Goal: Task Accomplishment & Management: Manage account settings

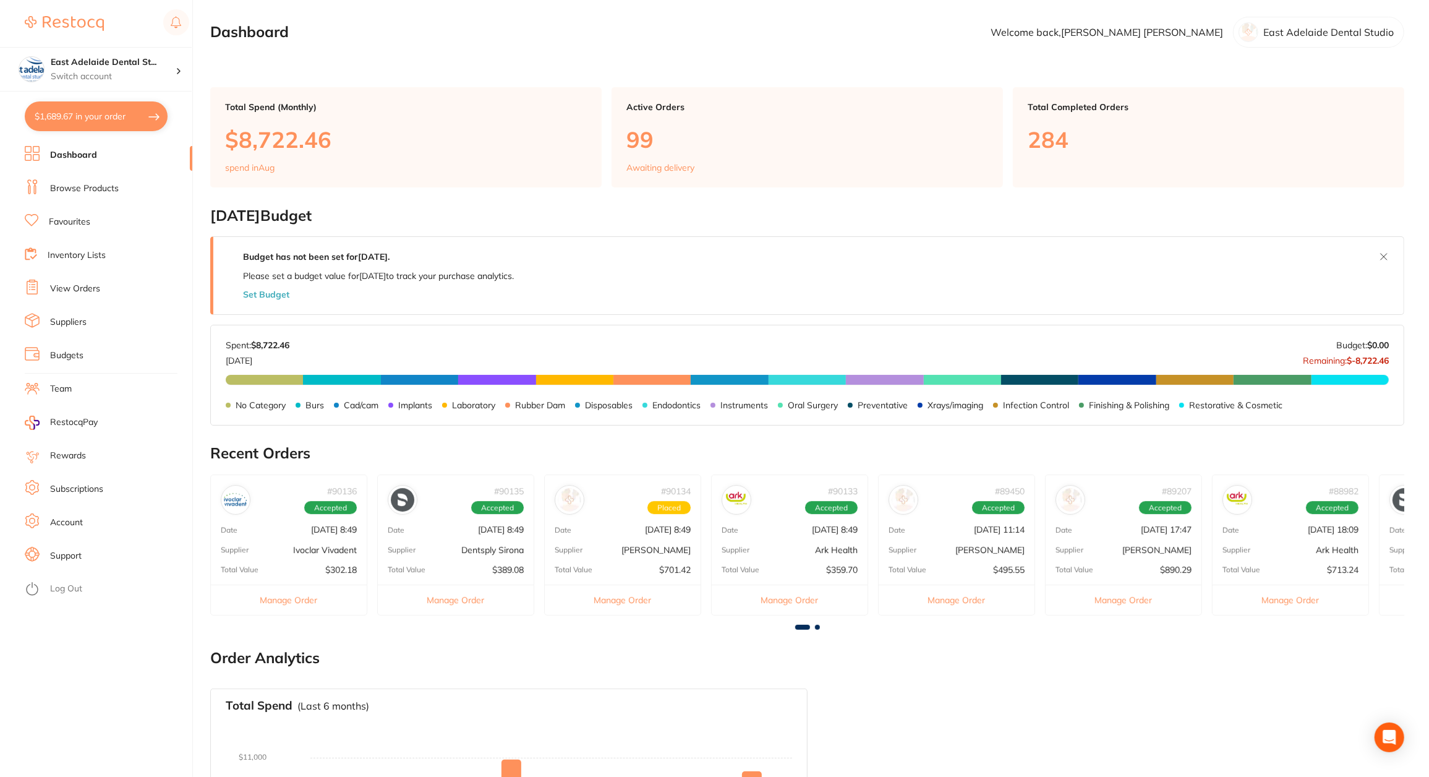
scroll to position [1372, 0]
click at [109, 117] on button "$1,689.67 in your order" at bounding box center [96, 116] width 143 height 30
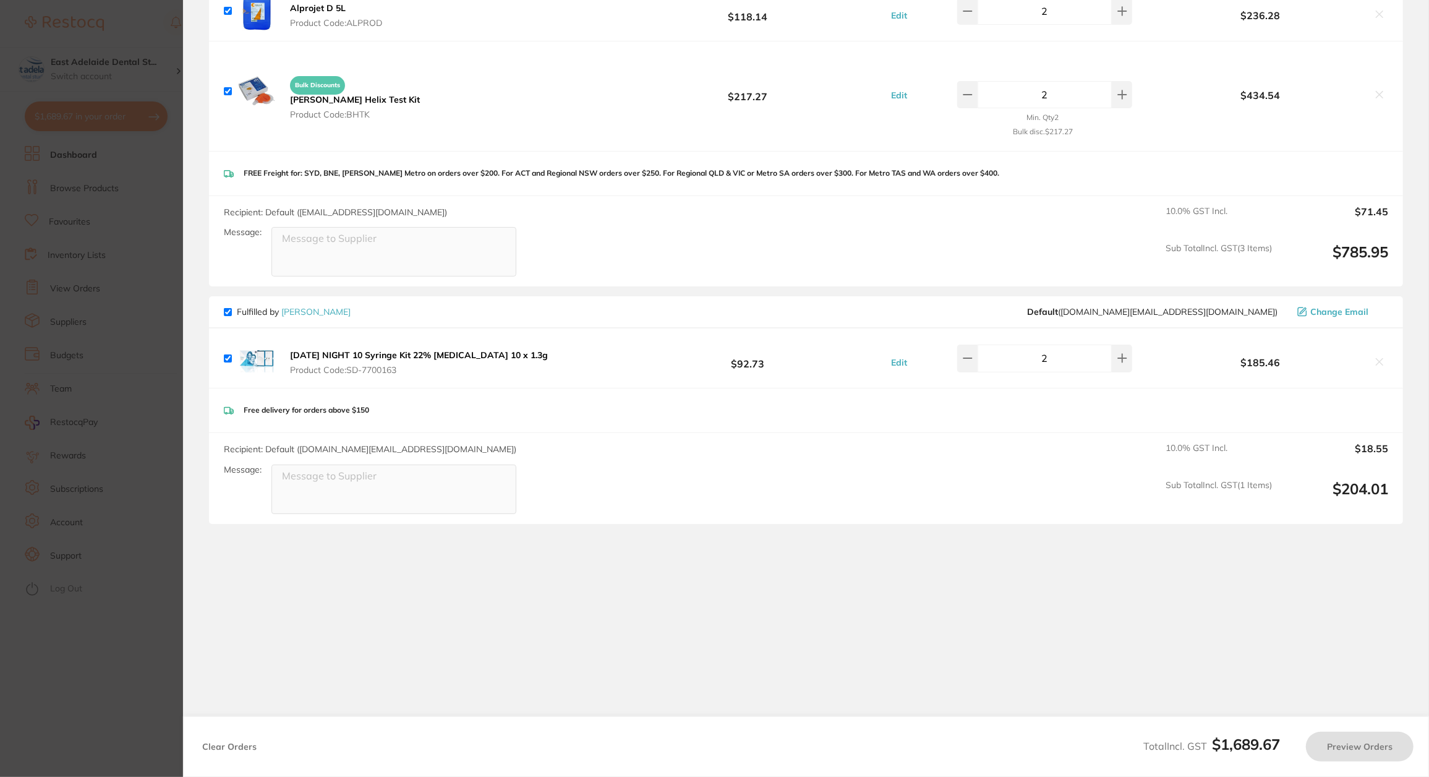
checkbox input "true"
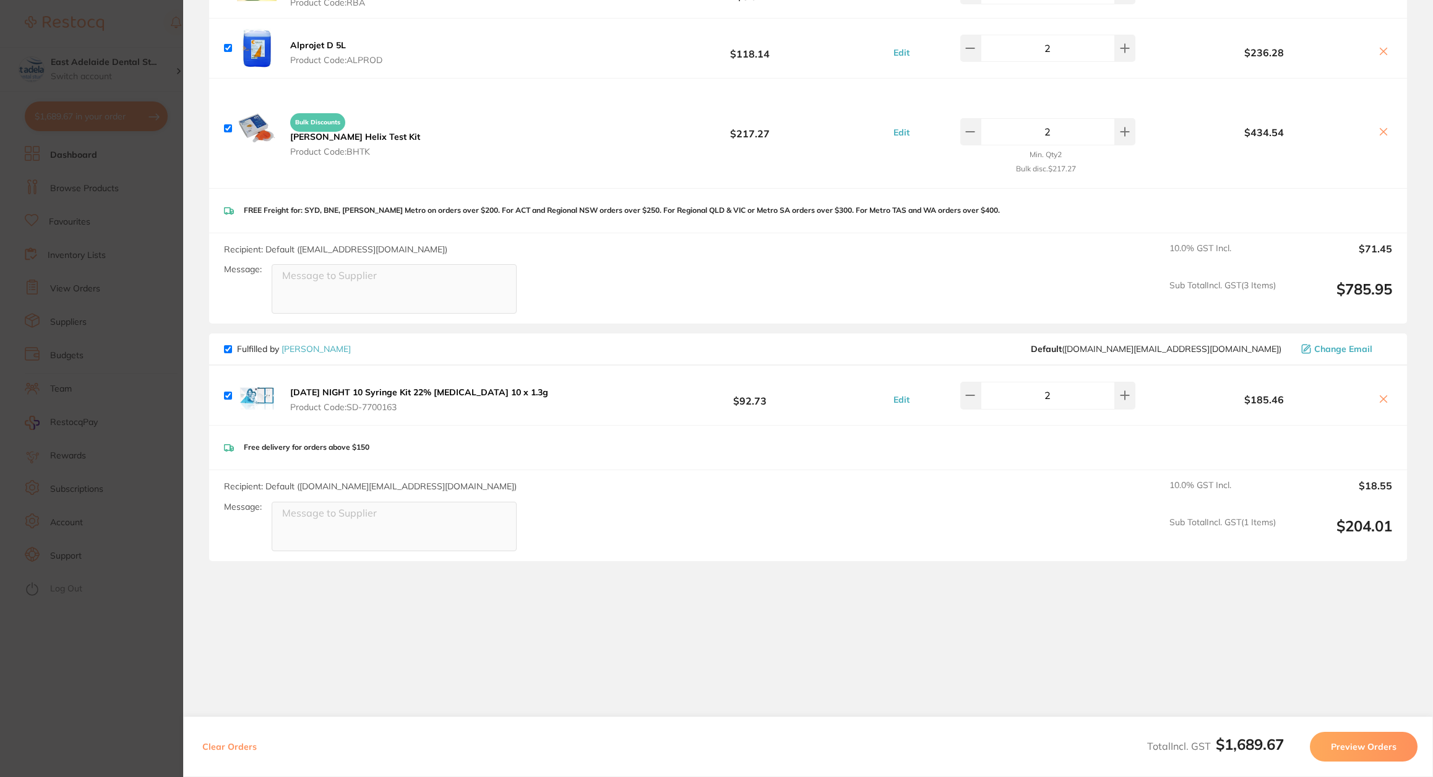
scroll to position [1248, 0]
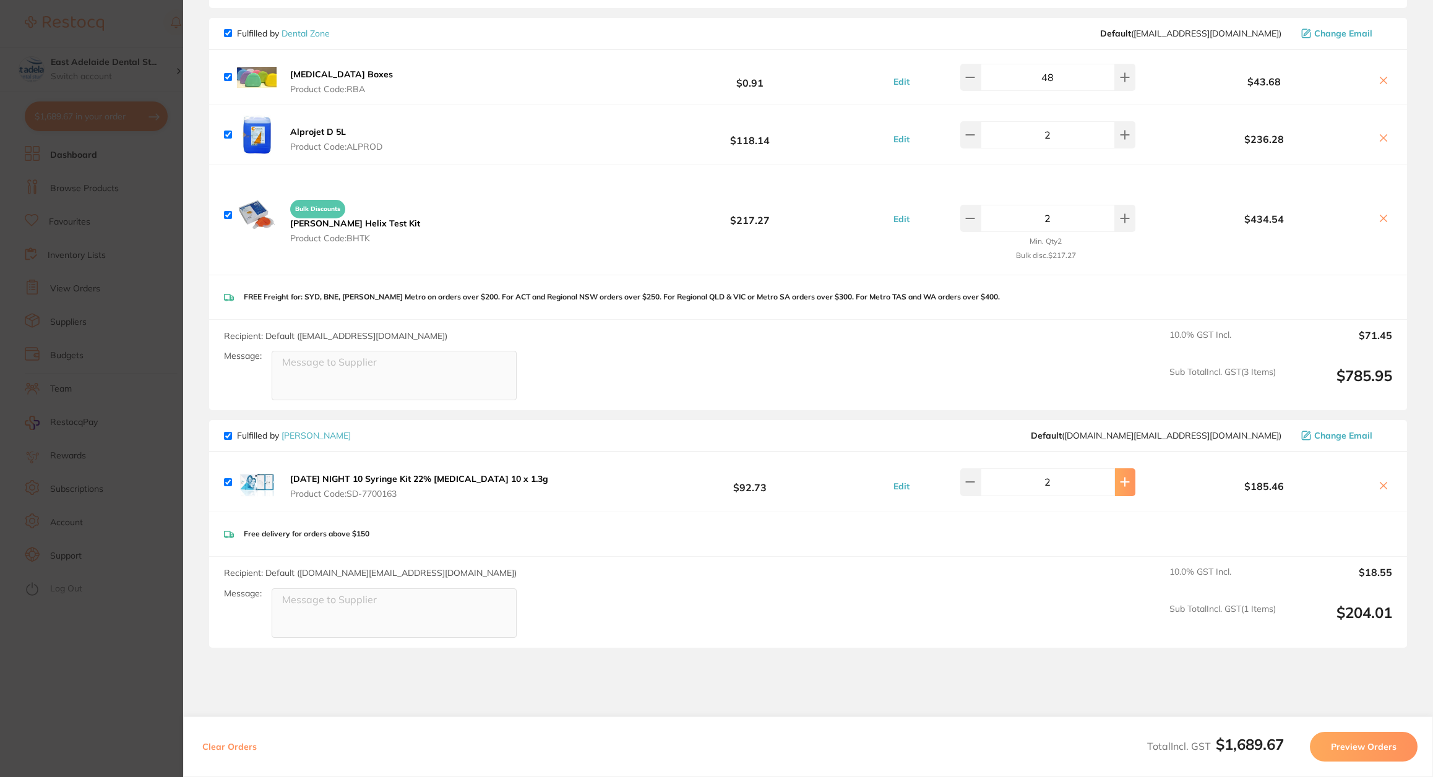
type input "5"
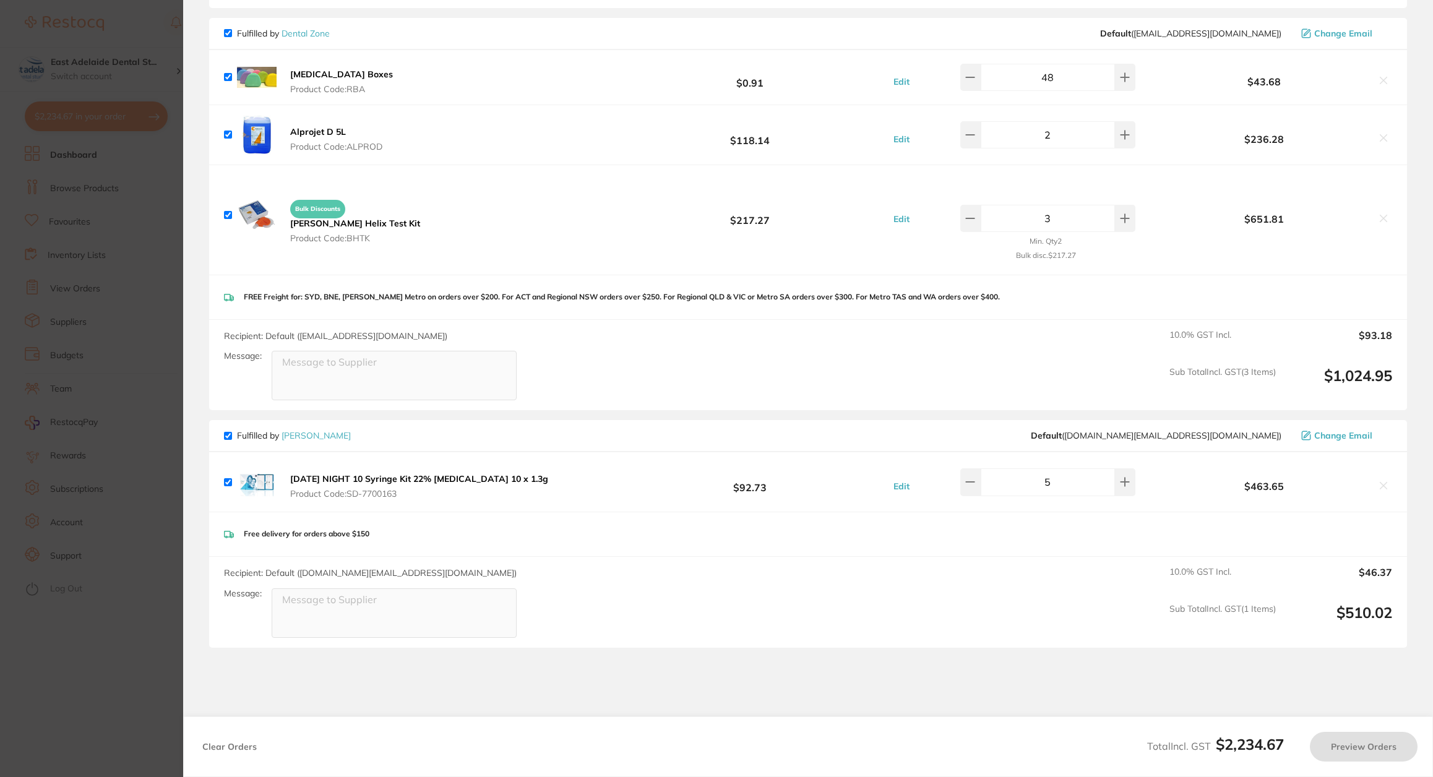
type input "4"
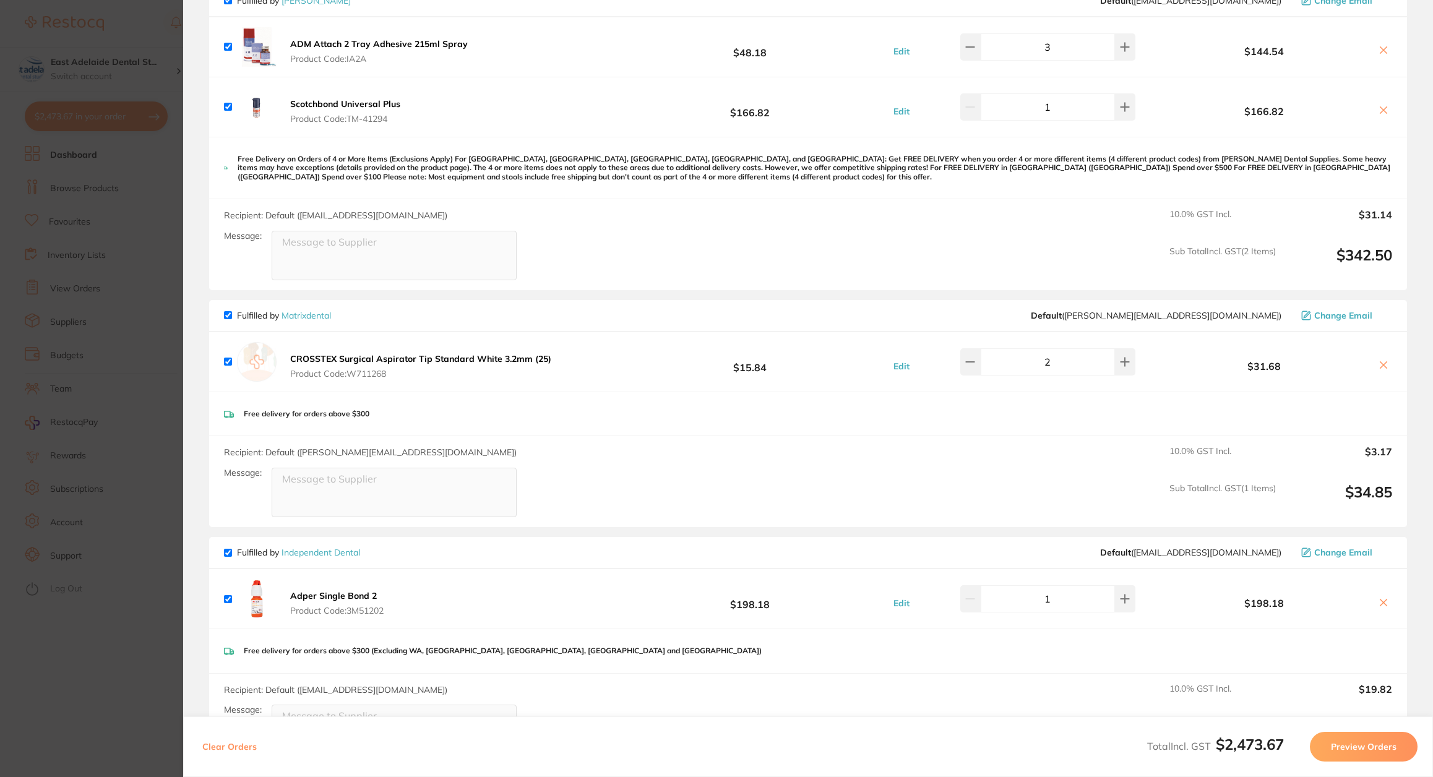
scroll to position [0, 0]
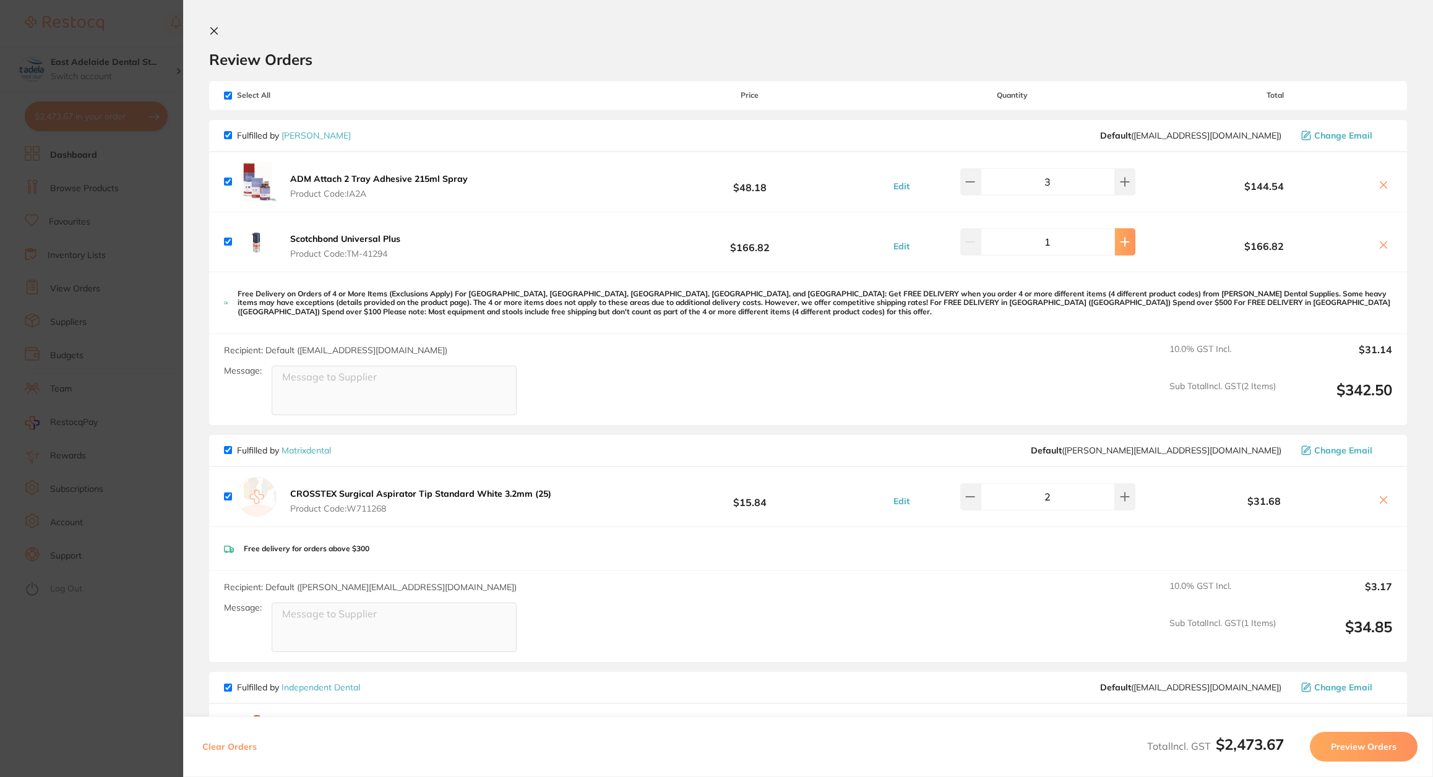
click at [1122, 195] on button at bounding box center [1125, 181] width 20 height 27
type input "2"
click at [150, 192] on section "Update RRP Set your pre negotiated price for this item. Item Agreed RRP (excl. …" at bounding box center [716, 388] width 1433 height 777
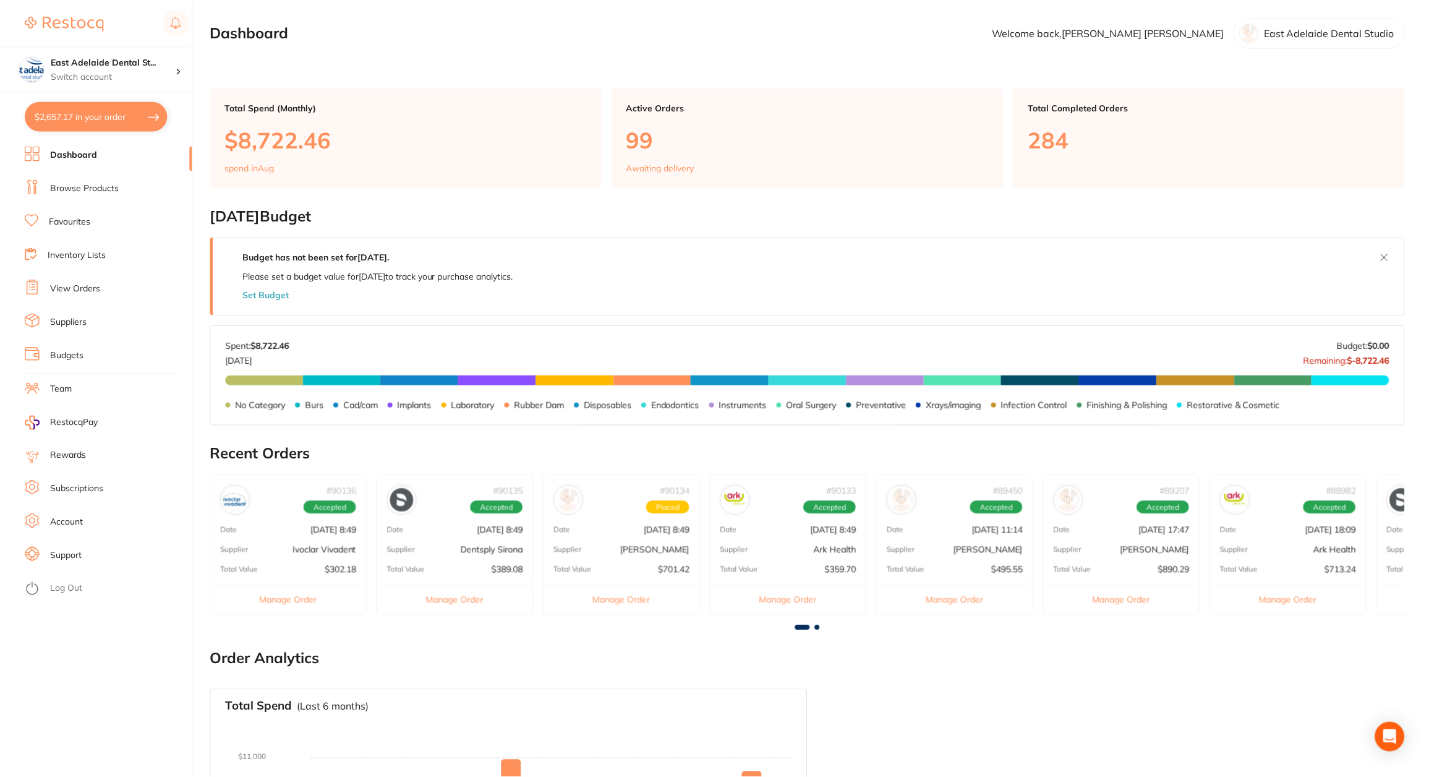
scroll to position [1, 0]
click at [98, 172] on ul "Dashboard Browse Products Favourites Inventory Lists View Orders Suppliers Budg…" at bounding box center [109, 461] width 168 height 631
click at [690, 536] on div "# 90134 Placed Date [DATE] 8:49 Supplier [PERSON_NAME] Total Value $701.42 Mana…" at bounding box center [622, 544] width 157 height 140
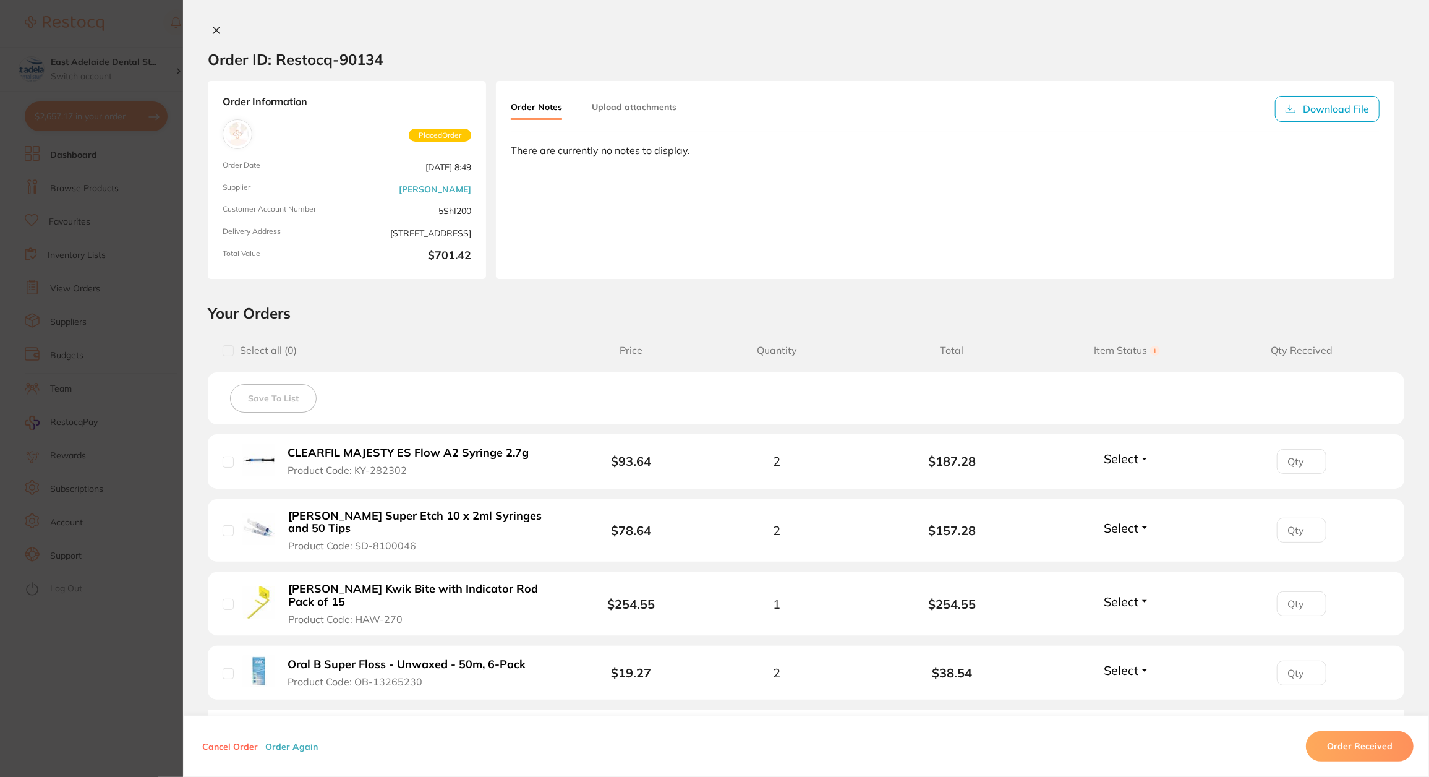
click at [207, 24] on div "Order ID: Restocq- 90134 Order Information Placed Order Order Date [DATE] 8:49 …" at bounding box center [806, 388] width 1246 height 777
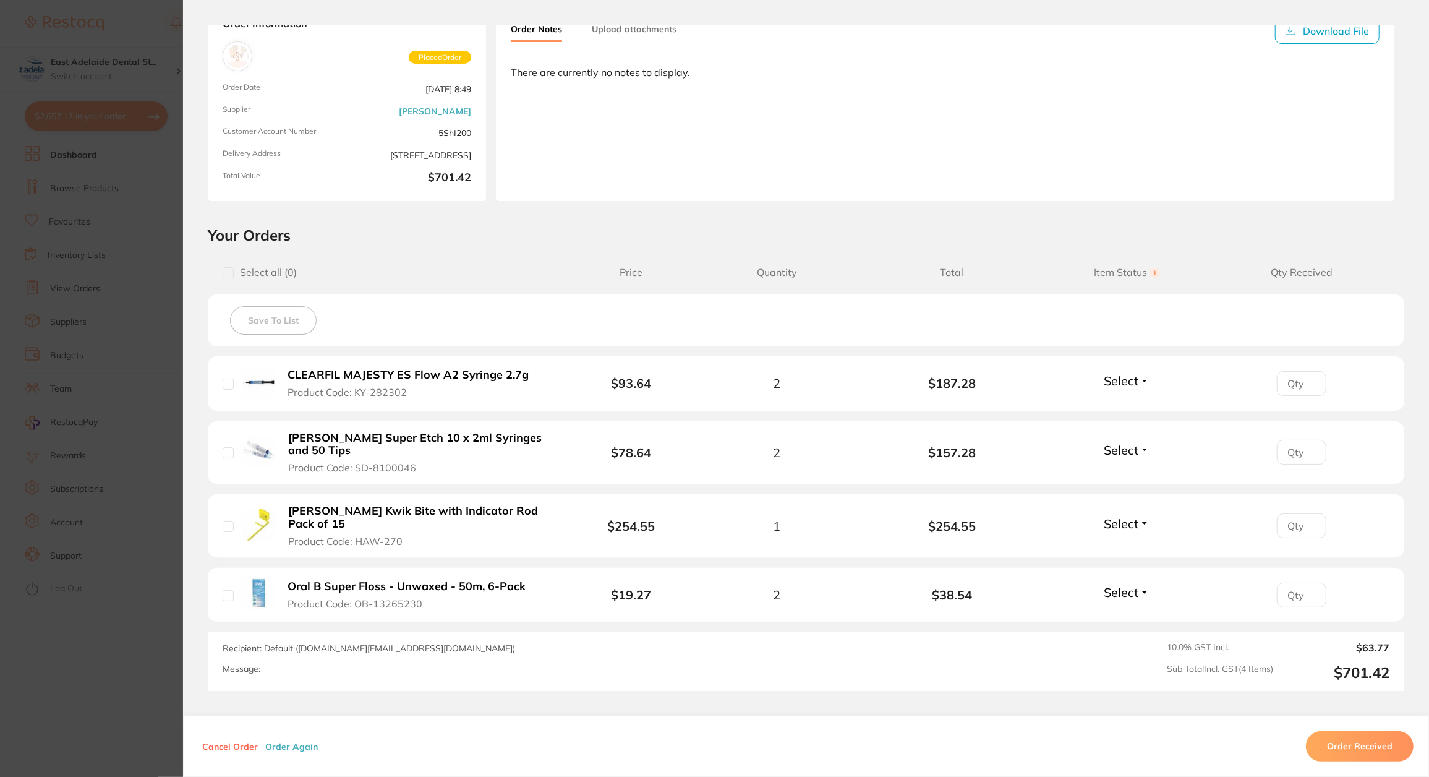
scroll to position [166, 0]
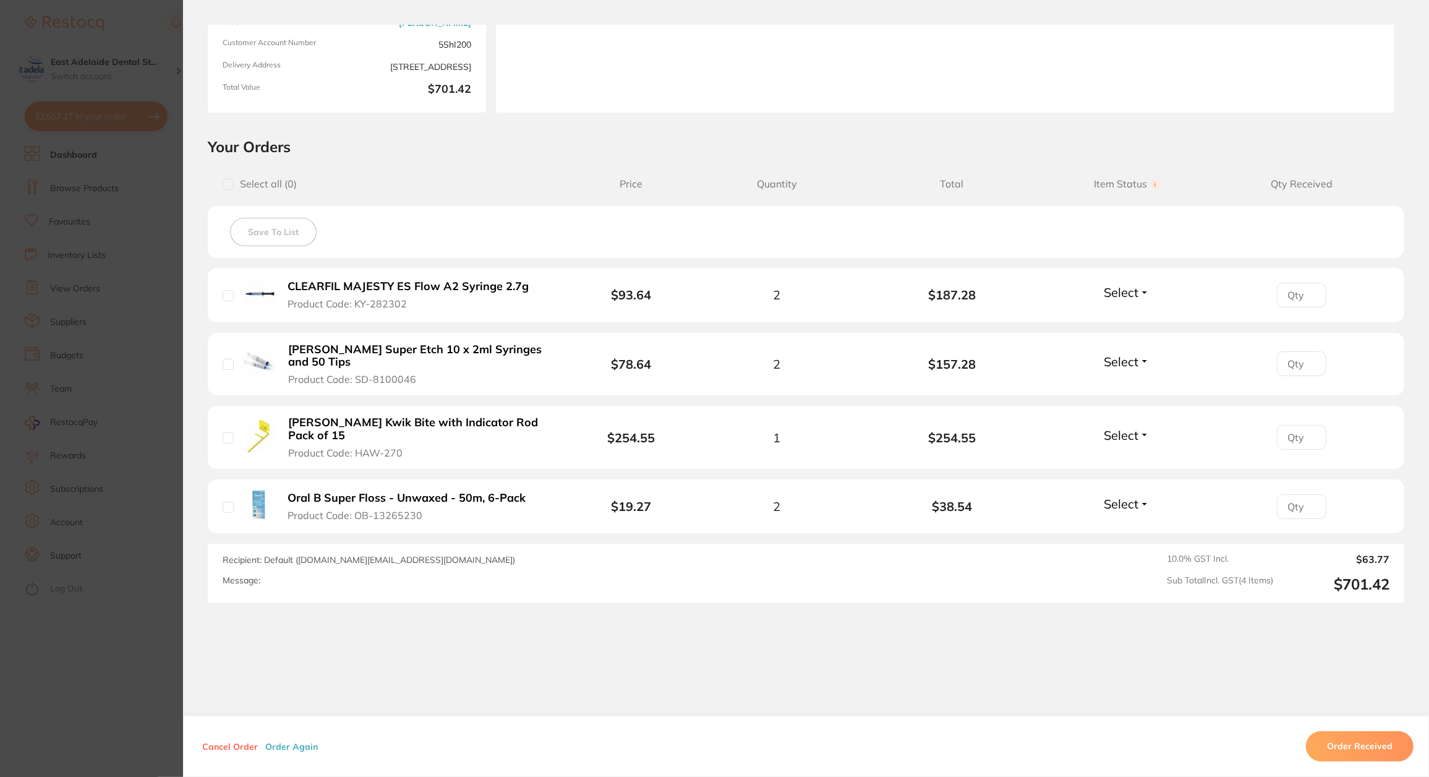
click at [167, 385] on section "Order ID: Restocq- 90134 Order Information Placed Order Order Date [DATE] 8:49 …" at bounding box center [714, 388] width 1429 height 777
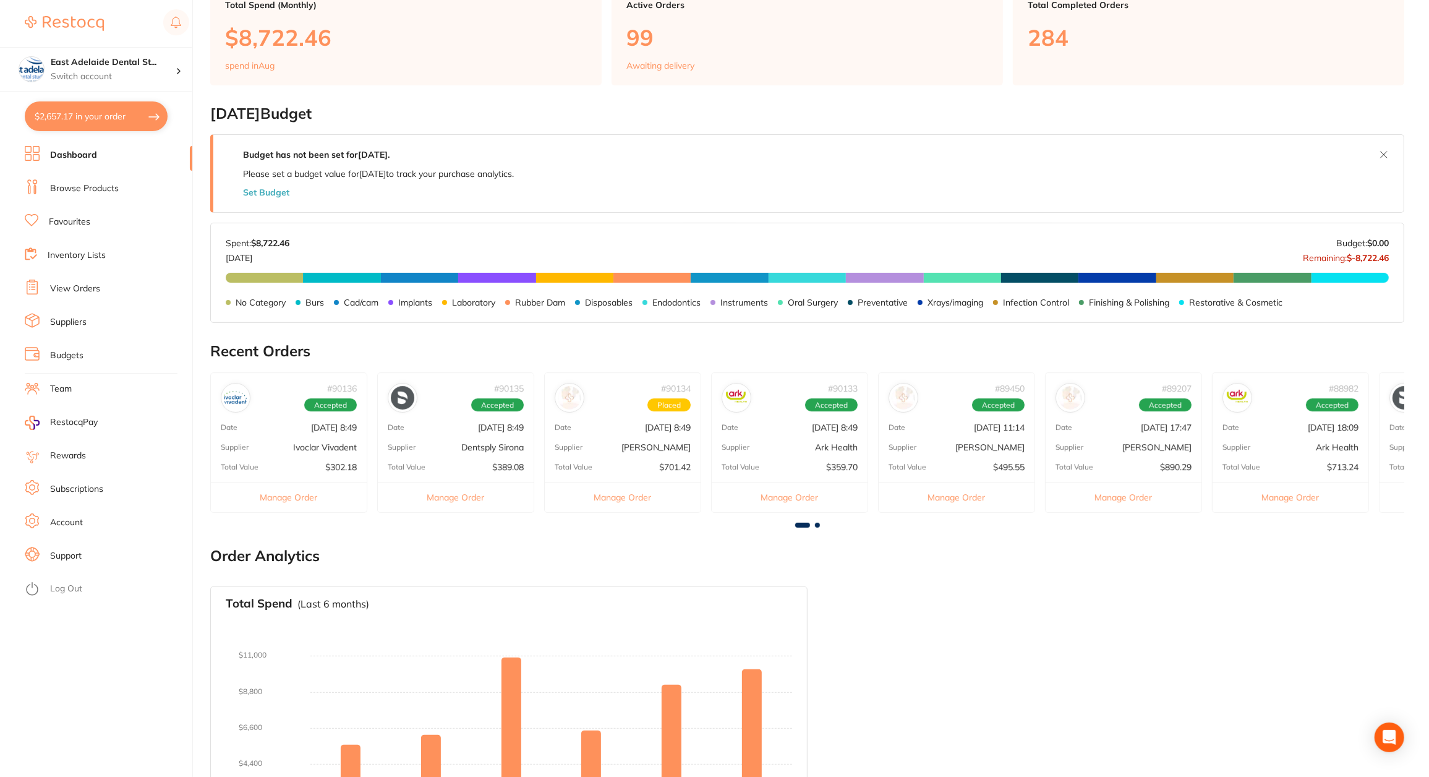
scroll to position [186, 0]
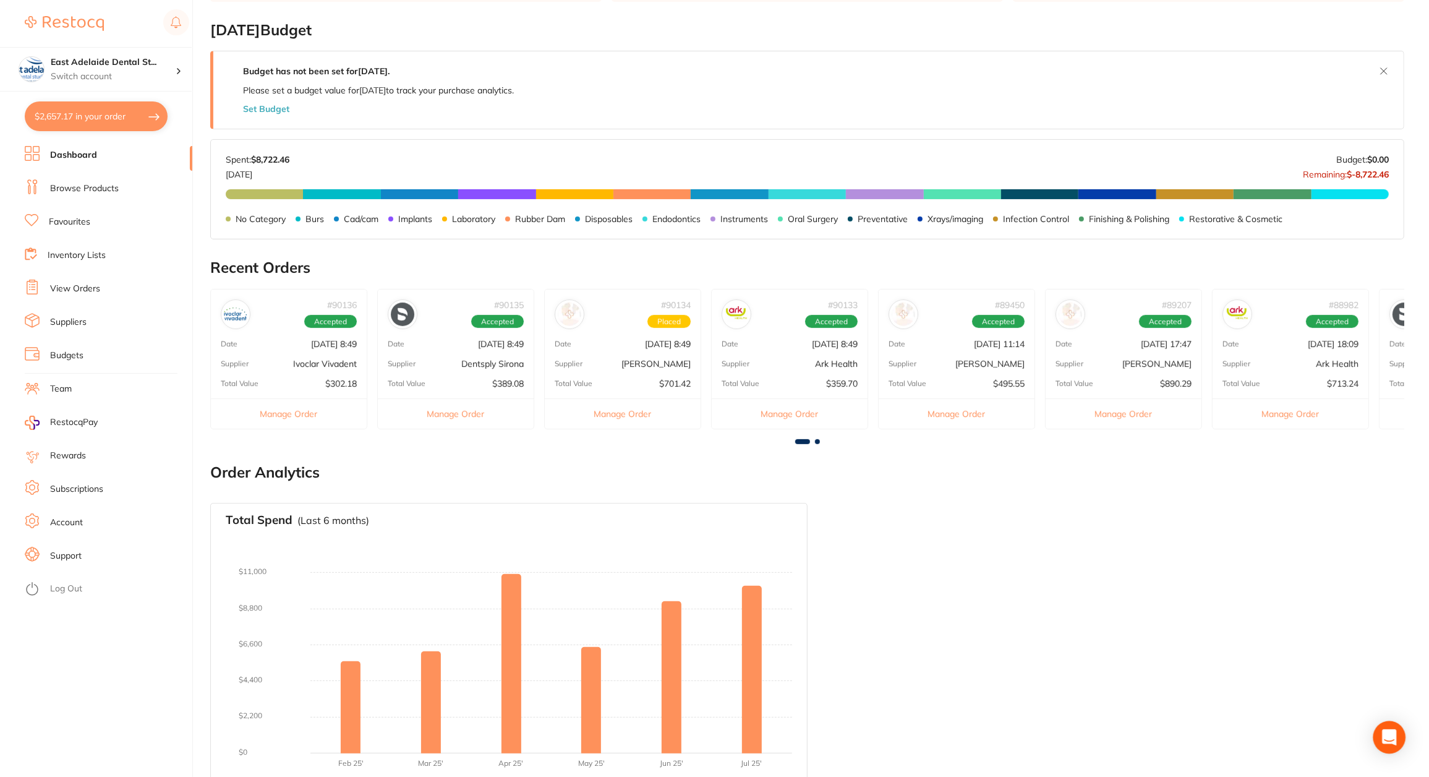
click at [1391, 734] on icon "Open Intercom Messenger" at bounding box center [1389, 737] width 14 height 16
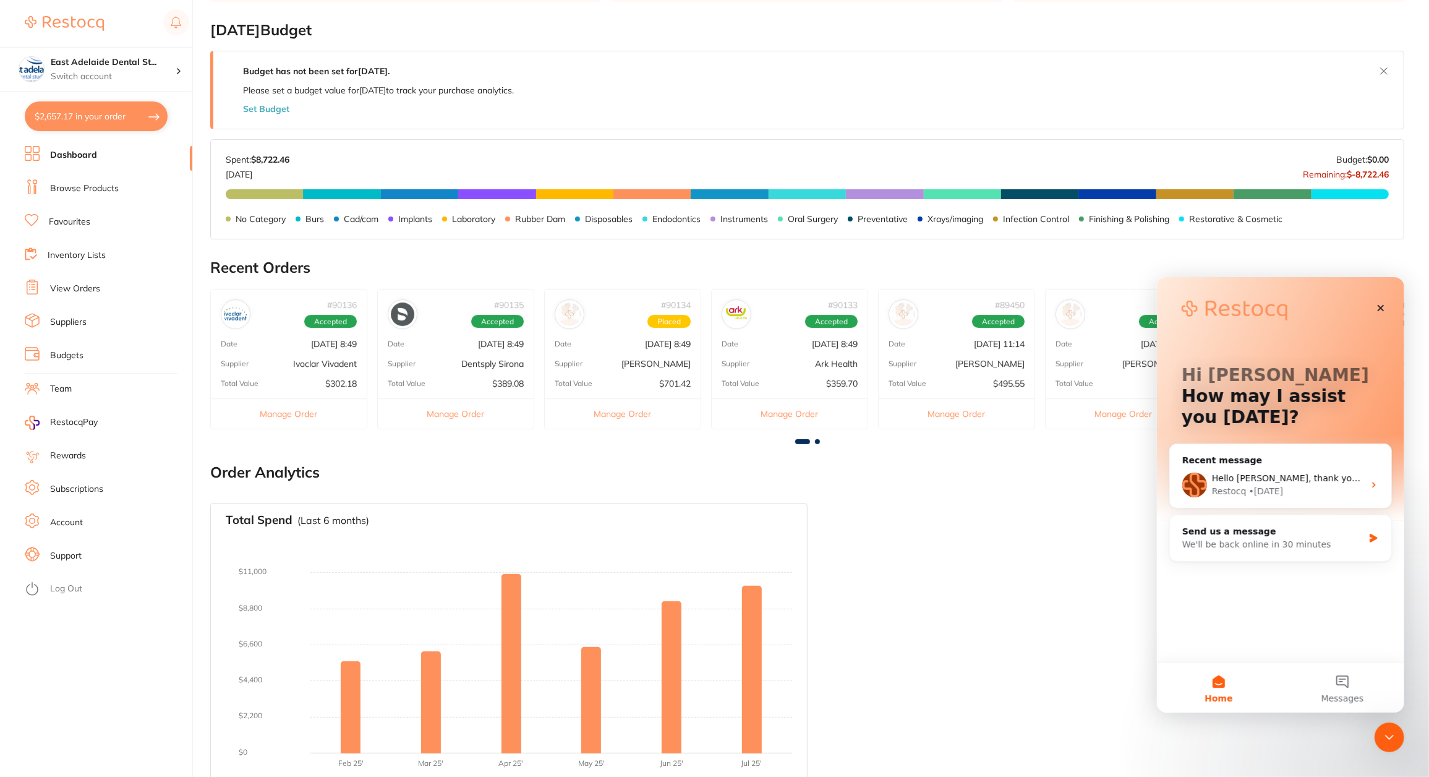
scroll to position [0, 0]
click at [1355, 684] on button "4 Messages" at bounding box center [1342, 686] width 124 height 49
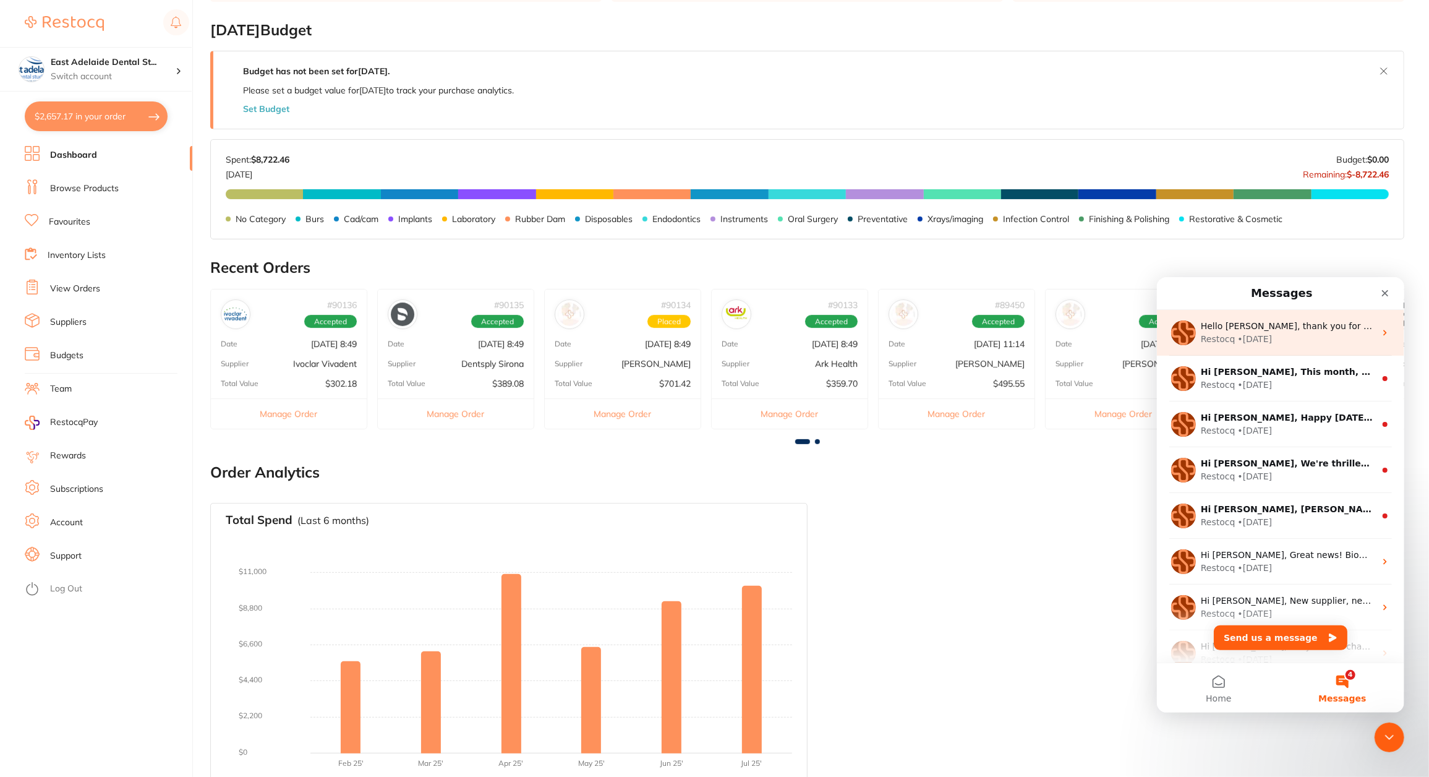
click at [1339, 334] on div "Restocq • [DATE]" at bounding box center [1288, 338] width 174 height 13
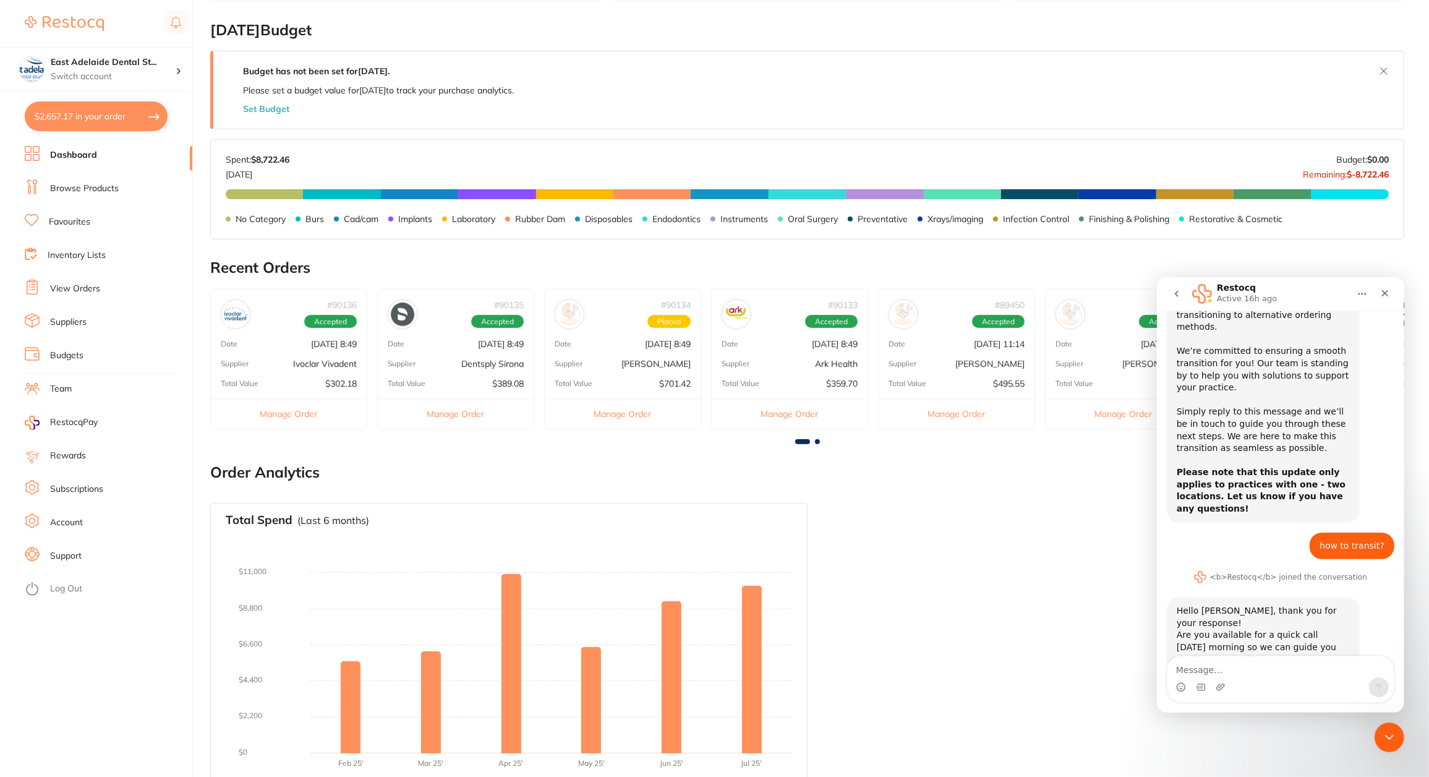
scroll to position [125, 0]
click at [1299, 682] on div "Intercom messenger" at bounding box center [1280, 687] width 226 height 20
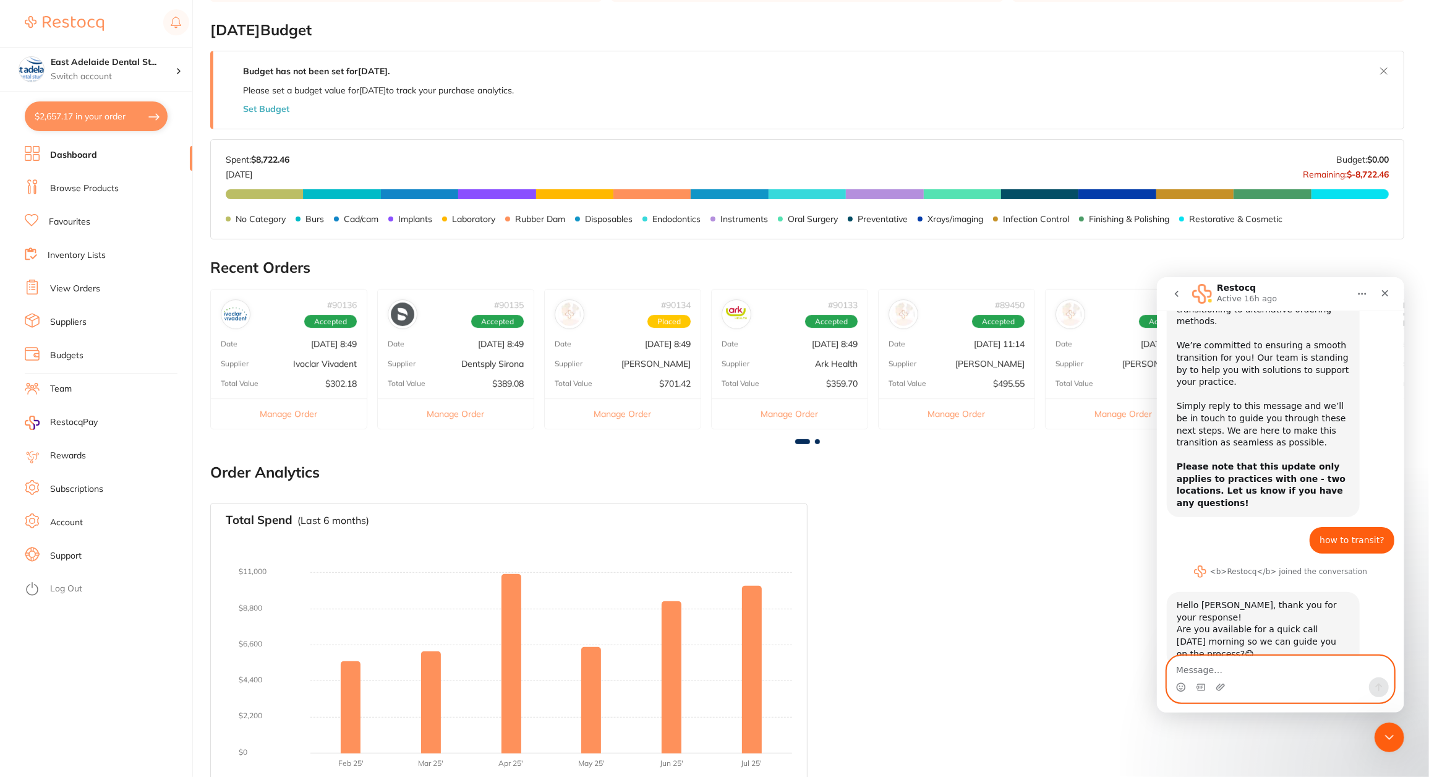
click at [1310, 672] on textarea "Message…" at bounding box center [1280, 666] width 226 height 21
type textarea "yes please guide"
click at [1377, 685] on icon "Send a message…" at bounding box center [1379, 687] width 7 height 8
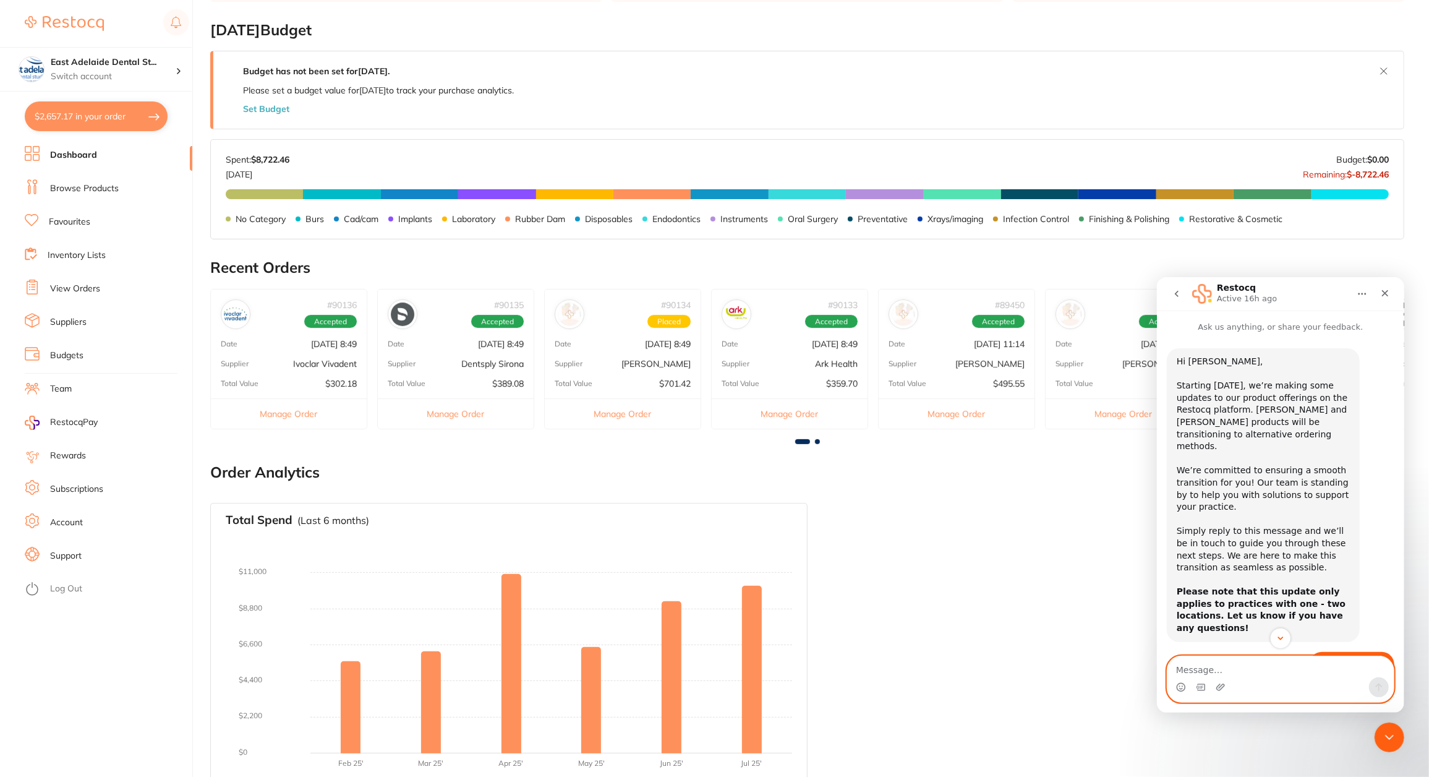
scroll to position [179, 0]
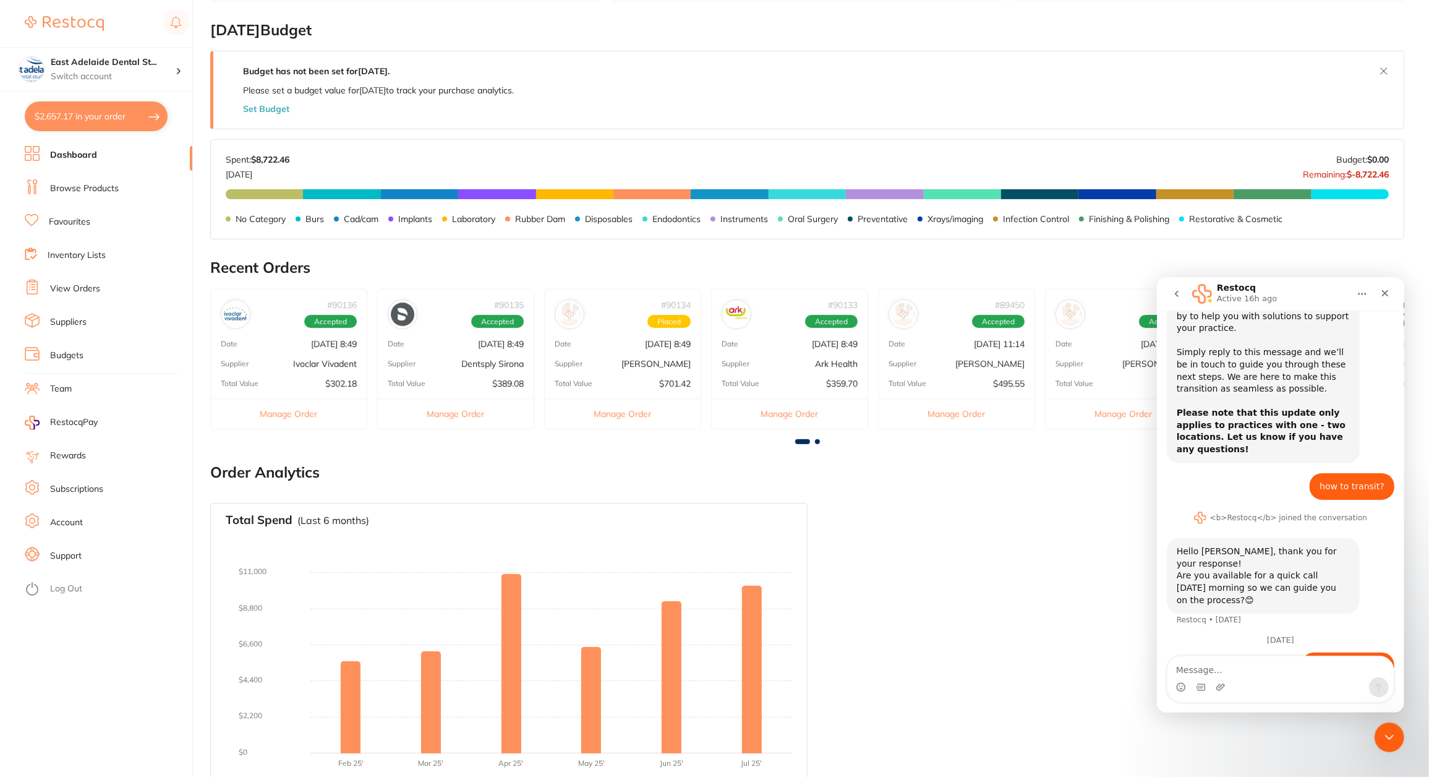
click at [620, 422] on button "Manage Order" at bounding box center [623, 413] width 156 height 30
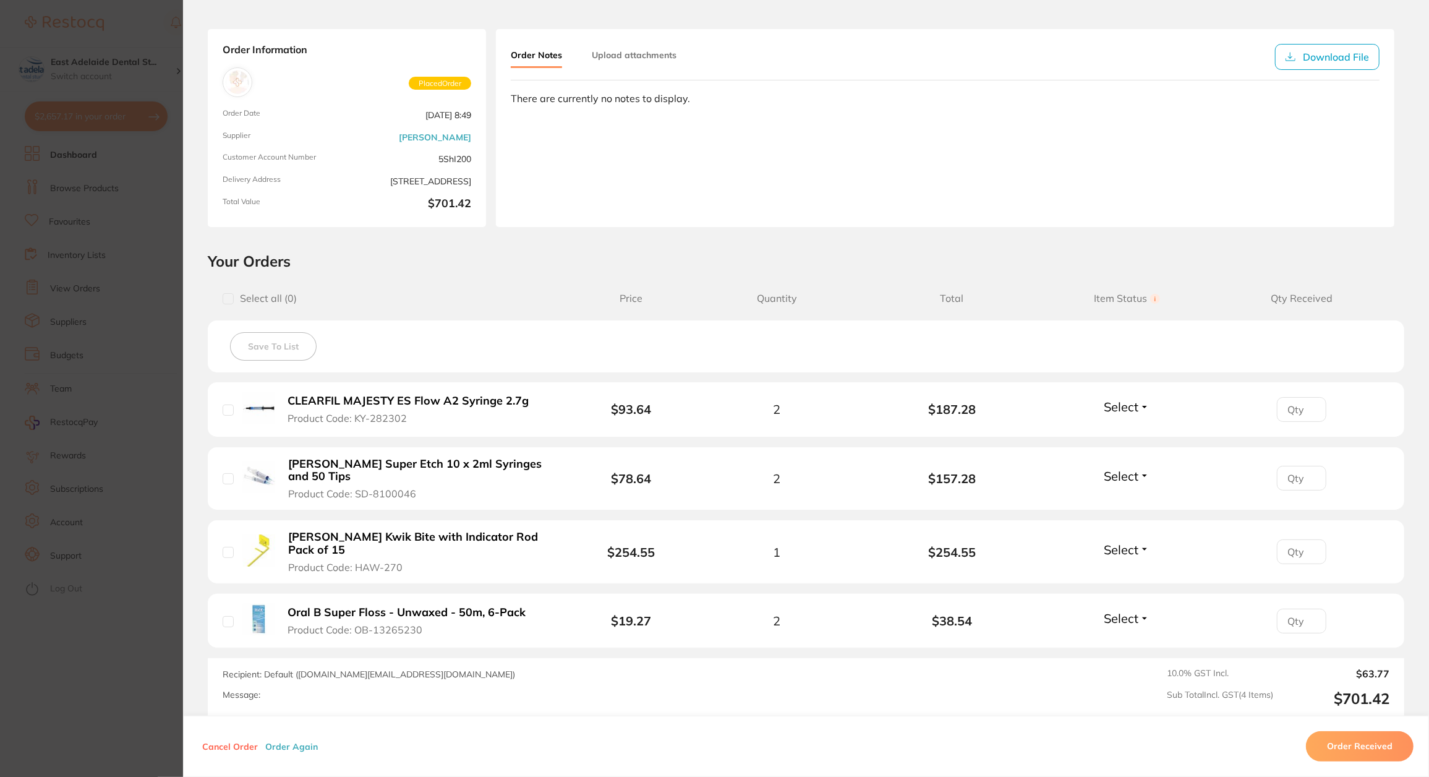
scroll to position [124, 0]
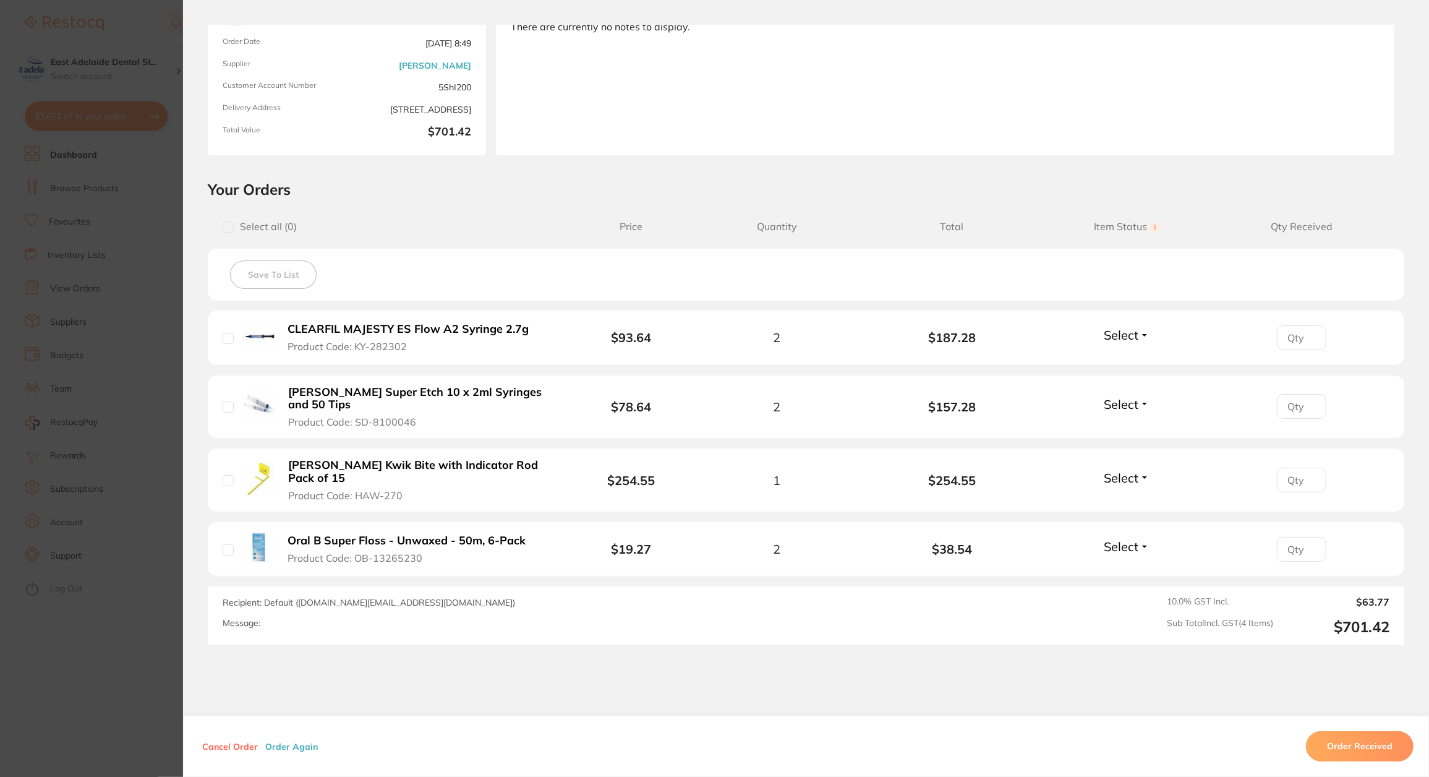
click at [138, 367] on section "Order ID: Restocq- 90134 Order Information Placed Order Order Date [DATE] 8:49 …" at bounding box center [714, 388] width 1429 height 777
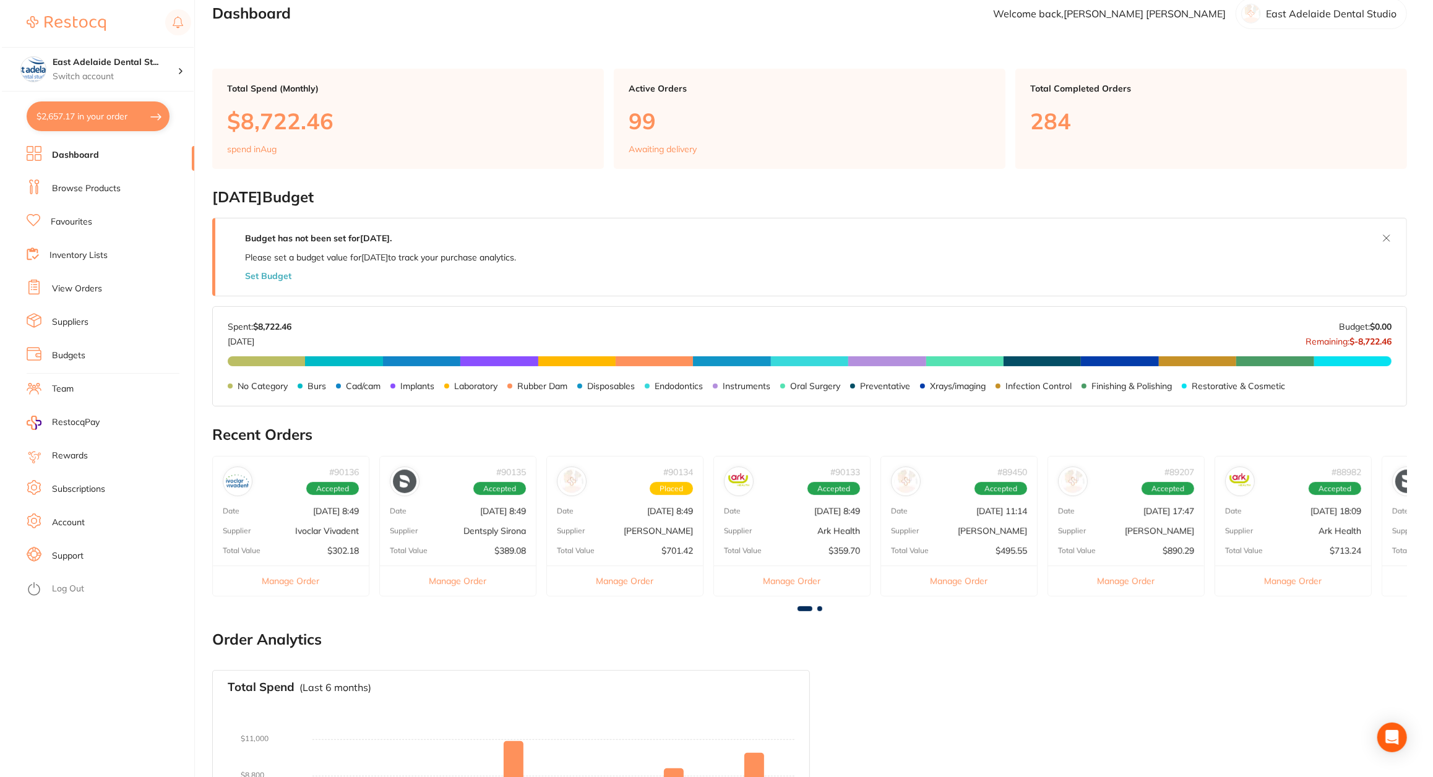
scroll to position [0, 0]
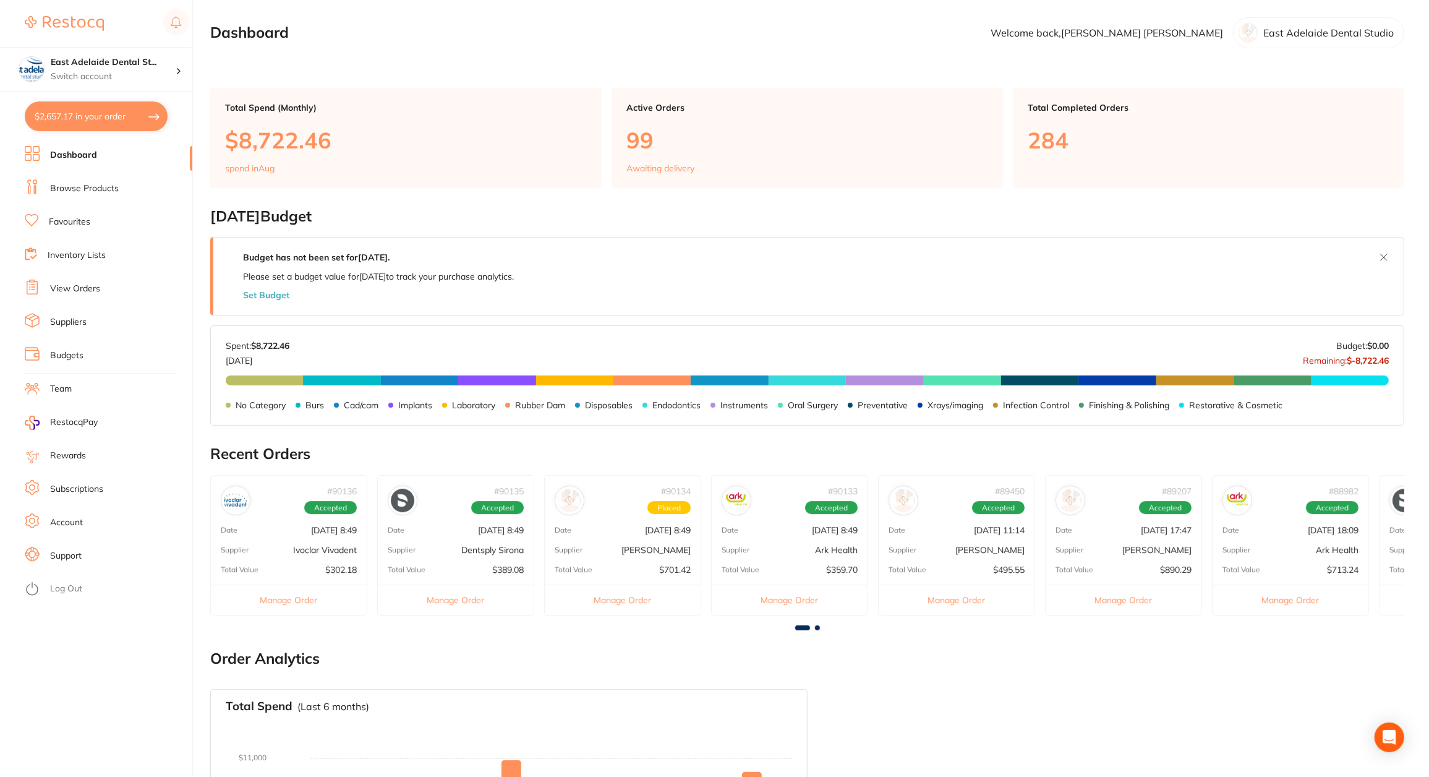
click at [181, 105] on section "East Adelaide Dental St... Switch account East Adelaide Dental Studio $2,657.17…" at bounding box center [96, 388] width 193 height 777
click at [127, 124] on button "$2,657.17 in your order" at bounding box center [96, 116] width 143 height 30
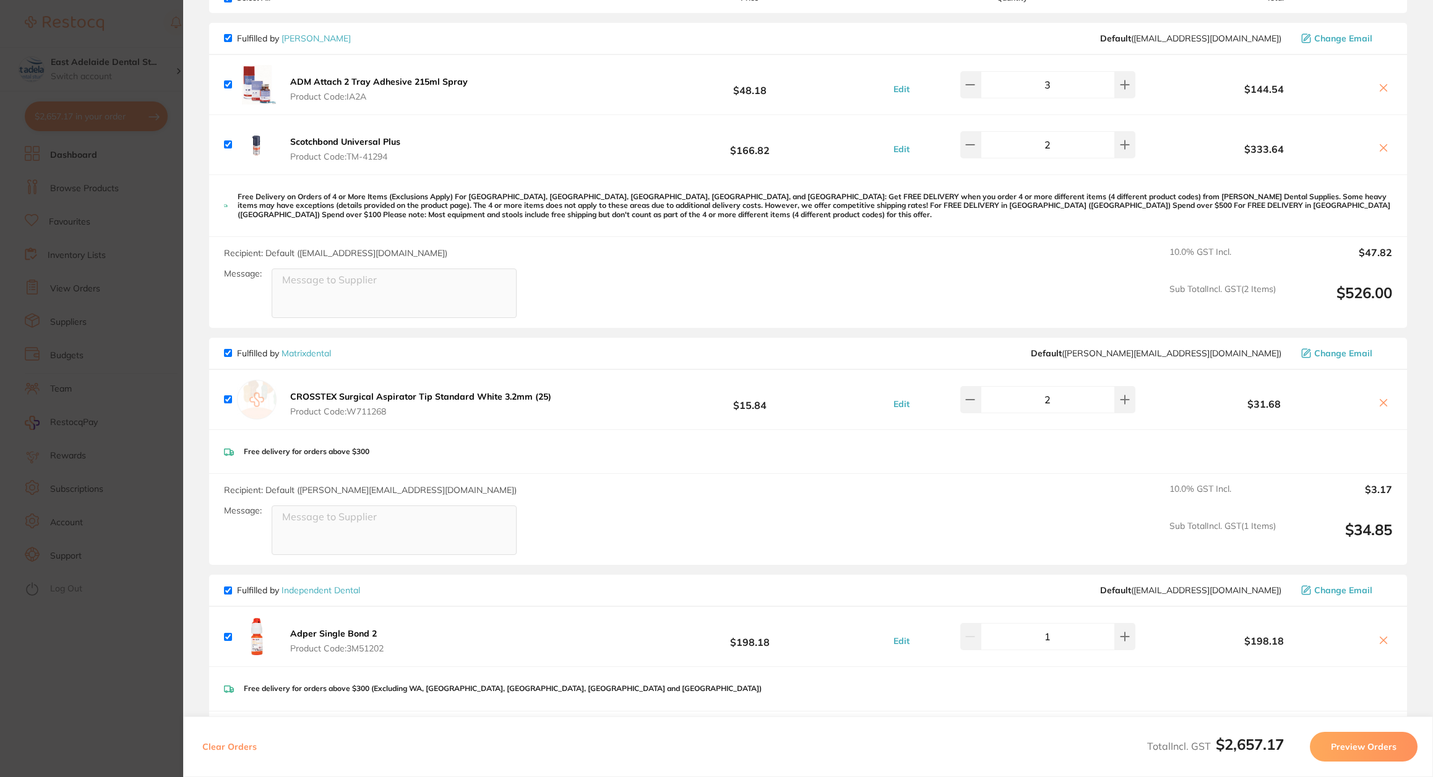
scroll to position [247, 0]
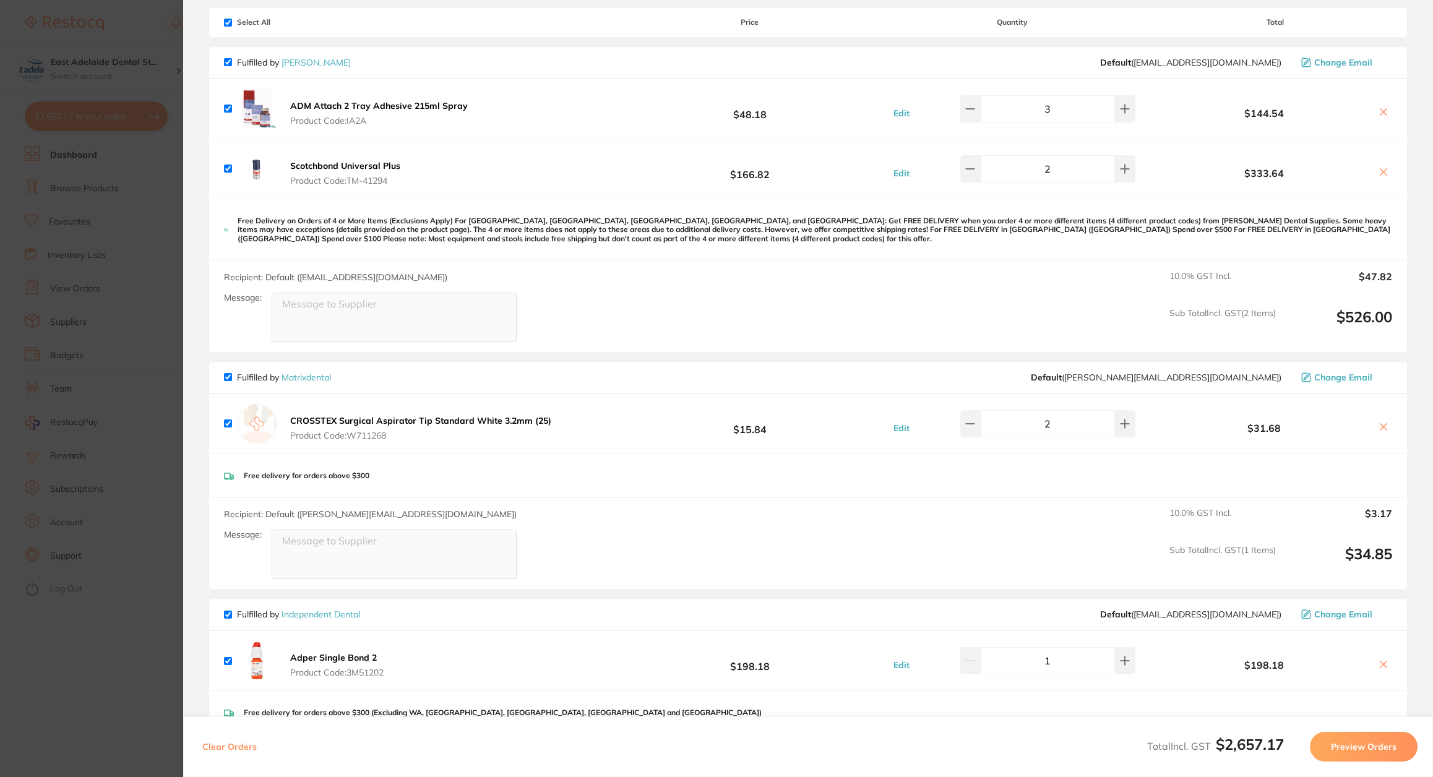
drag, startPoint x: 491, startPoint y: 280, endPoint x: 488, endPoint y: 274, distance: 6.9
click at [488, 274] on div "Recipient: Default ( [EMAIL_ADDRESS][DOMAIN_NAME] ) Message:" at bounding box center [375, 306] width 302 height 71
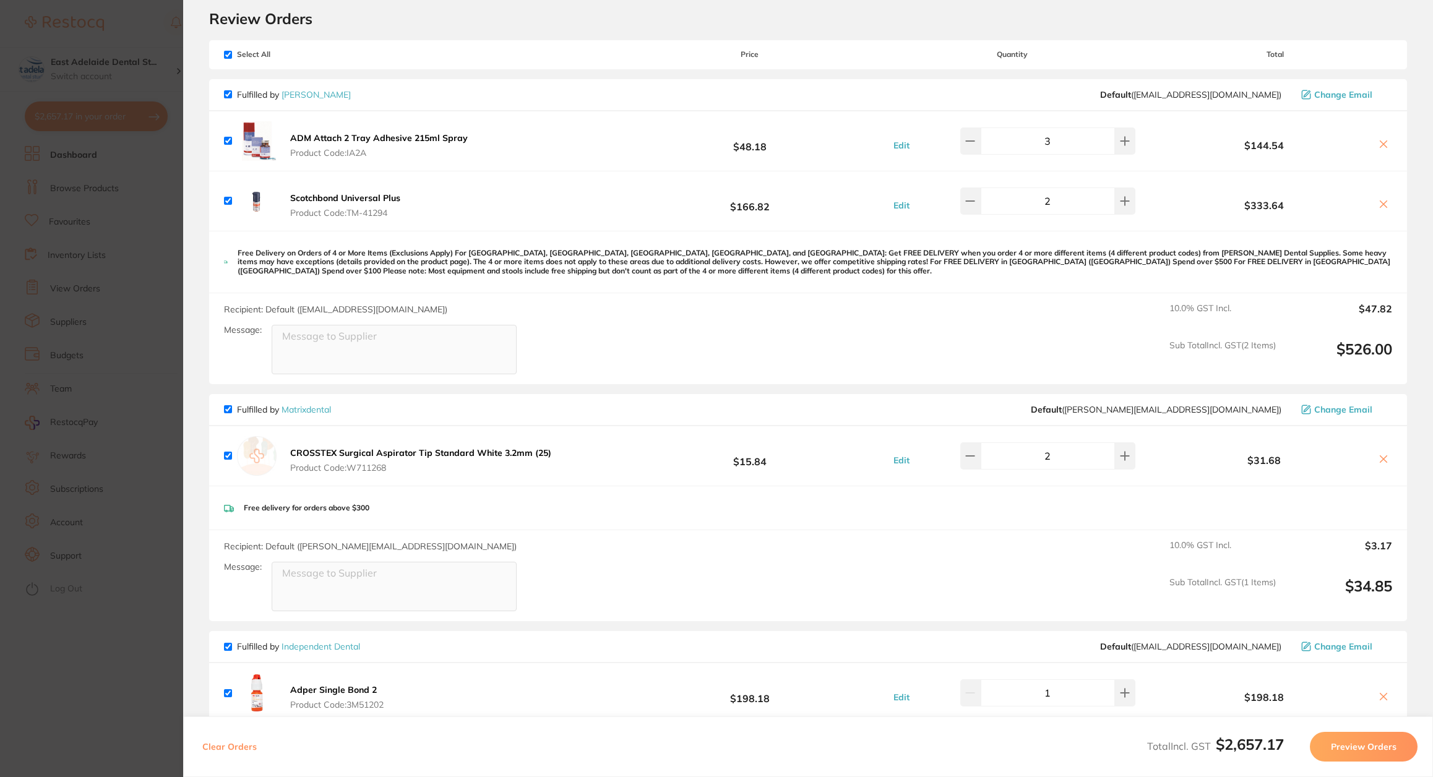
scroll to position [0, 0]
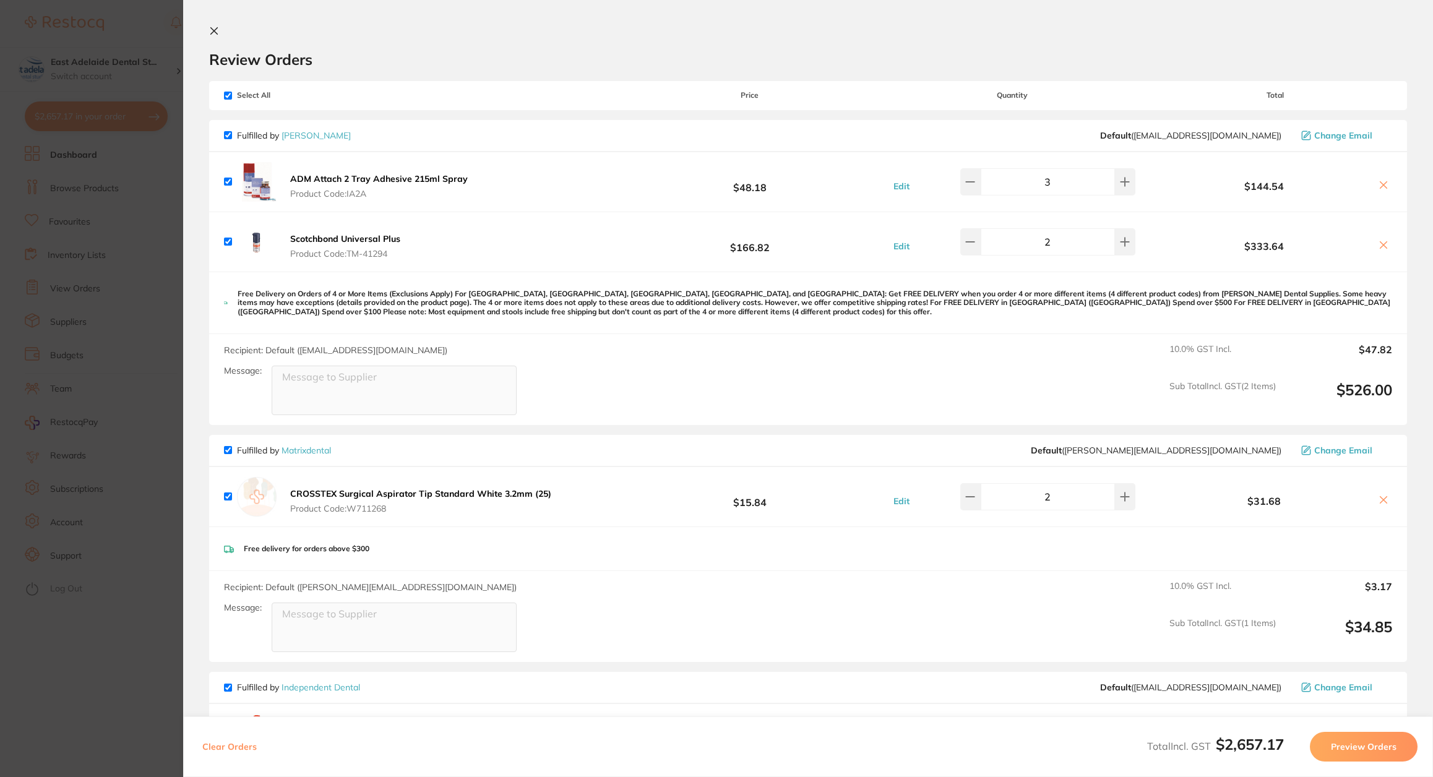
click at [71, 241] on section "Update RRP Set your pre negotiated price for this item. Item Agreed RRP (excl. …" at bounding box center [716, 388] width 1433 height 777
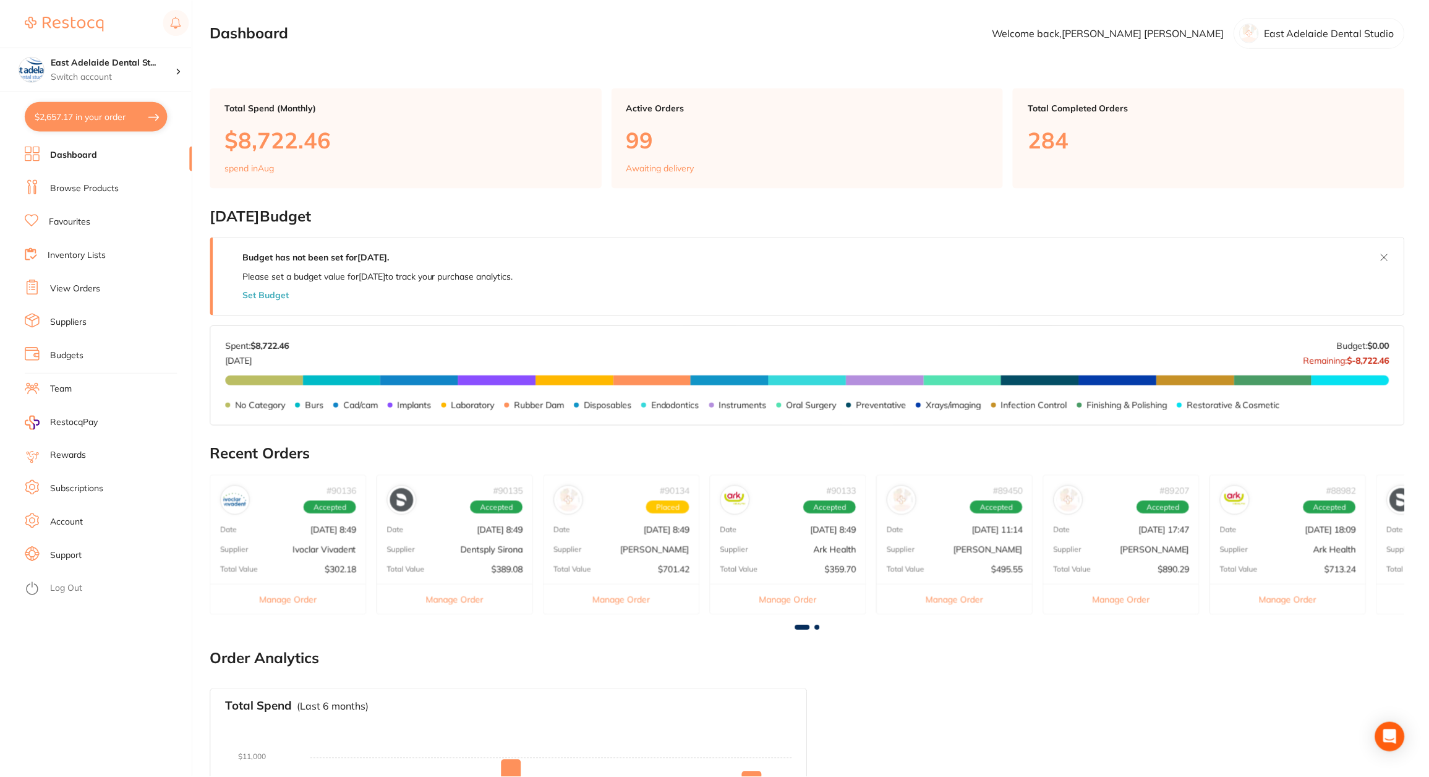
scroll to position [2, 0]
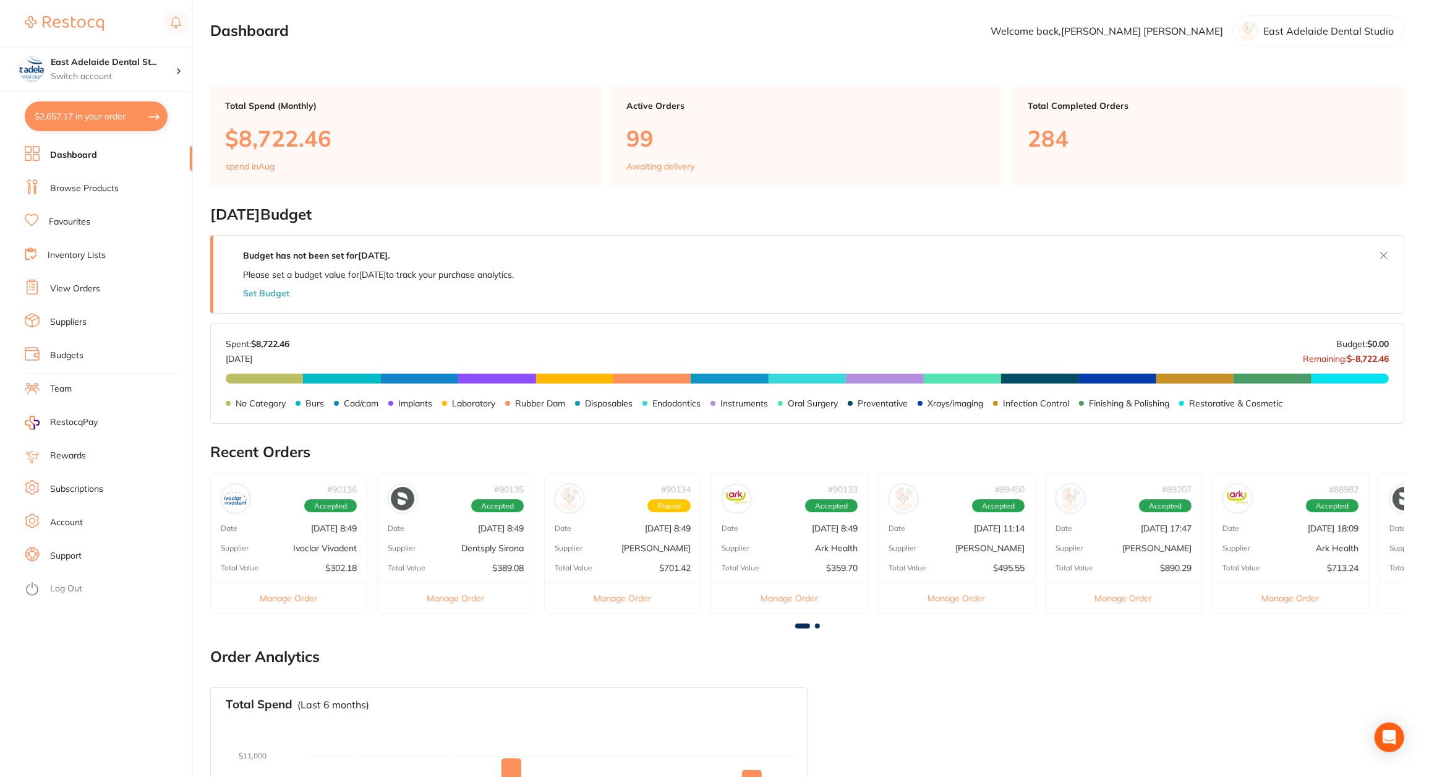
click at [602, 602] on button "Manage Order" at bounding box center [623, 598] width 156 height 30
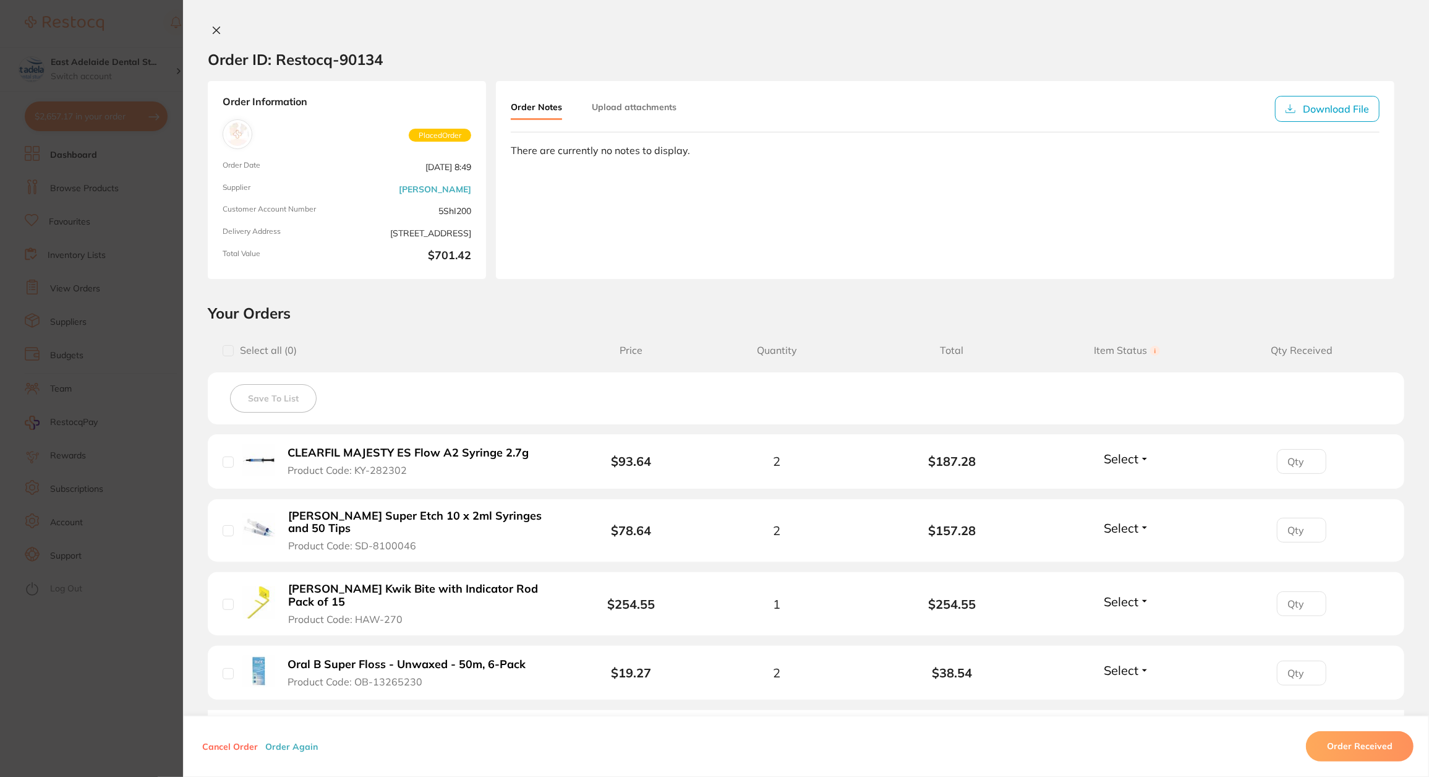
click at [125, 525] on section "Order ID: Restocq- 90134 Order Information Placed Order Order Date [DATE] 8:49 …" at bounding box center [714, 388] width 1429 height 777
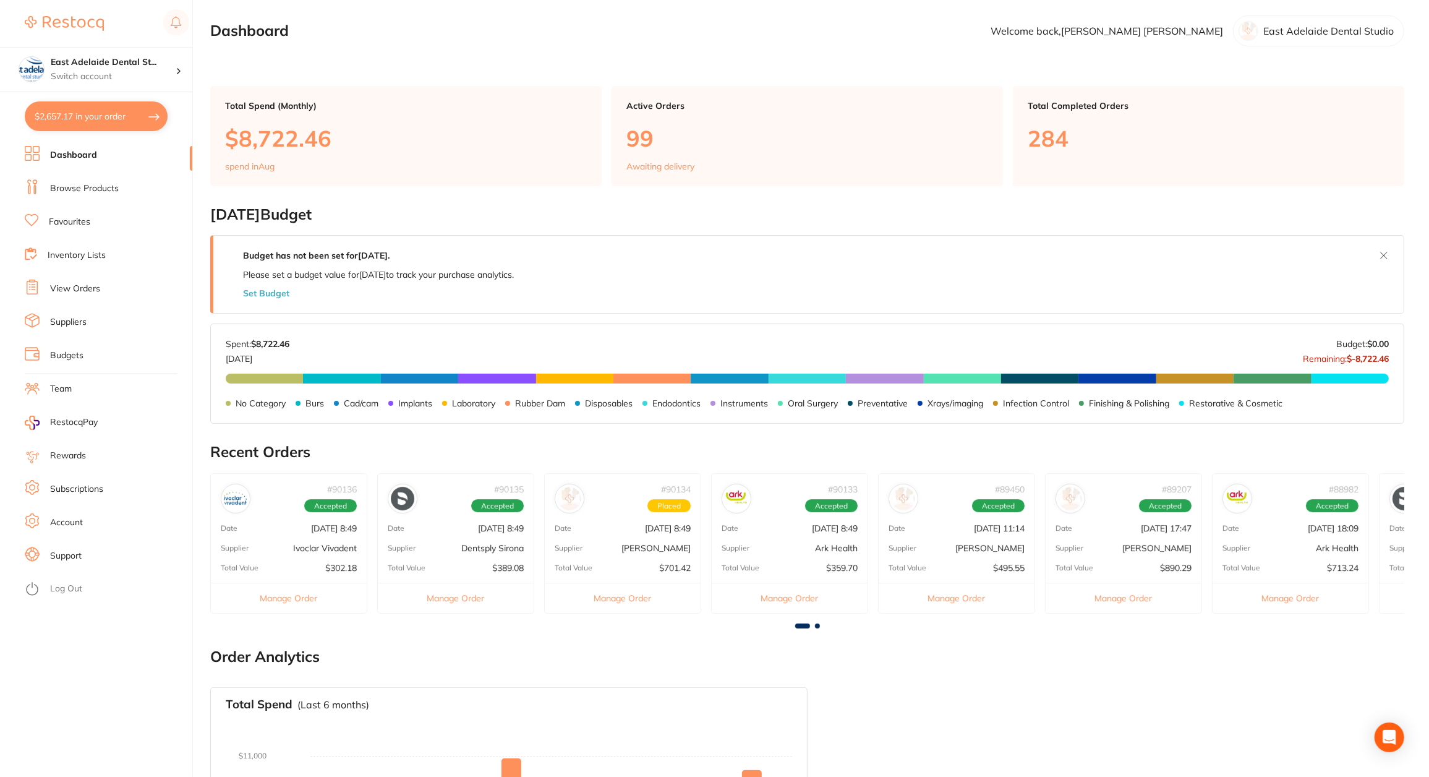
click at [81, 211] on ul "Dashboard Browse Products Favourites Inventory Lists View Orders Suppliers Budg…" at bounding box center [109, 461] width 168 height 631
click at [77, 216] on link "Favourites" at bounding box center [69, 222] width 41 height 12
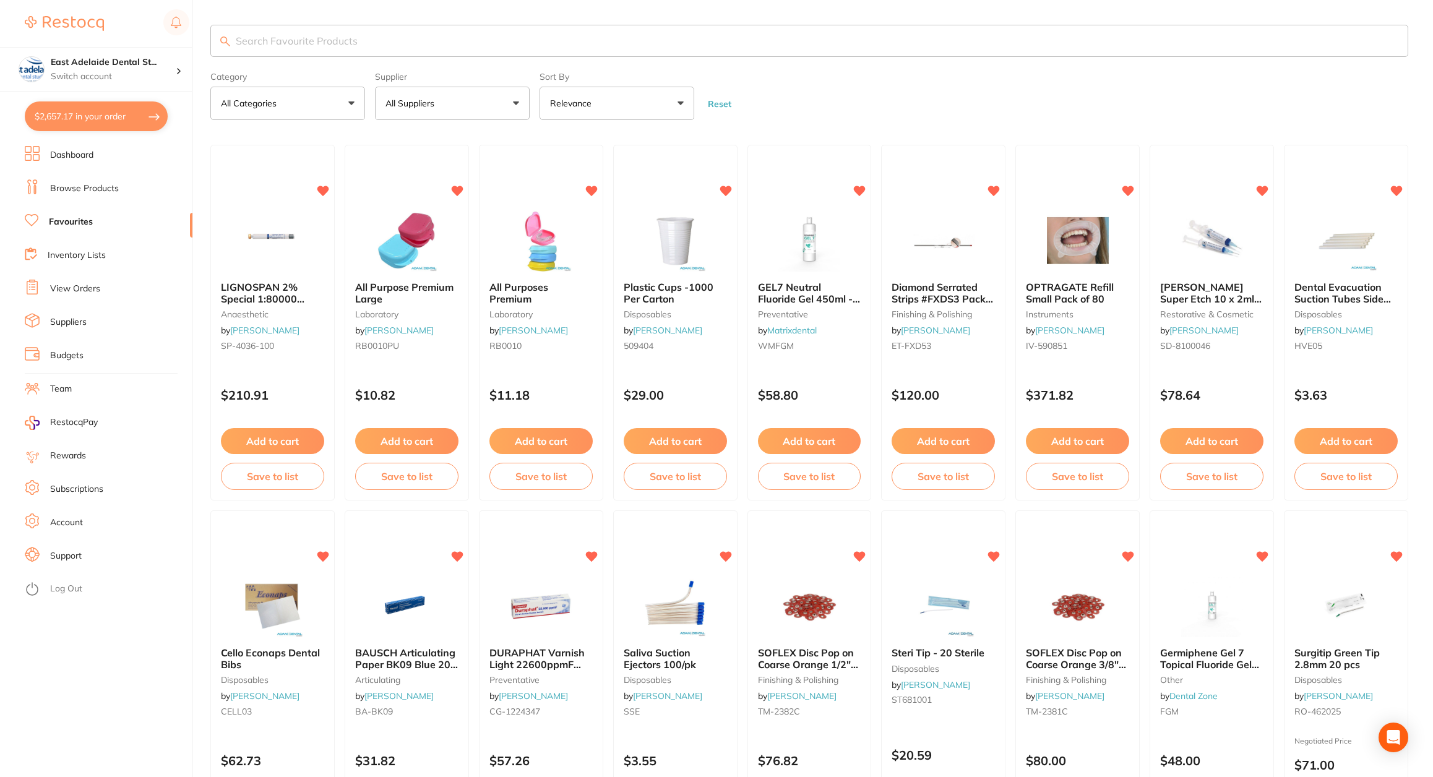
click at [302, 55] on input "search" at bounding box center [809, 41] width 1198 height 32
click at [304, 53] on input "search" at bounding box center [809, 41] width 1198 height 32
type input "majesty a2"
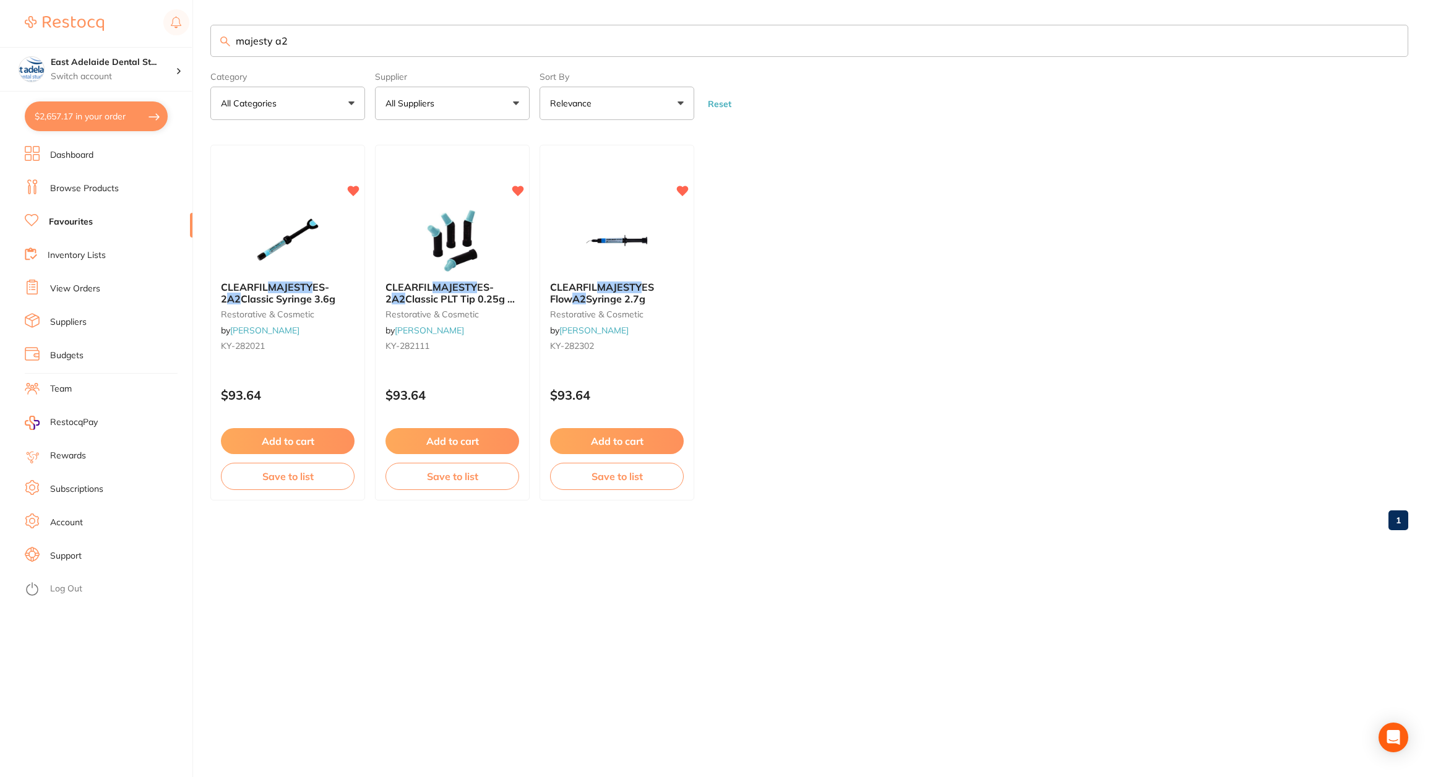
click at [93, 152] on link "Dashboard" at bounding box center [71, 155] width 43 height 12
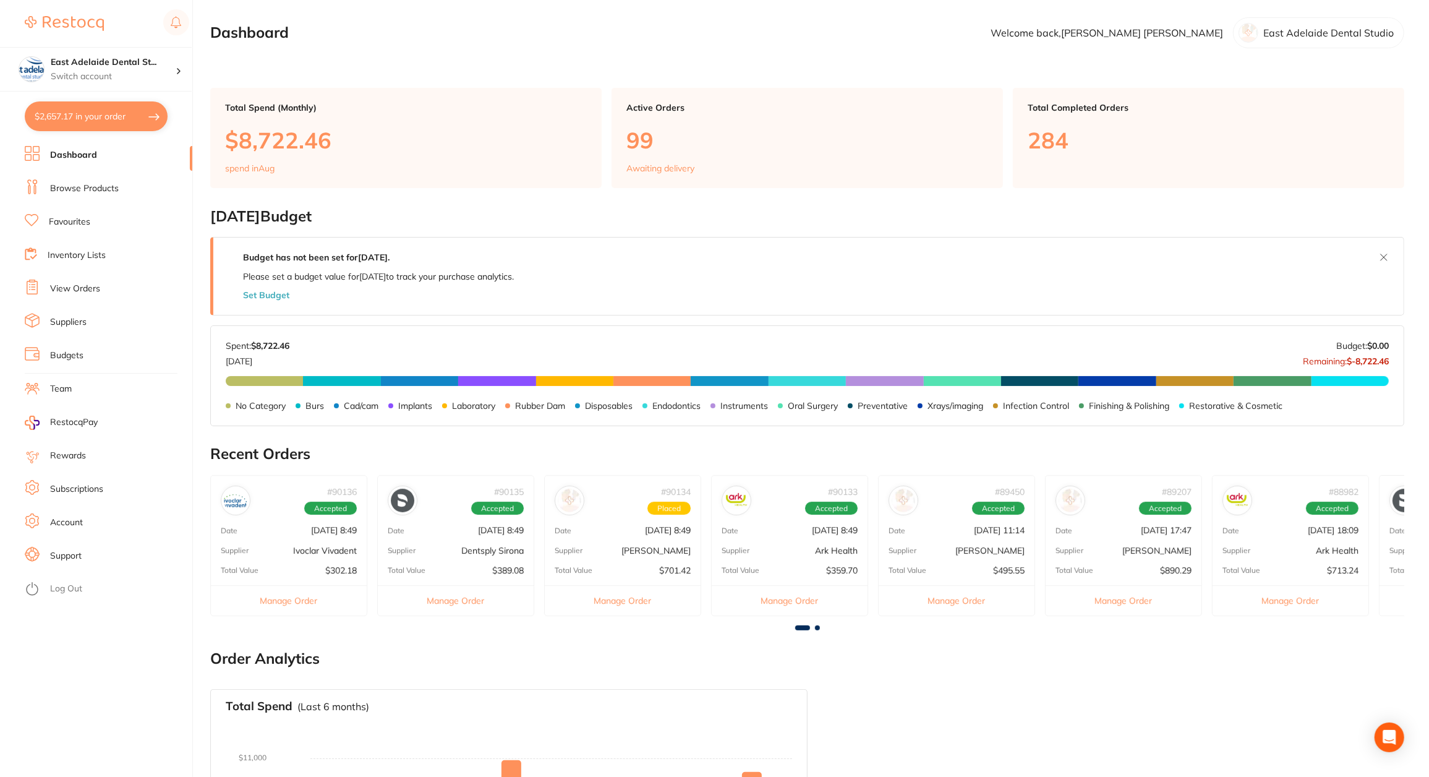
click at [668, 604] on button "Manage Order" at bounding box center [623, 600] width 156 height 30
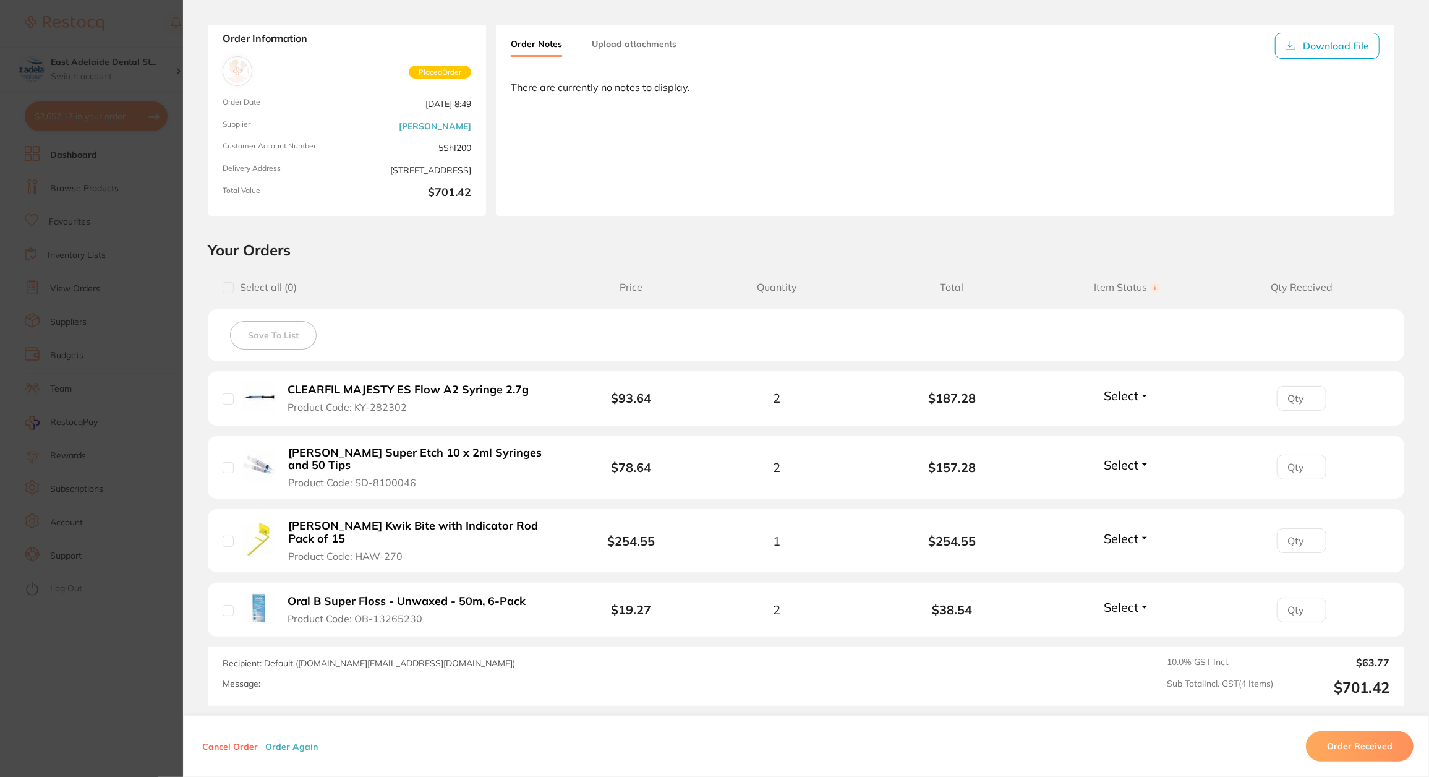
scroll to position [124, 0]
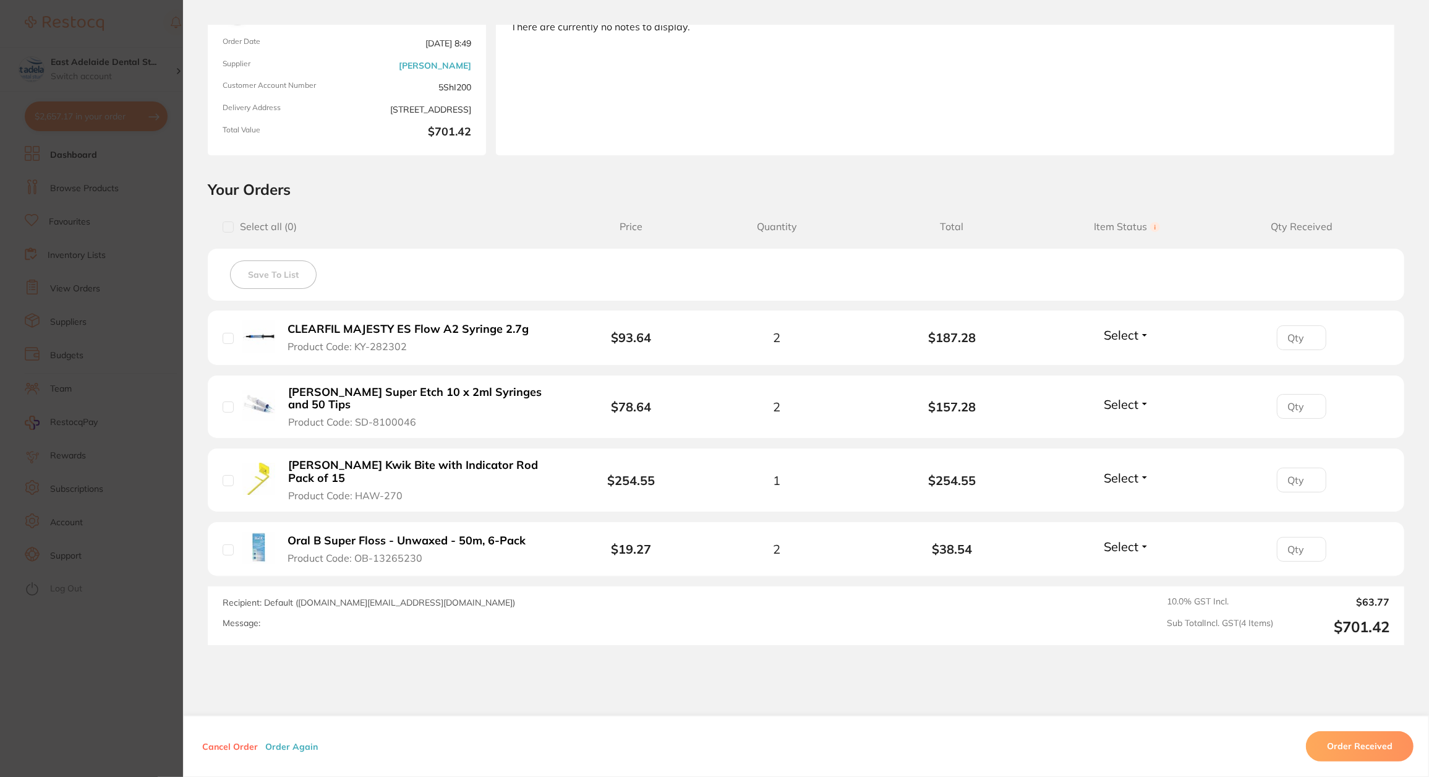
click at [56, 447] on section "Order ID: Restocq- 90134 Order Information Placed Order Order Date [DATE] 8:49 …" at bounding box center [714, 388] width 1429 height 777
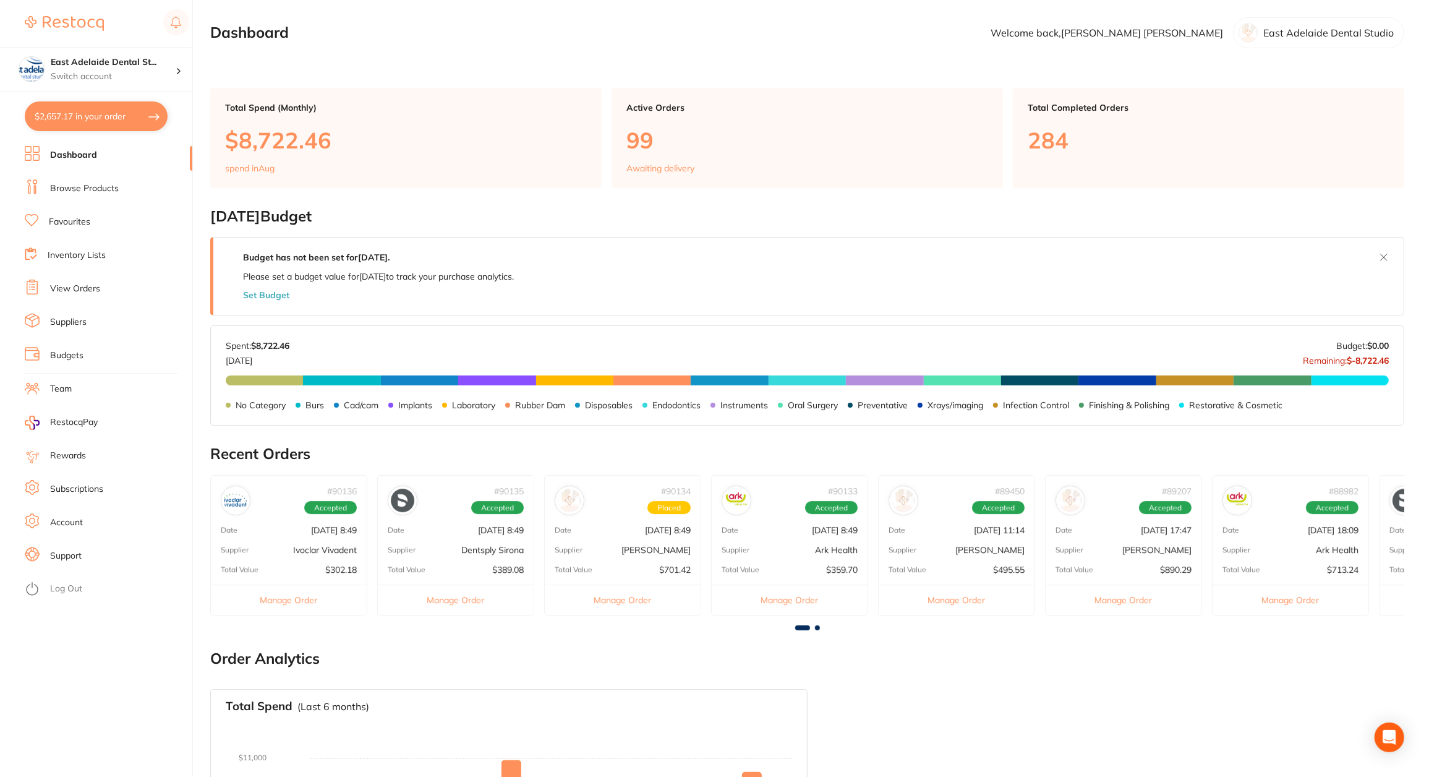
click at [597, 536] on div "# 90134 Placed Date [DATE] 8:49 Supplier [PERSON_NAME] Total Value $701.42 Mana…" at bounding box center [622, 545] width 157 height 140
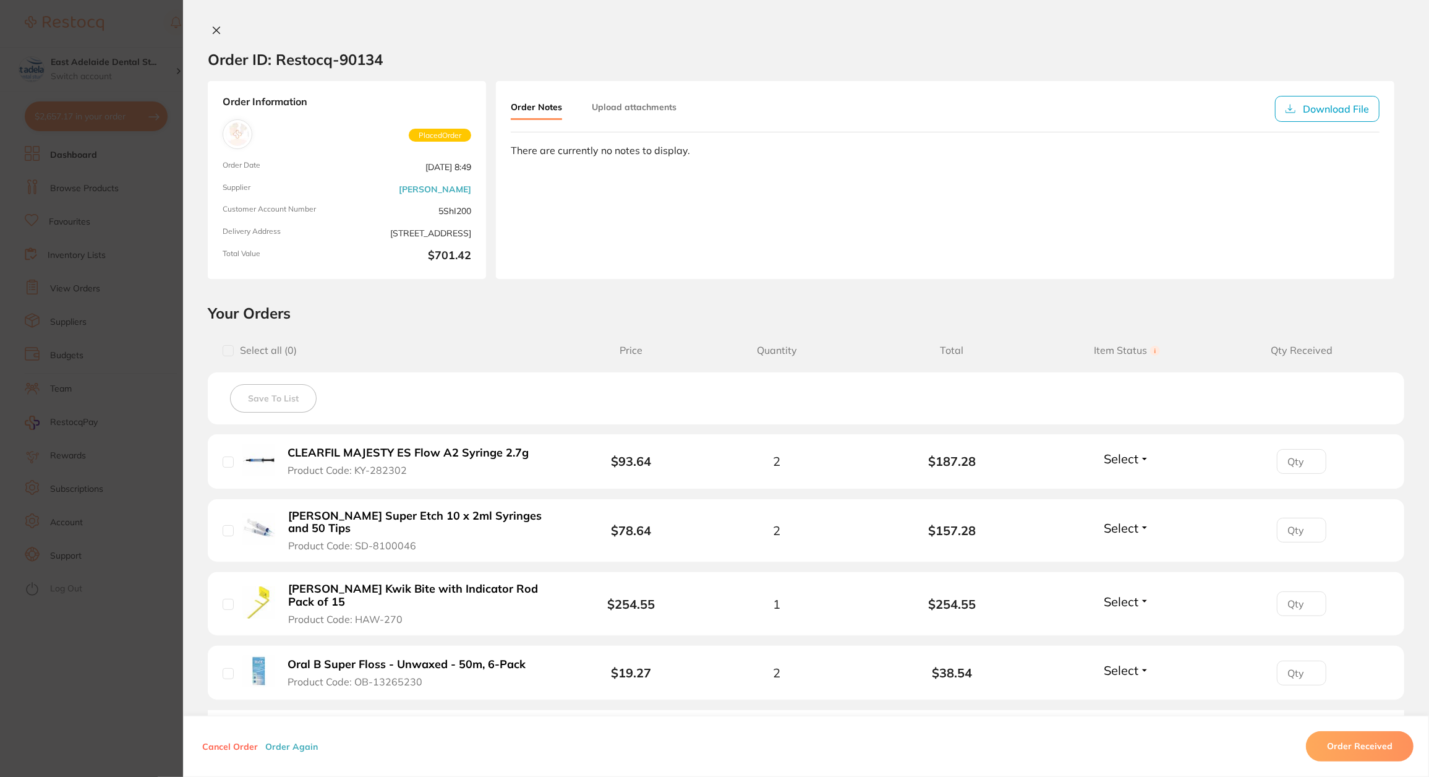
click at [218, 32] on icon at bounding box center [217, 30] width 10 height 10
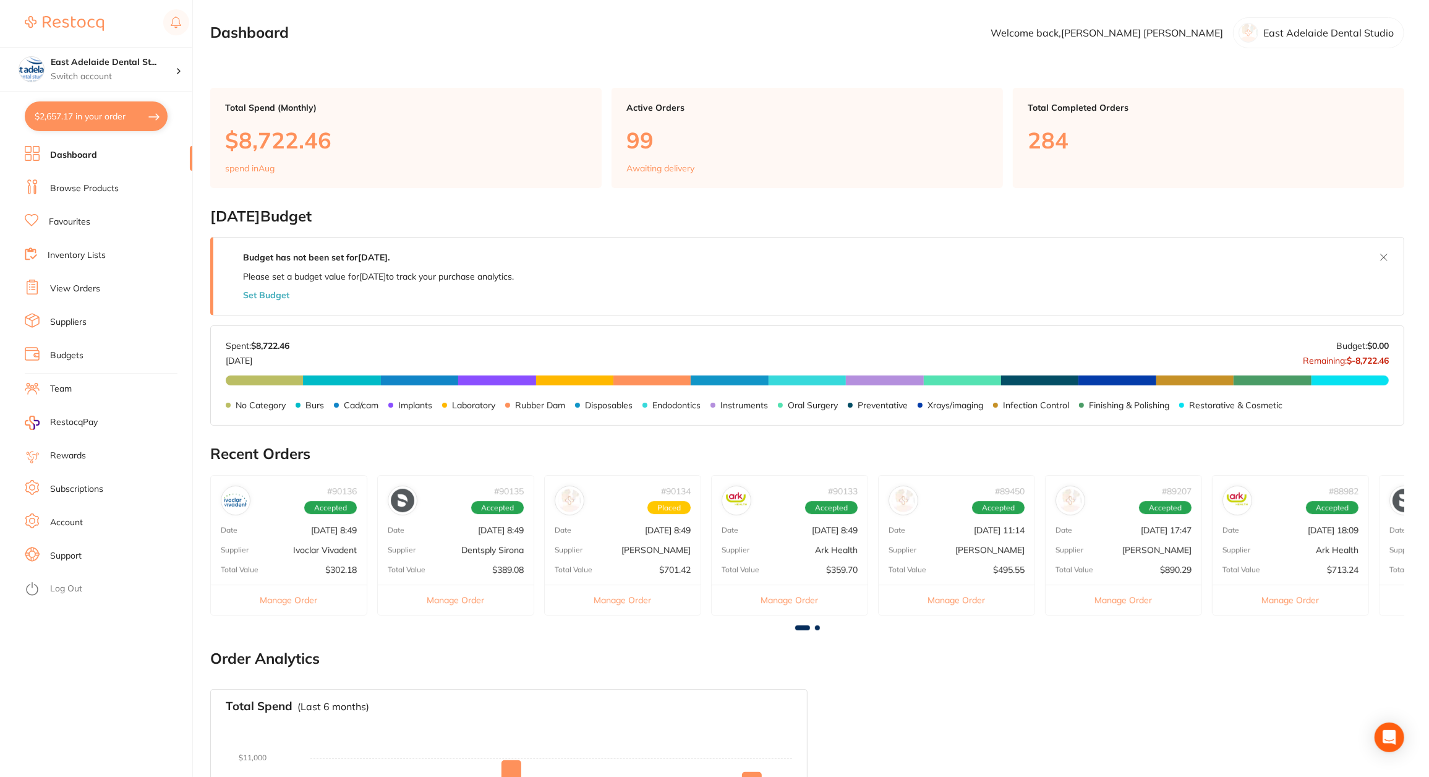
click at [1388, 726] on div "Open Intercom Messenger" at bounding box center [1390, 737] width 33 height 33
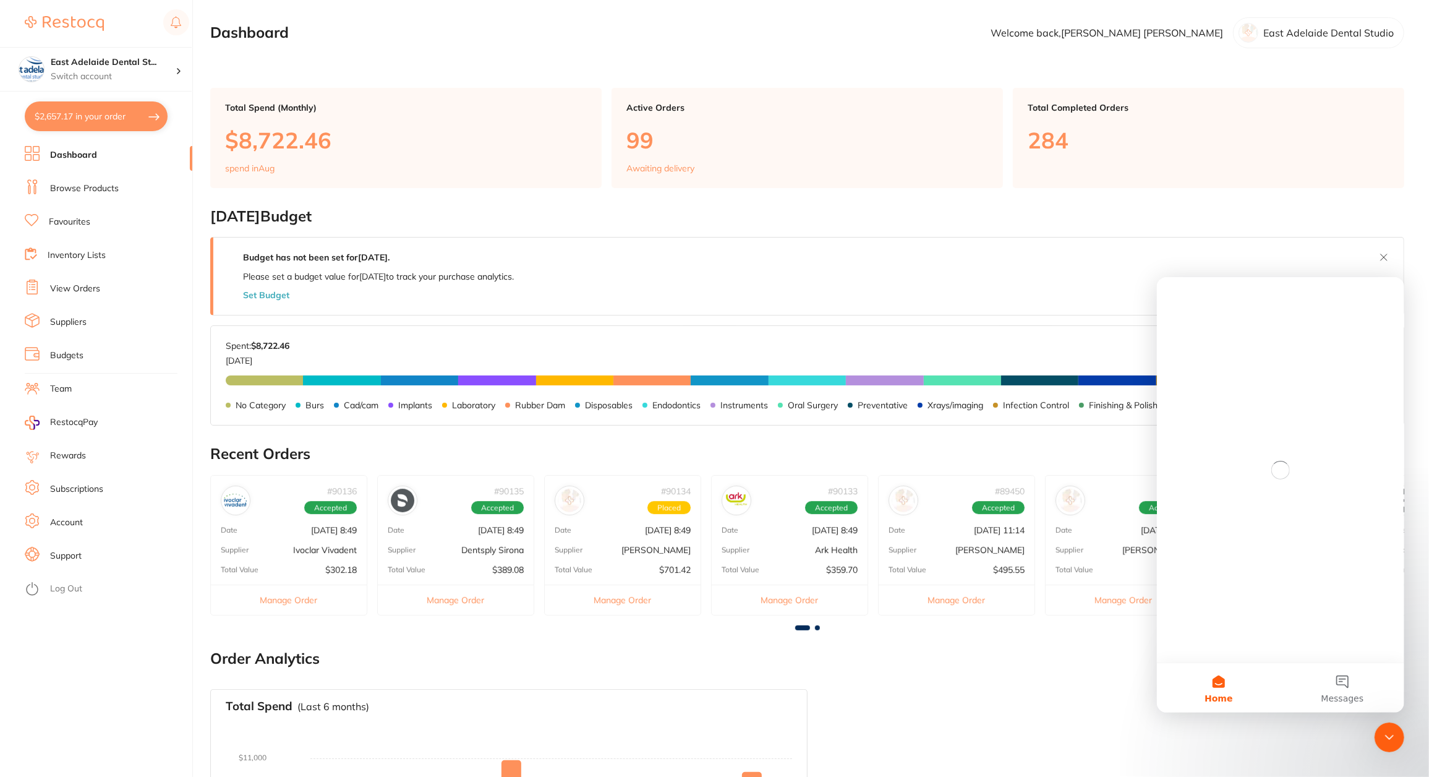
scroll to position [0, 0]
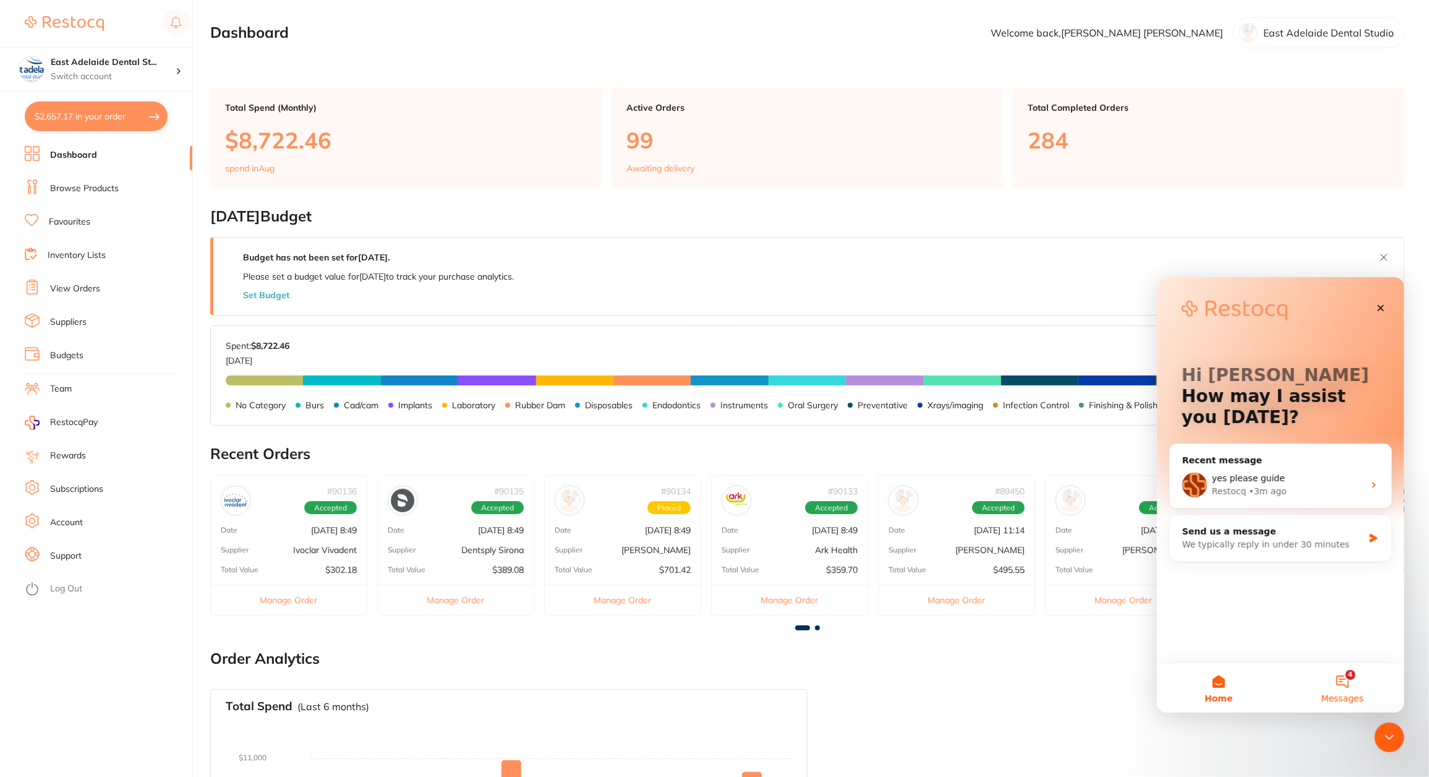
click at [1327, 677] on button "4 Messages" at bounding box center [1342, 686] width 124 height 49
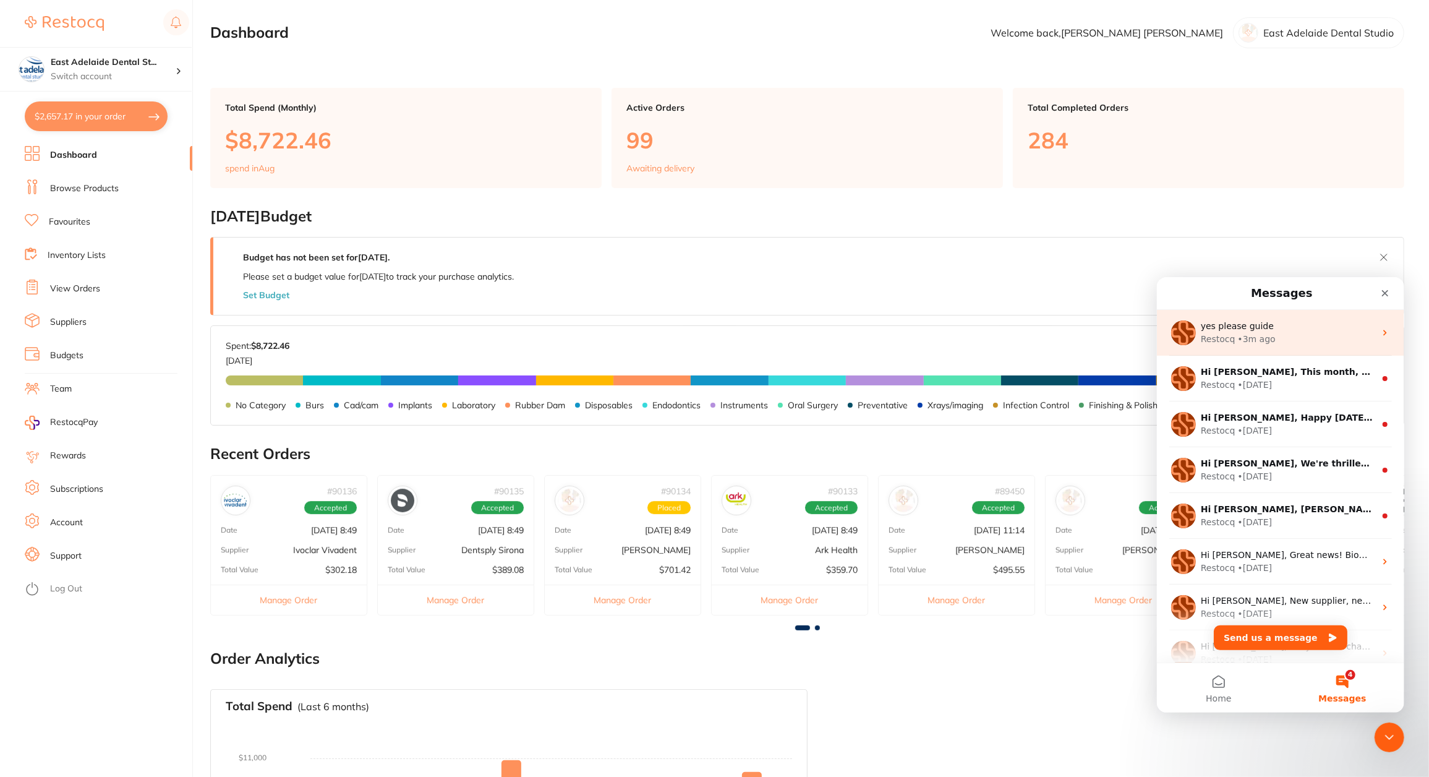
click at [1288, 341] on div "Restocq • 3m ago" at bounding box center [1288, 338] width 174 height 13
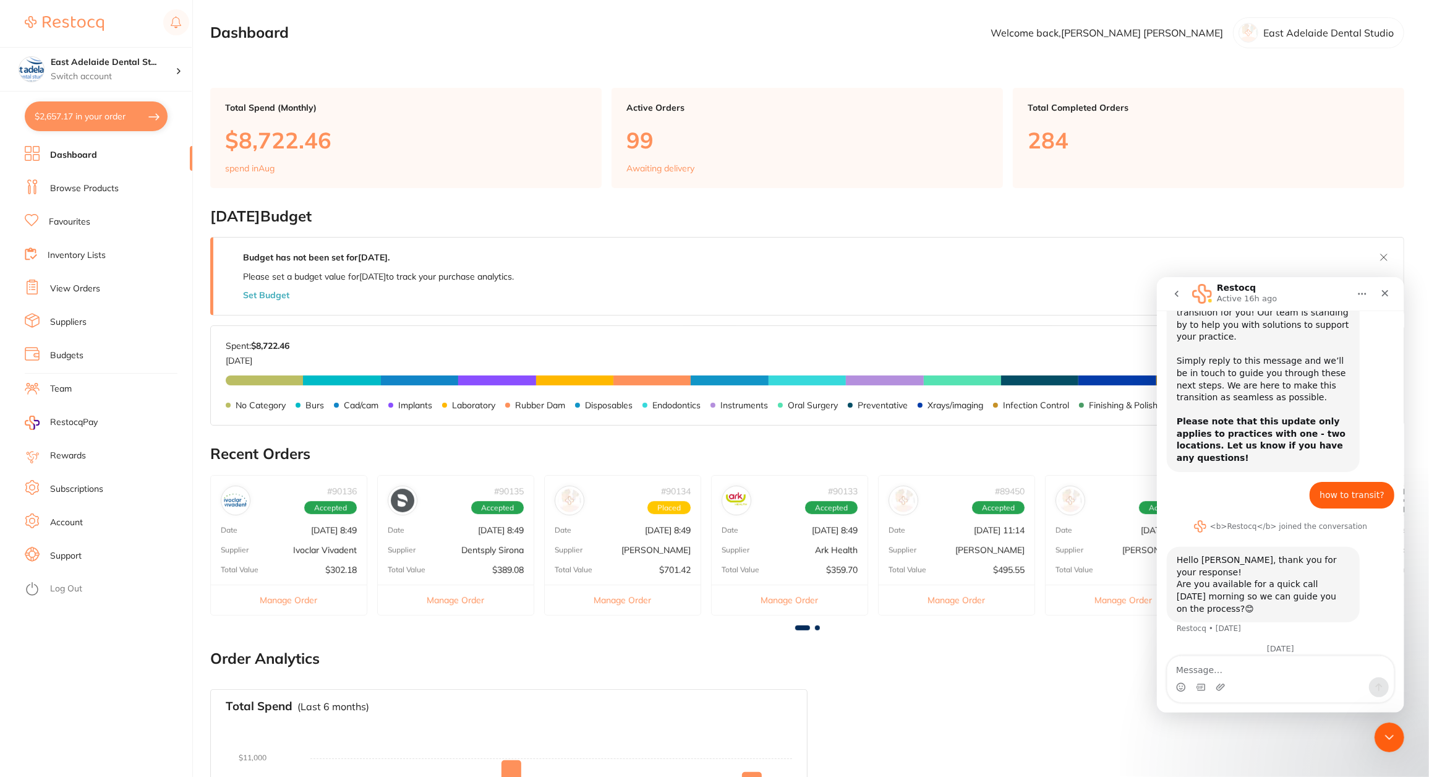
scroll to position [179, 0]
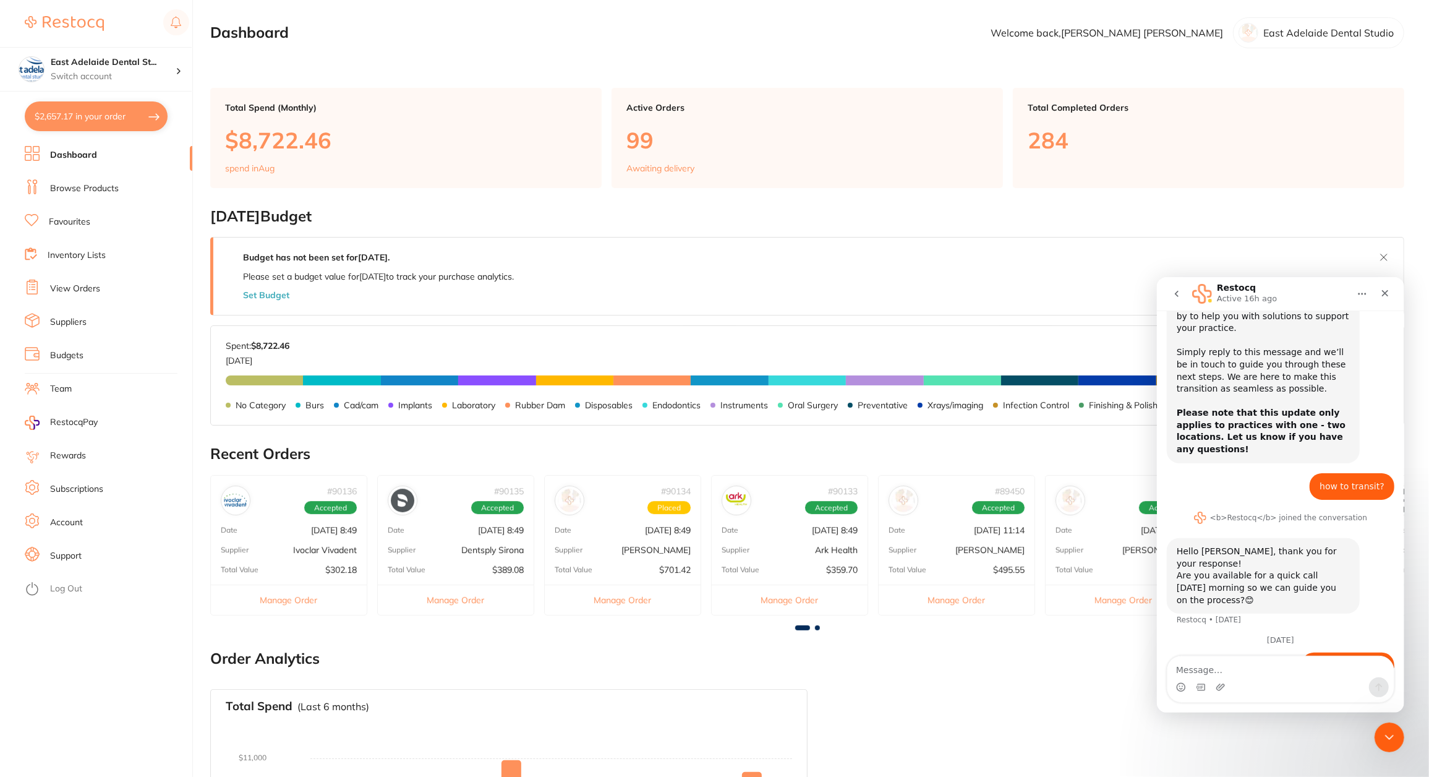
click at [1243, 672] on textarea "Message…" at bounding box center [1280, 666] width 226 height 21
click at [1322, 679] on div "Intercom messenger" at bounding box center [1280, 687] width 226 height 20
click at [1287, 683] on div "Intercom messenger" at bounding box center [1280, 687] width 226 height 20
click at [1294, 677] on textarea "Message…" at bounding box center [1280, 666] width 226 height 21
type textarea "p"
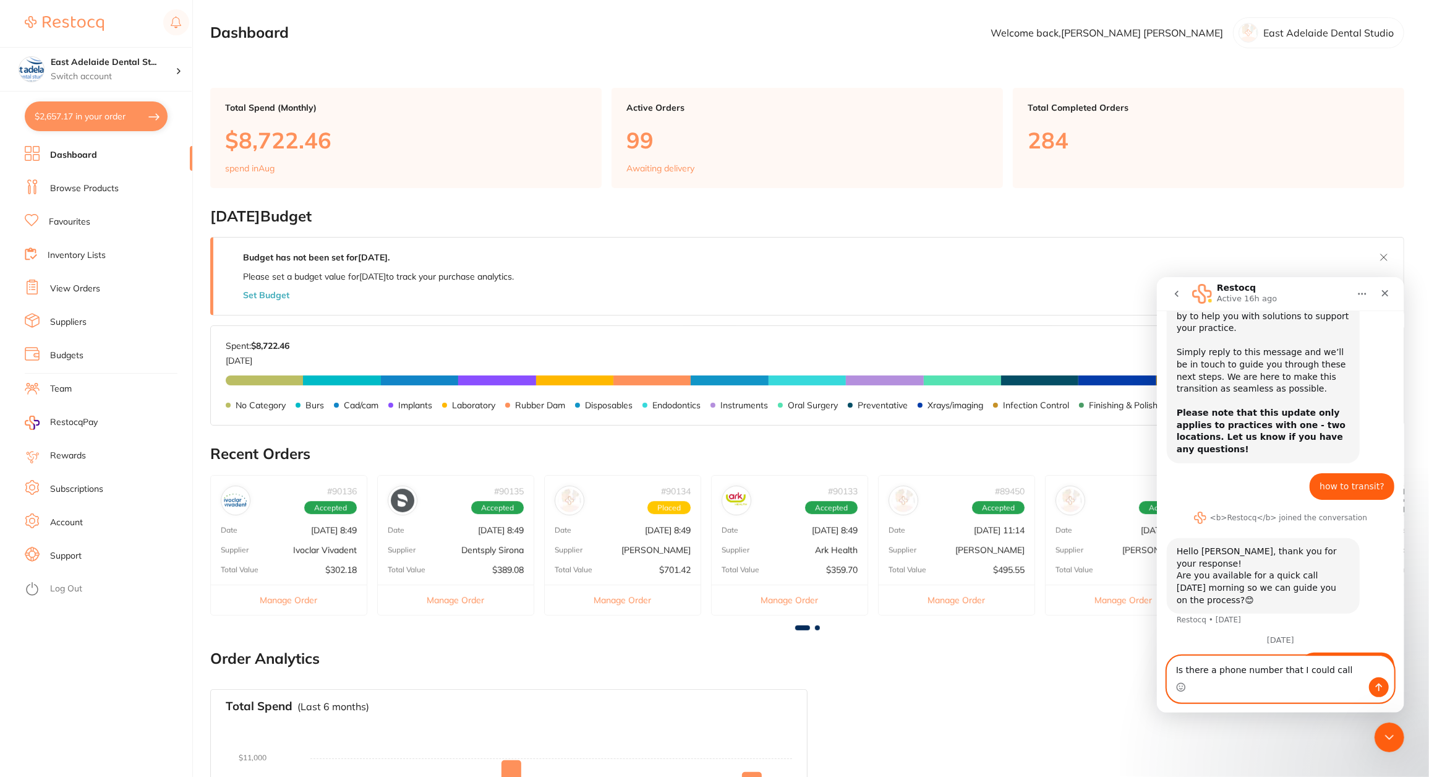
type textarea "Is there a phone number that I could call?"
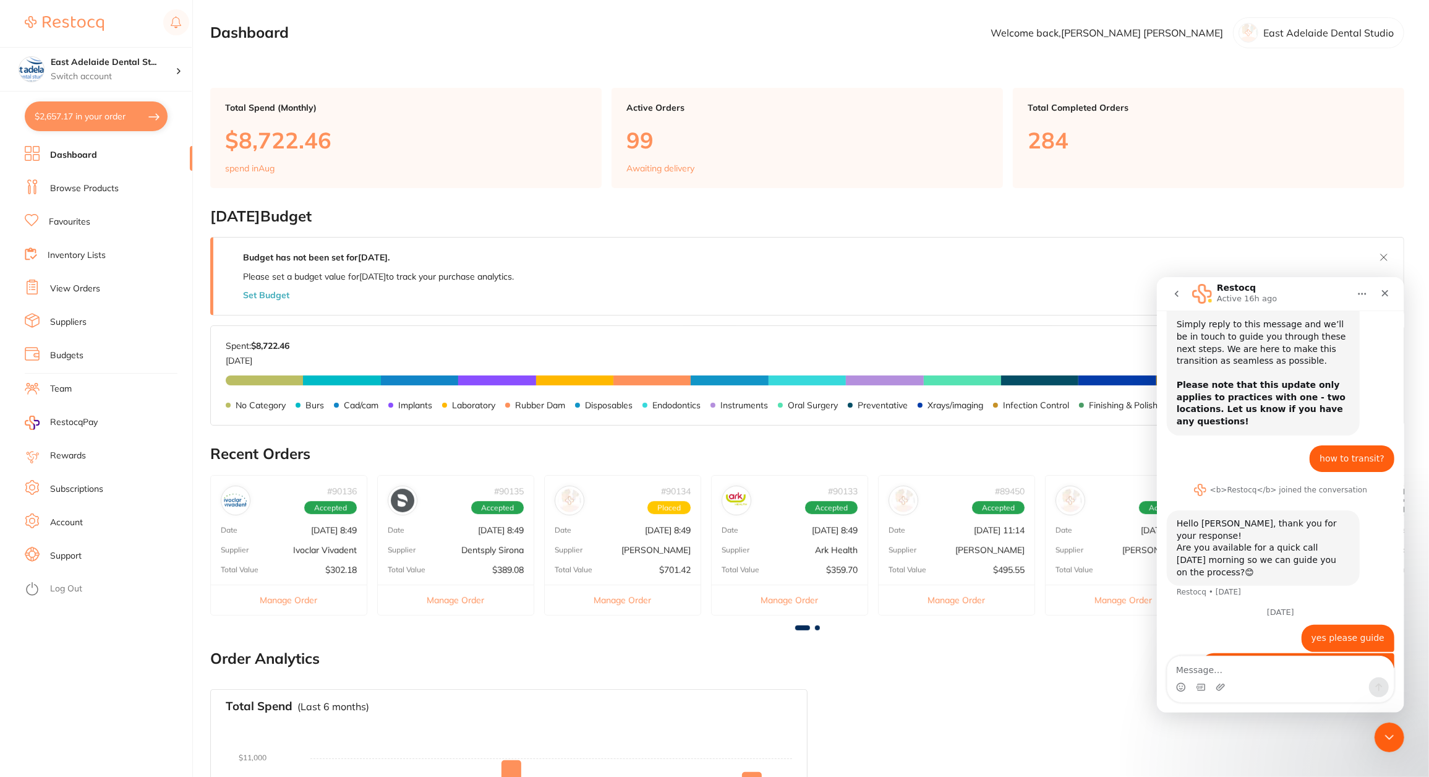
click at [111, 189] on link "Browse Products" at bounding box center [84, 188] width 69 height 12
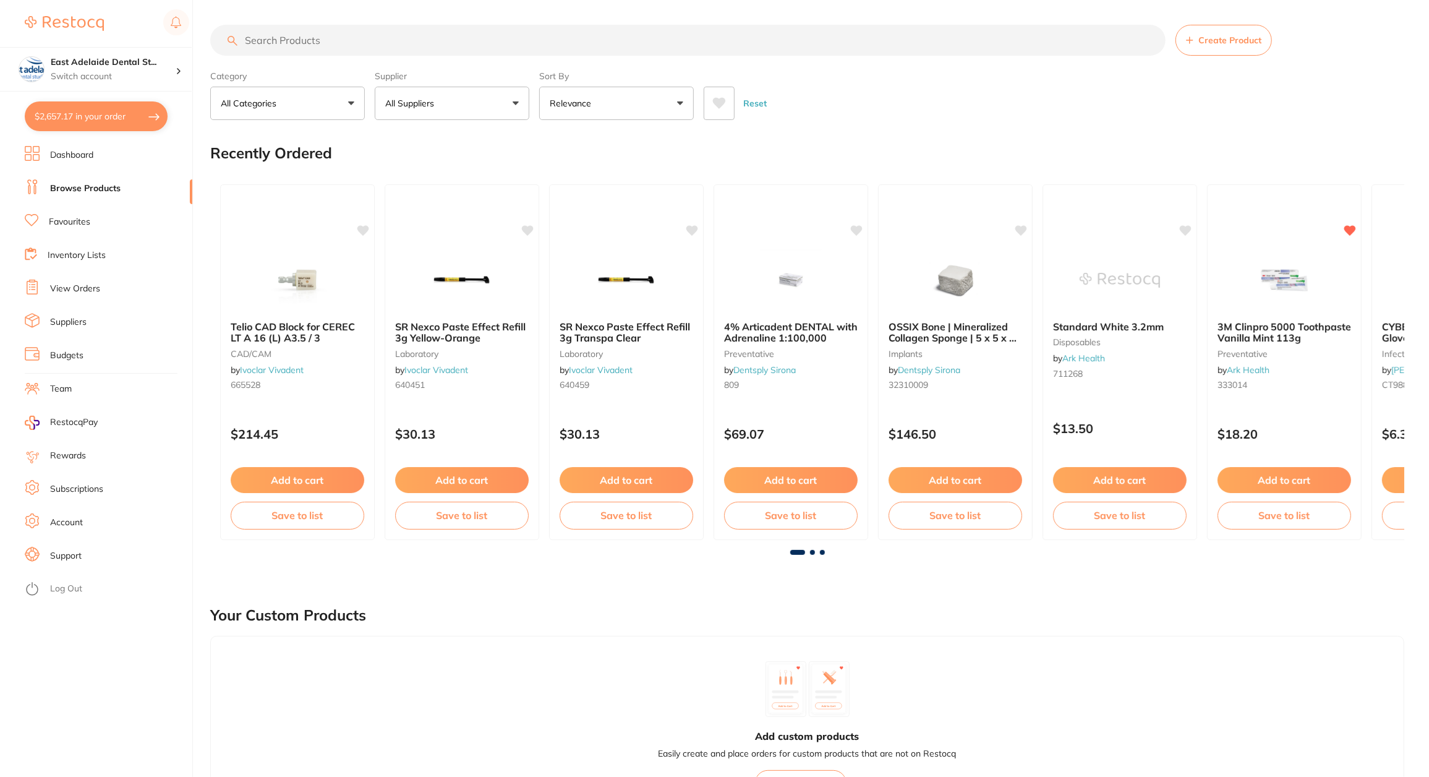
click at [453, 101] on button "All Suppliers" at bounding box center [452, 103] width 155 height 33
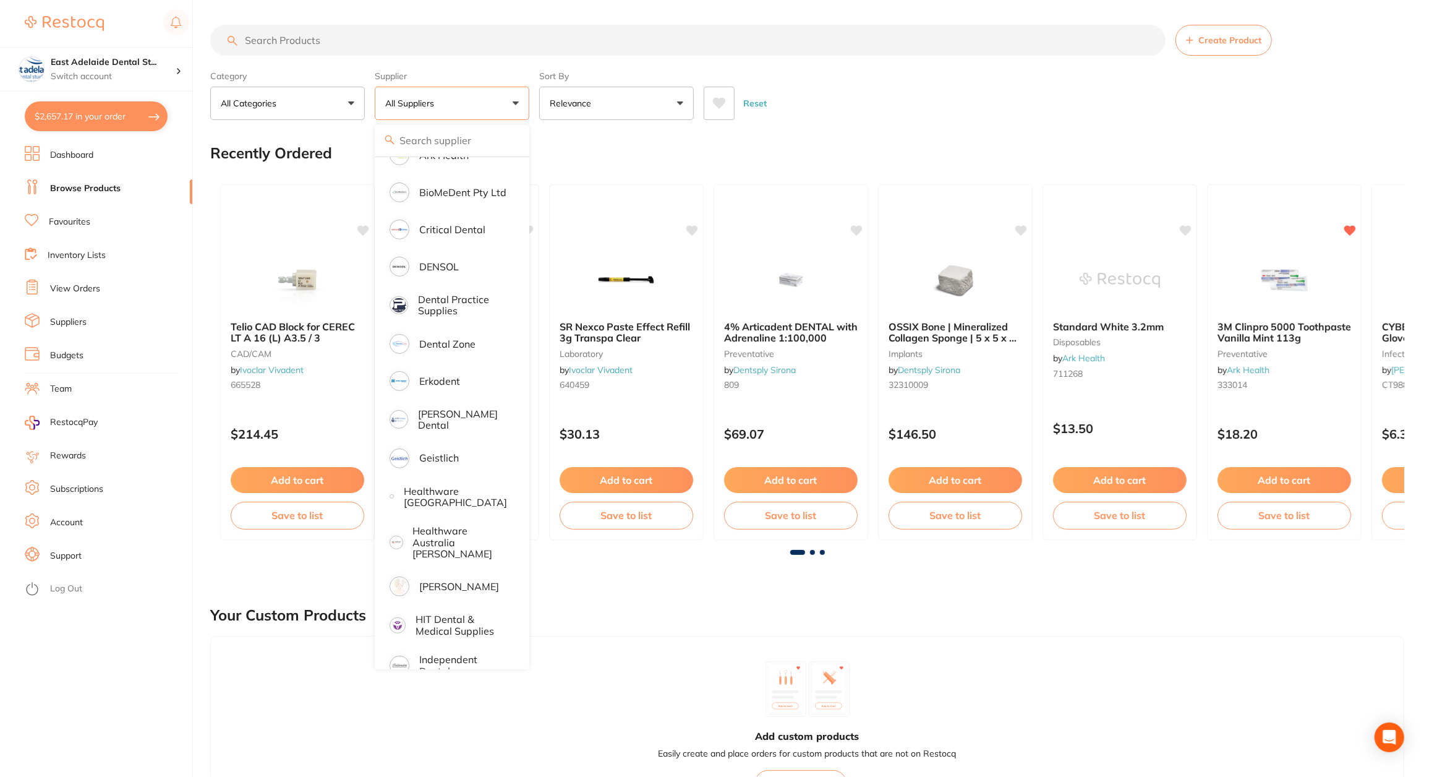
scroll to position [309, 0]
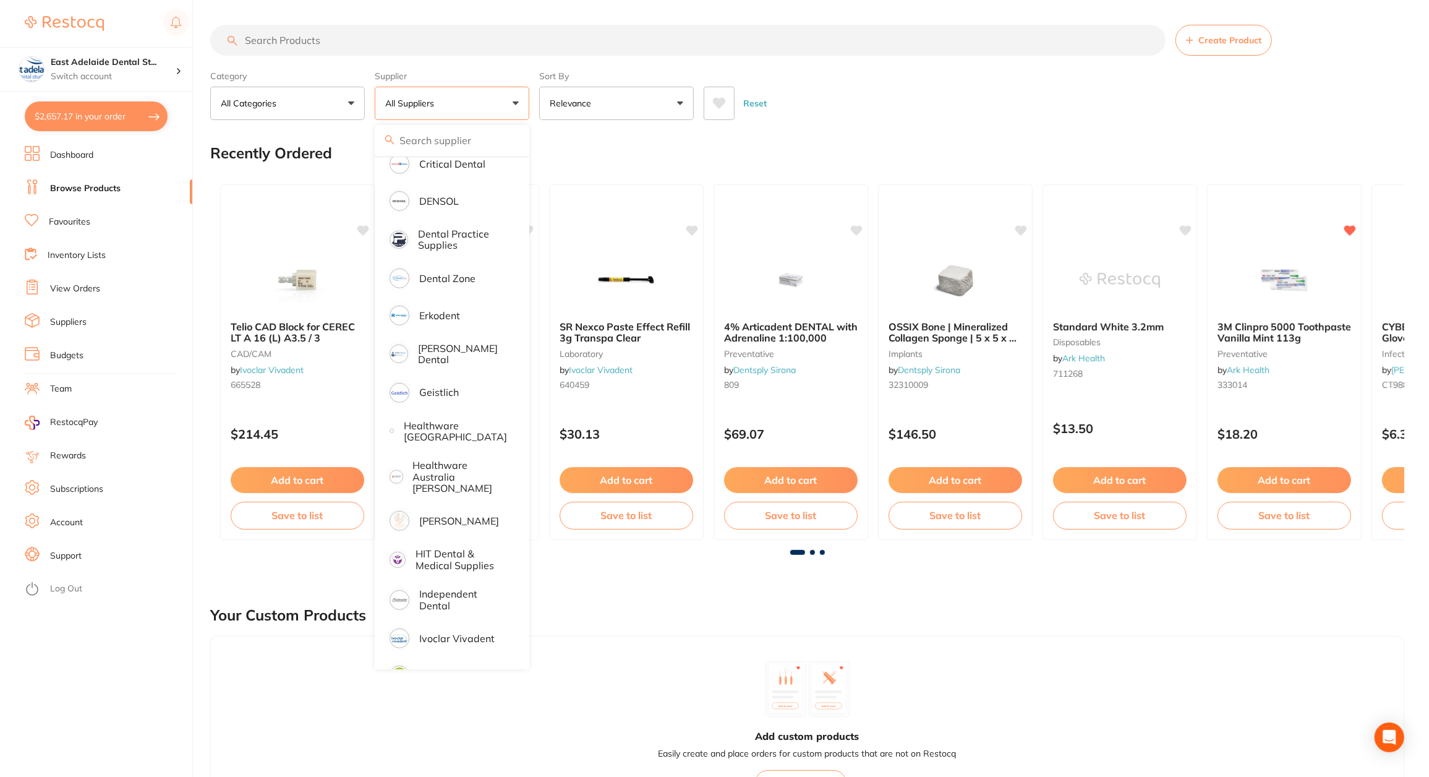
click at [907, 106] on div "Reset" at bounding box center [1049, 98] width 691 height 43
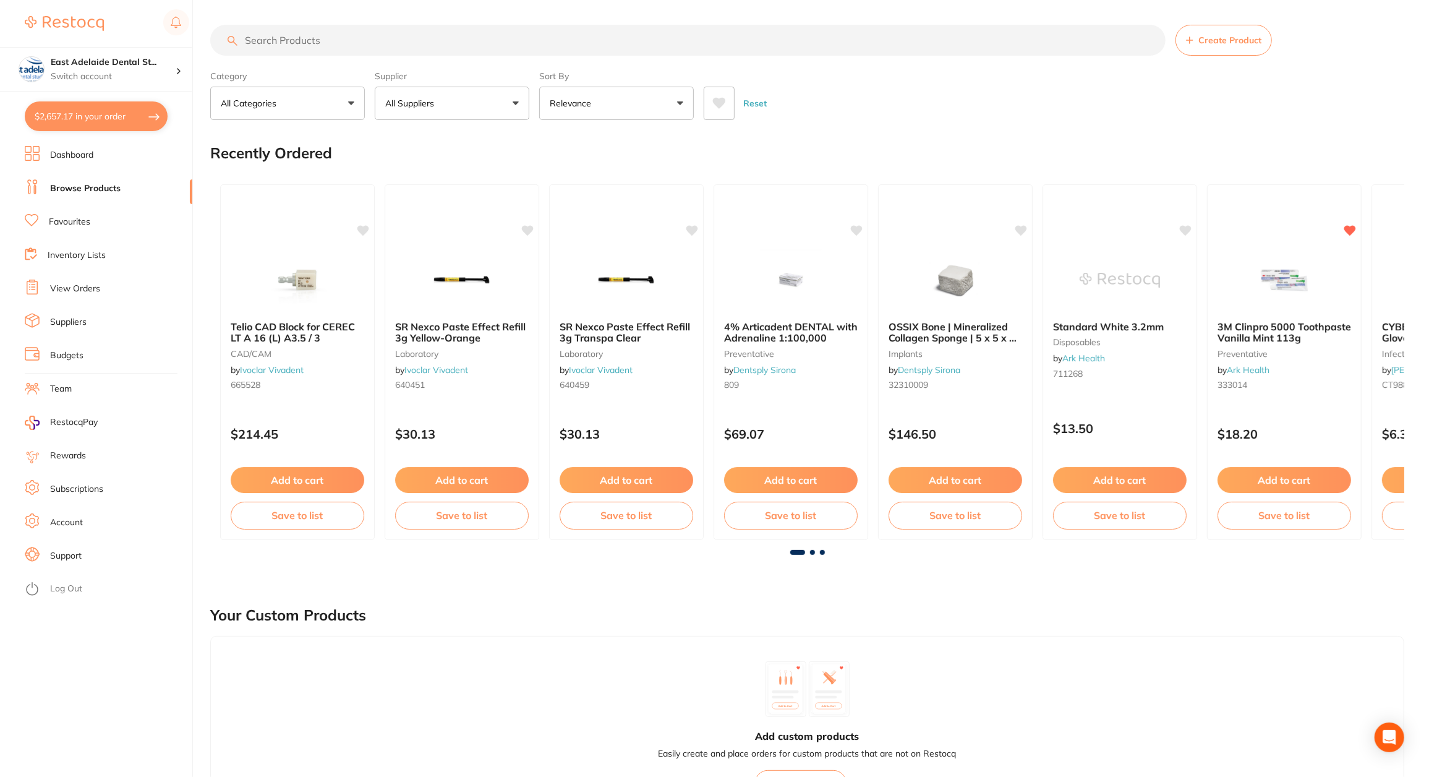
click at [473, 118] on button "All Suppliers" at bounding box center [452, 103] width 155 height 33
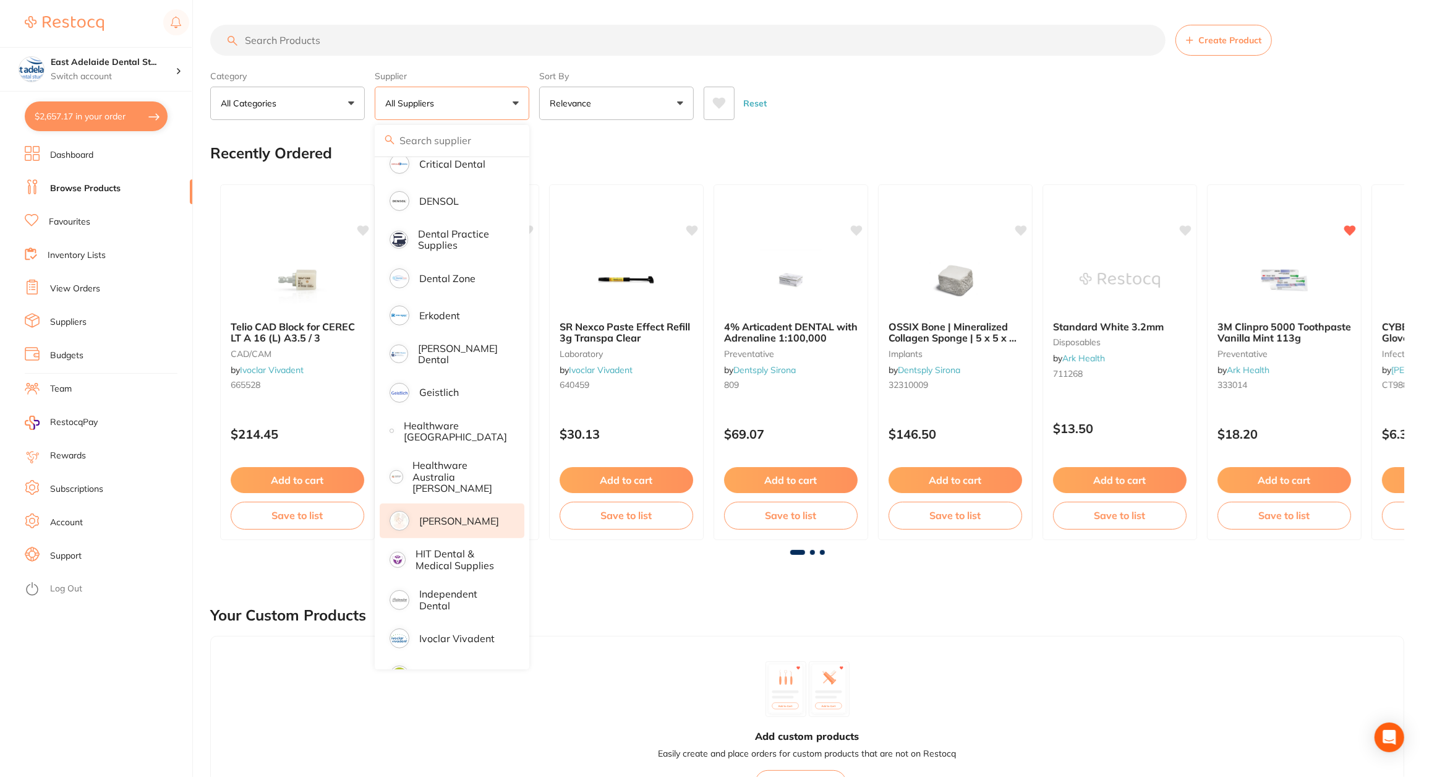
click at [460, 515] on p "[PERSON_NAME]" at bounding box center [459, 520] width 80 height 11
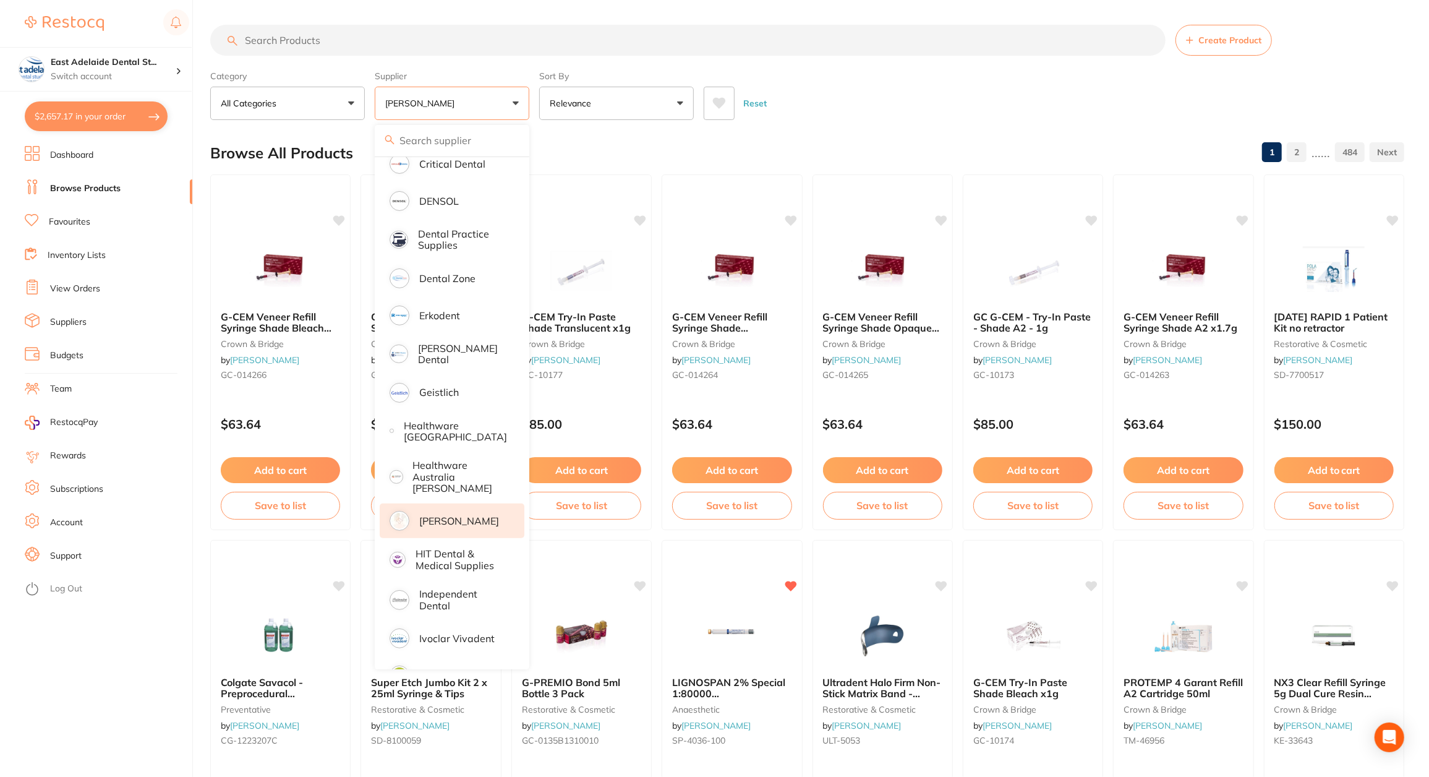
click at [887, 96] on div "Reset" at bounding box center [1049, 98] width 691 height 43
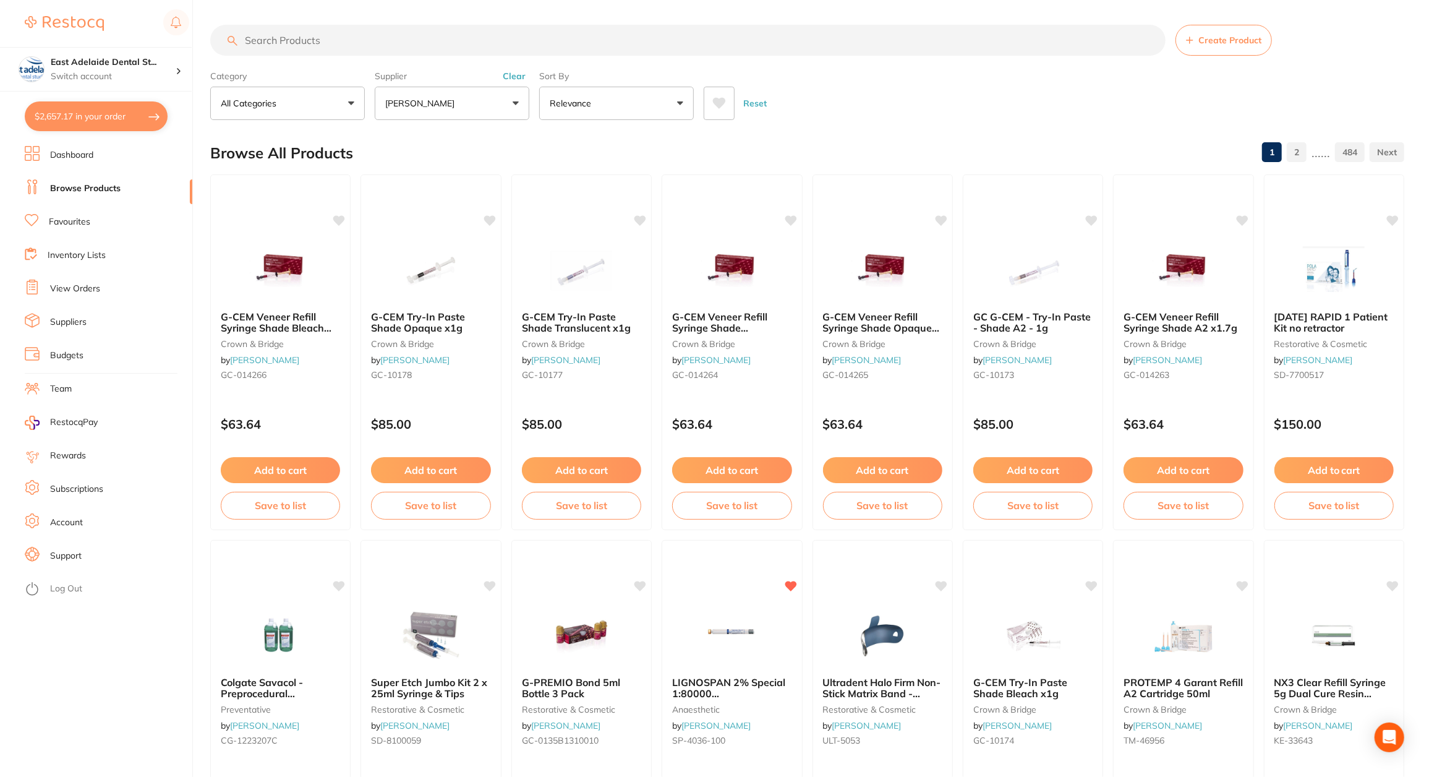
click at [88, 159] on link "Dashboard" at bounding box center [71, 155] width 43 height 12
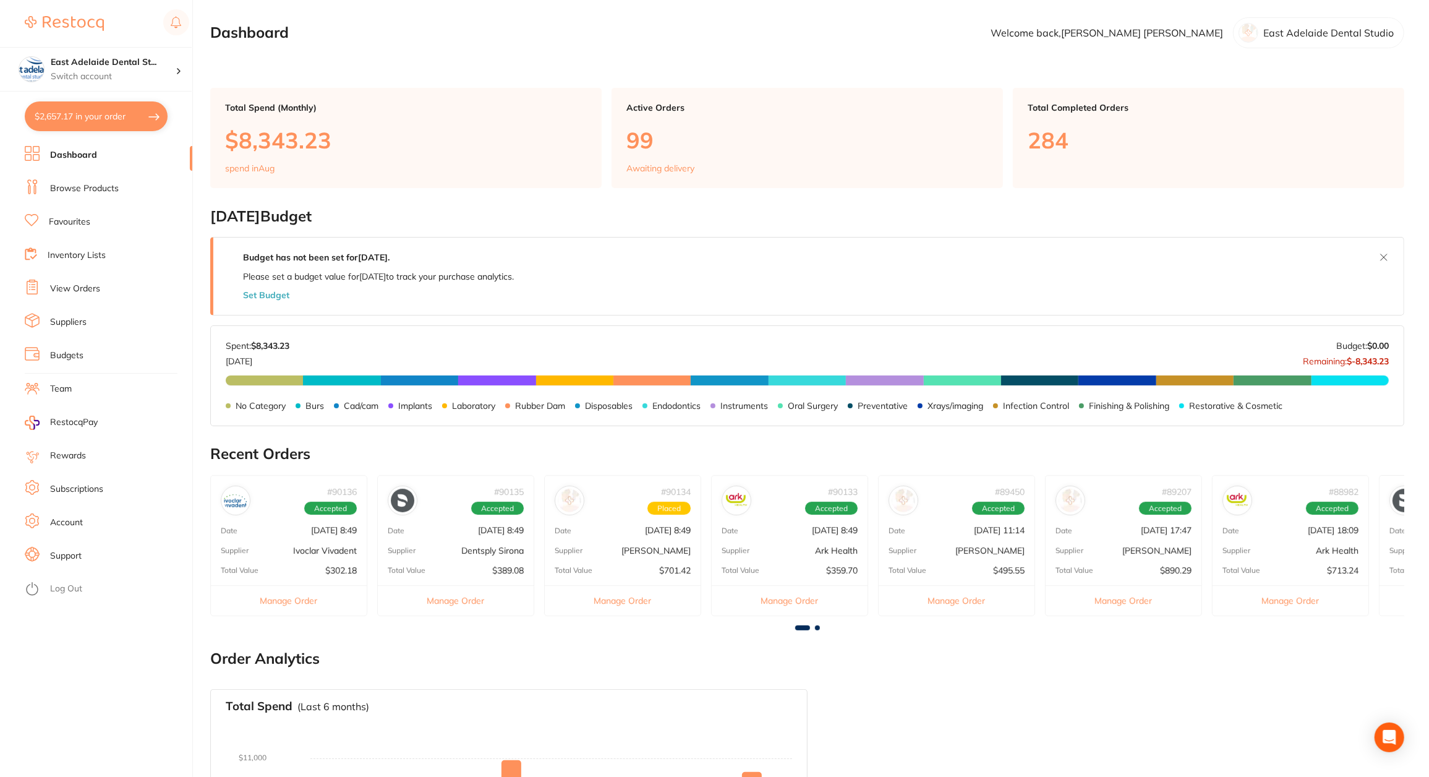
drag, startPoint x: 61, startPoint y: 223, endPoint x: 507, endPoint y: 276, distance: 449.8
click at [59, 223] on link "Favourites" at bounding box center [69, 222] width 41 height 12
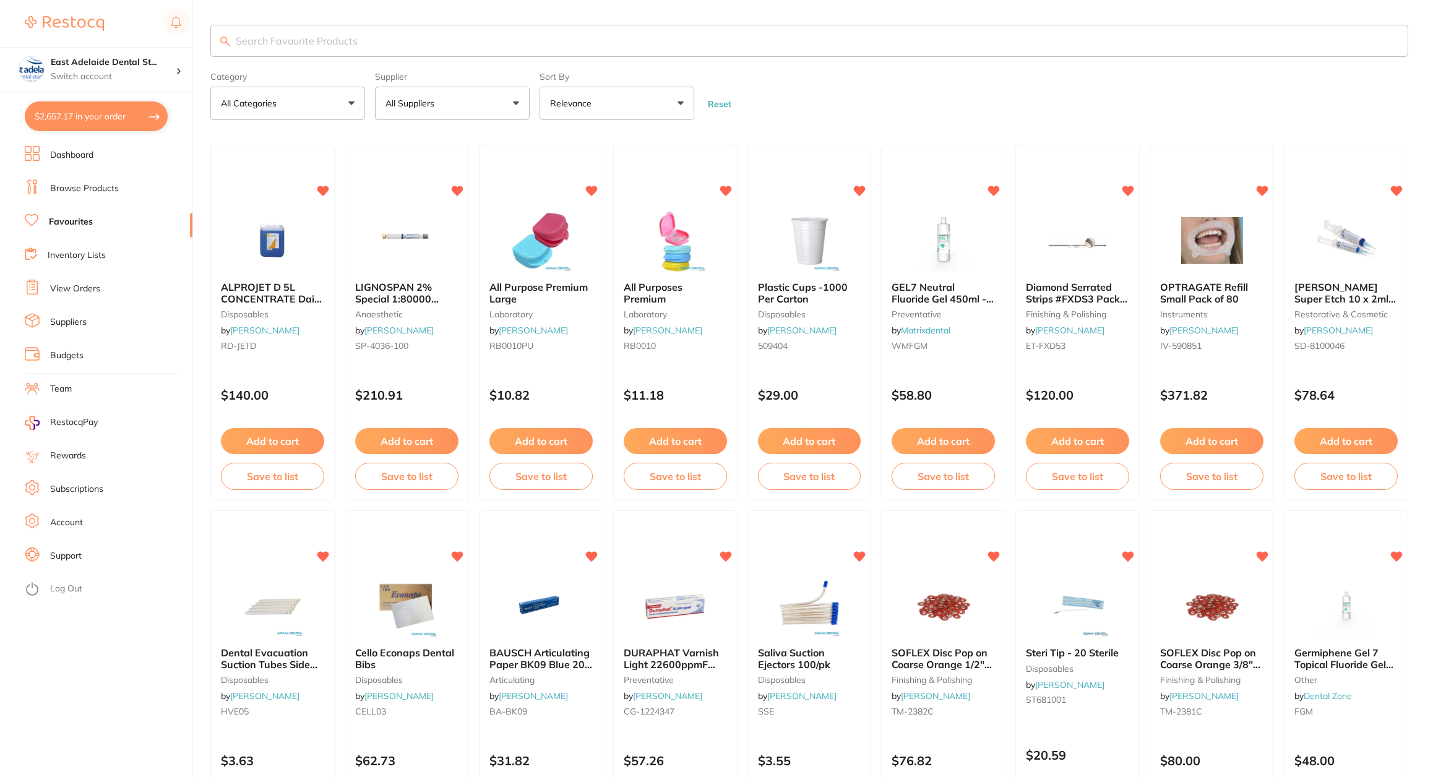
click at [87, 201] on ul "Dashboard Browse Products Favourites Inventory Lists View Orders Suppliers Budg…" at bounding box center [109, 461] width 168 height 631
click at [87, 196] on li "Browse Products" at bounding box center [109, 188] width 168 height 19
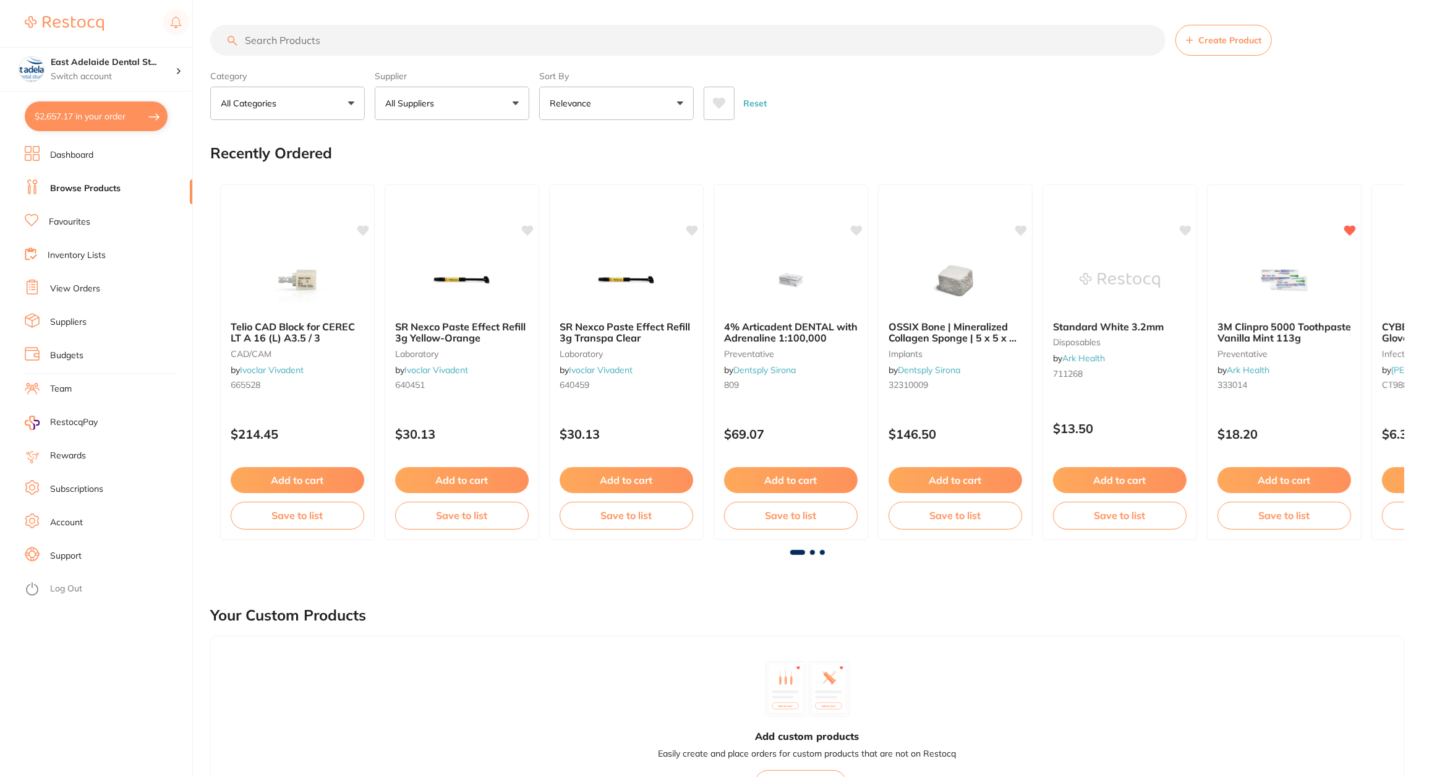
click at [332, 87] on button "All Categories" at bounding box center [287, 103] width 155 height 33
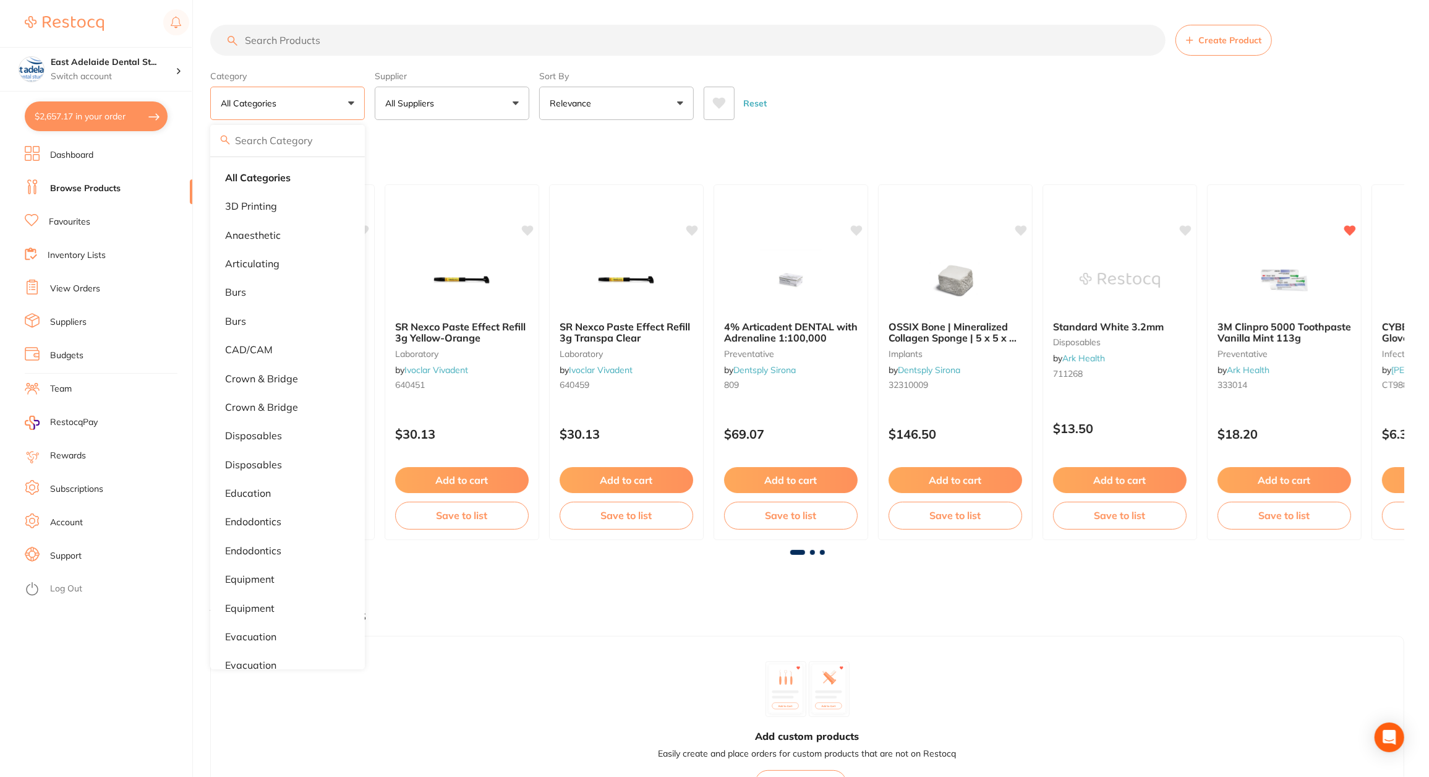
click at [317, 104] on button "All Categories" at bounding box center [287, 103] width 155 height 33
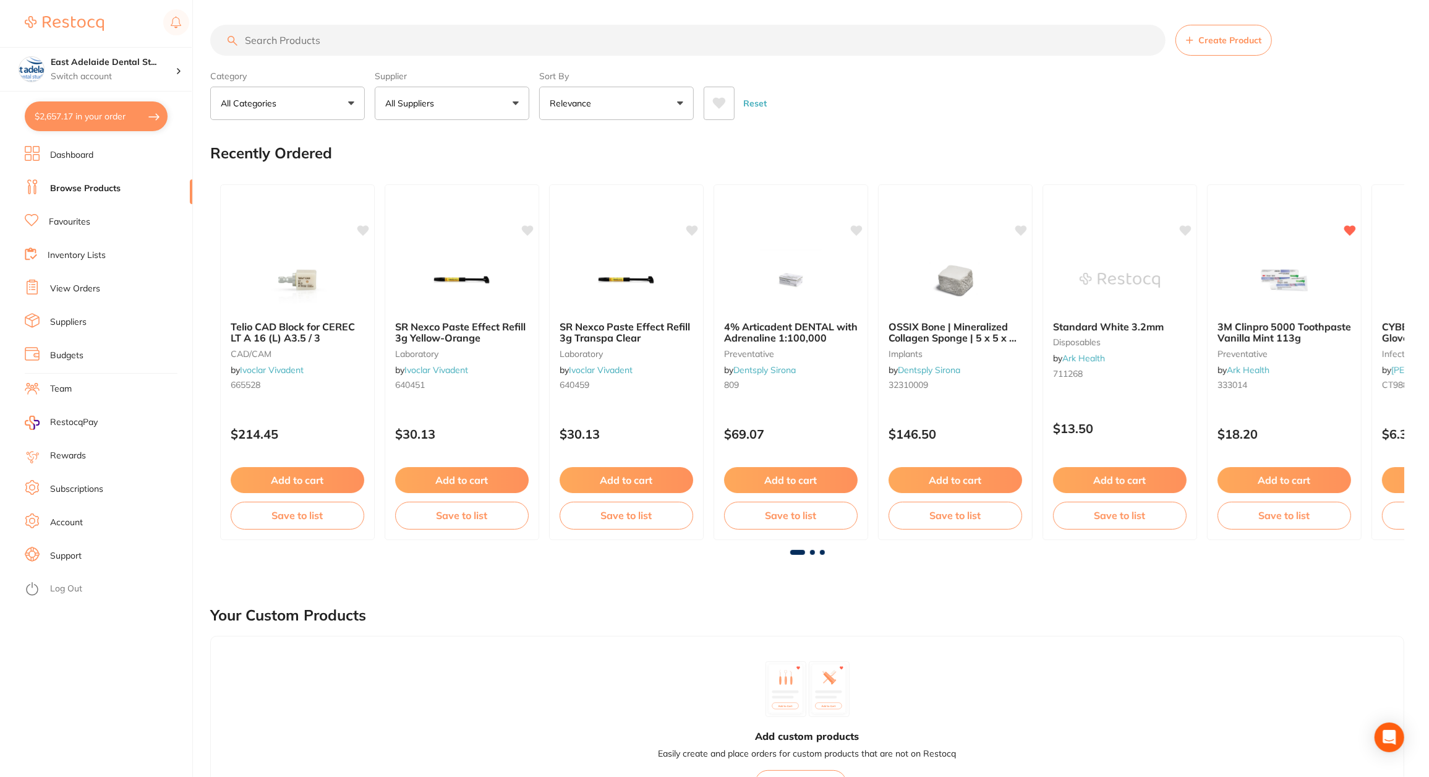
click at [330, 112] on button "All Categories" at bounding box center [287, 103] width 155 height 33
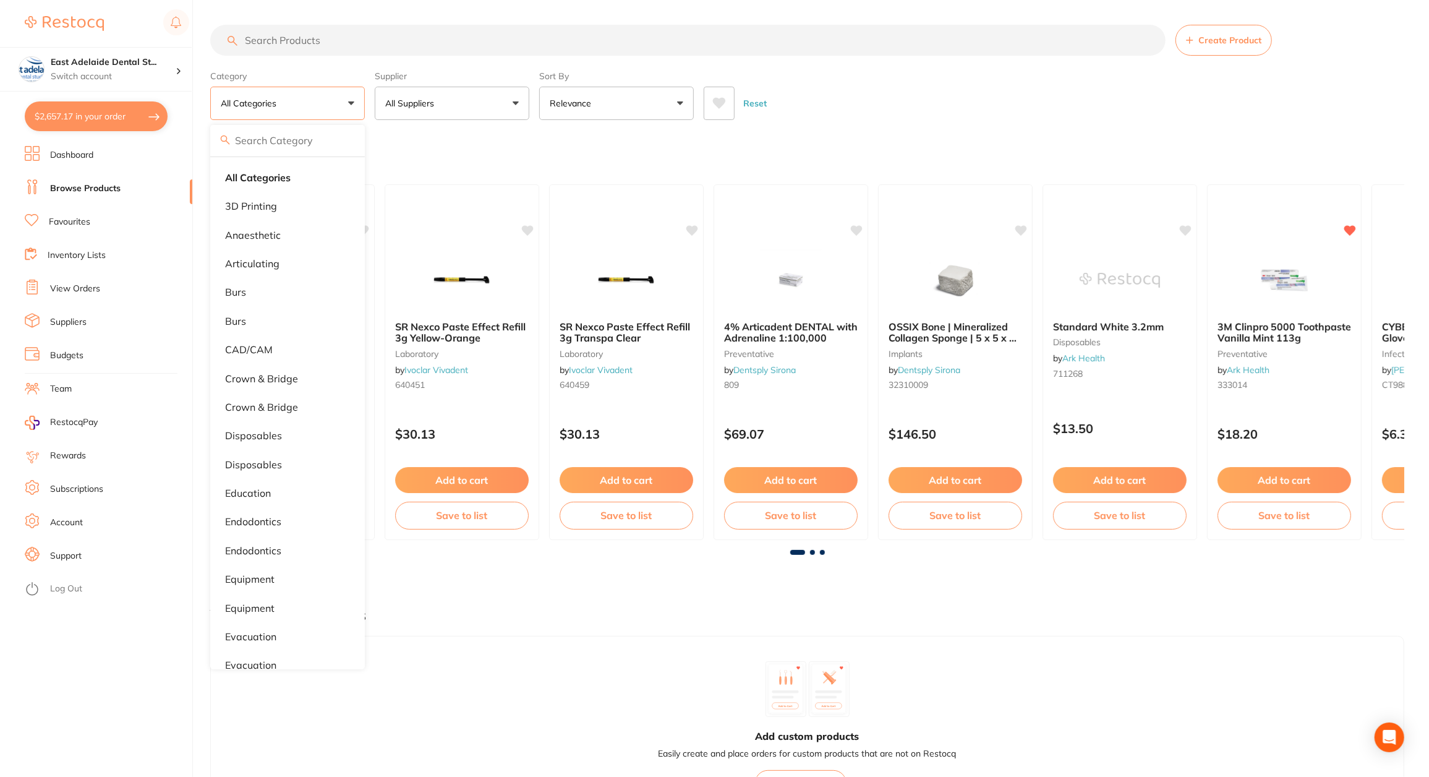
click at [100, 283] on li "View Orders" at bounding box center [109, 289] width 168 height 19
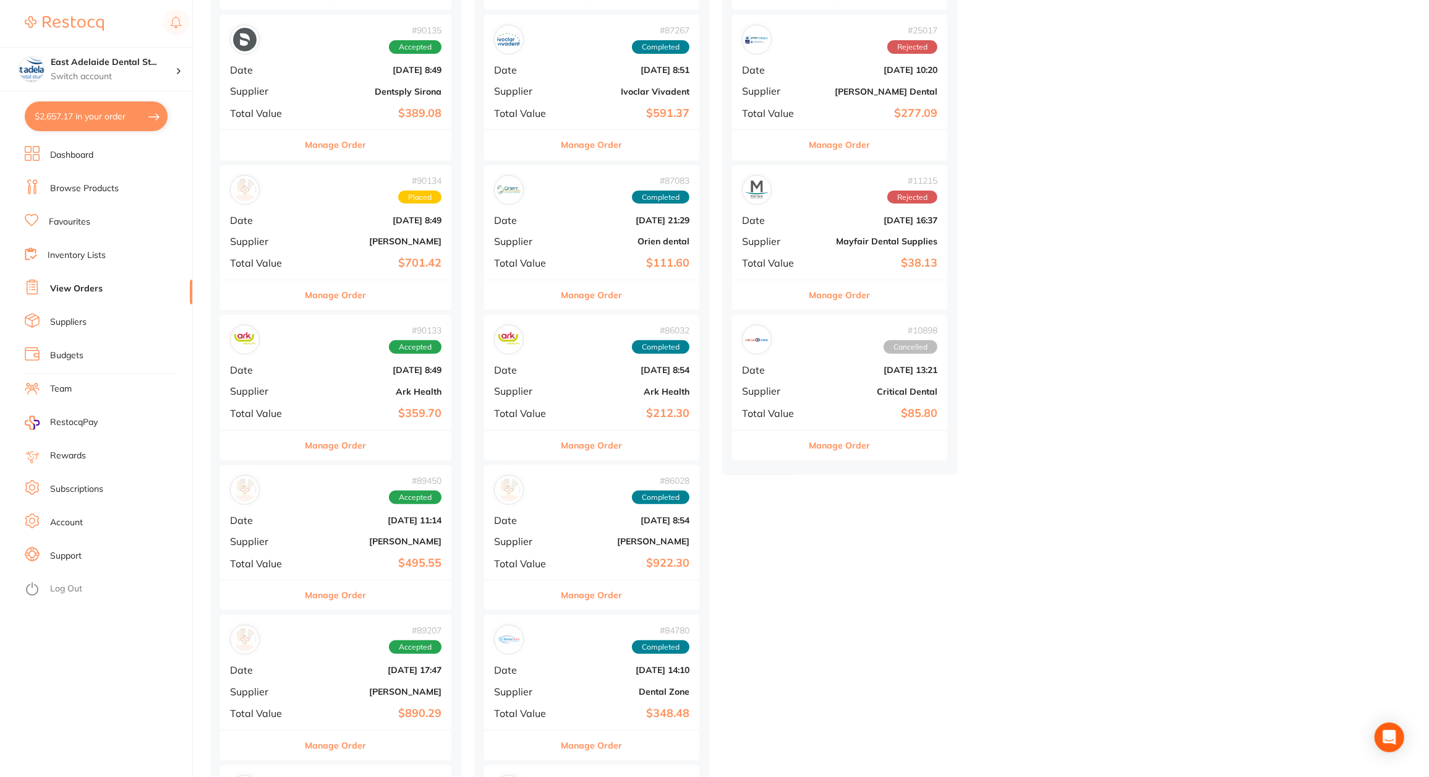
scroll to position [309, 0]
drag, startPoint x: 886, startPoint y: 88, endPoint x: 939, endPoint y: 96, distance: 53.2
click at [939, 96] on div "# 25017 Rejected Date [DATE] 10:20 Supplier [PERSON_NAME] Dental Total Value $2…" at bounding box center [839, 71] width 215 height 114
click at [939, 96] on section at bounding box center [714, 388] width 1429 height 777
click at [881, 91] on b "[PERSON_NAME] Dental" at bounding box center [876, 90] width 124 height 10
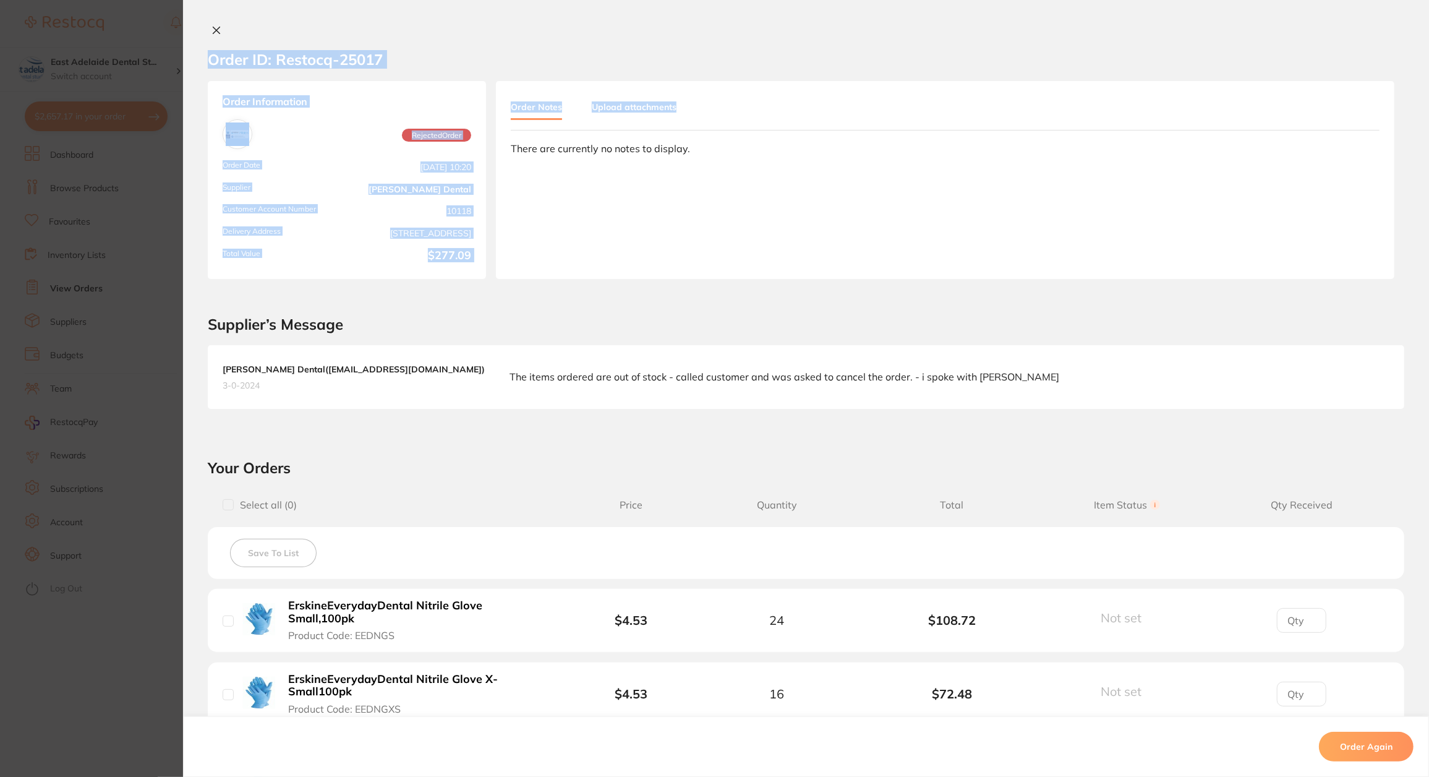
drag, startPoint x: 885, startPoint y: 88, endPoint x: 280, endPoint y: 131, distance: 606.4
click at [924, 95] on section "Order ID: Restocq- 25017 Order Information Rejected Order Order Date [DATE] 10:…" at bounding box center [714, 388] width 1429 height 777
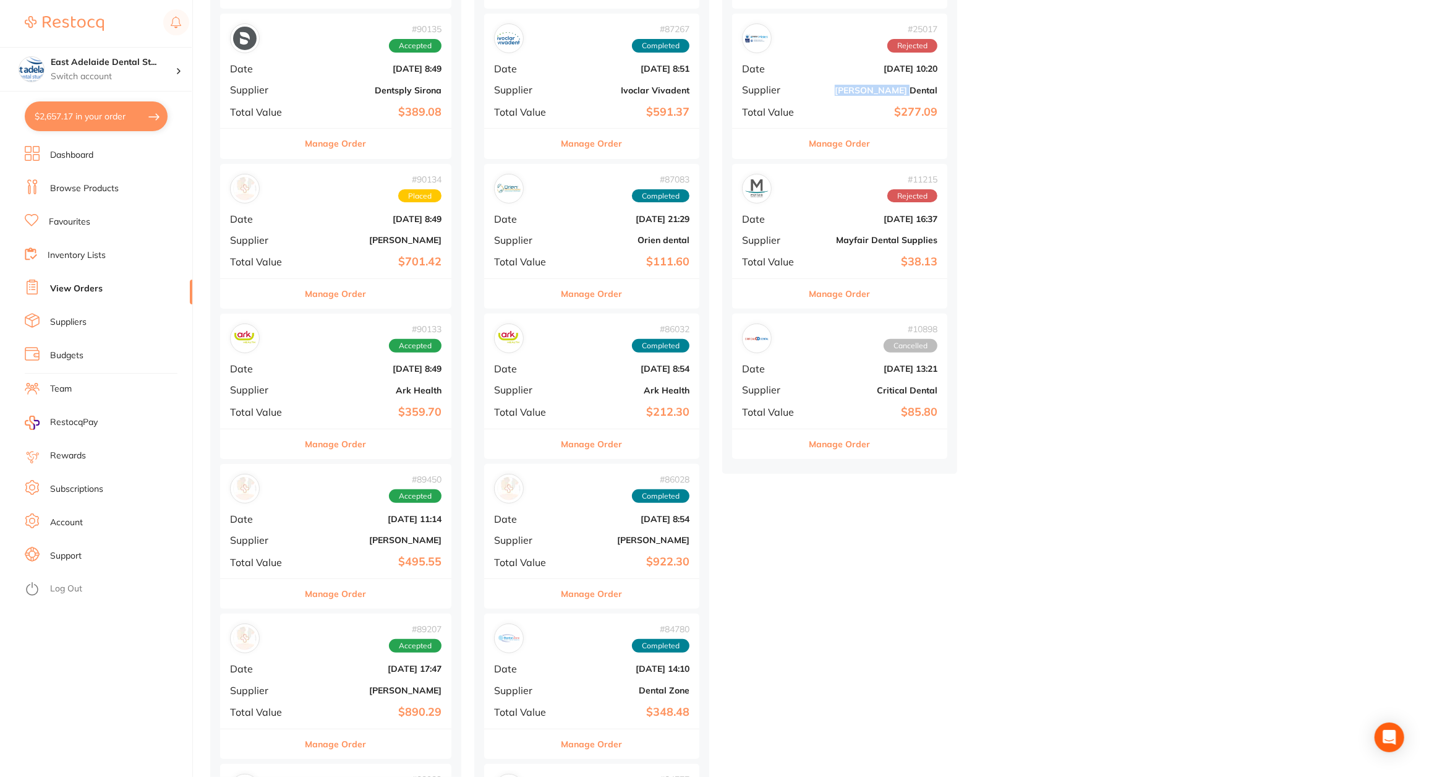
drag, startPoint x: 943, startPoint y: 91, endPoint x: 877, endPoint y: 85, distance: 65.9
click at [877, 85] on b "[PERSON_NAME] Dental" at bounding box center [876, 90] width 124 height 10
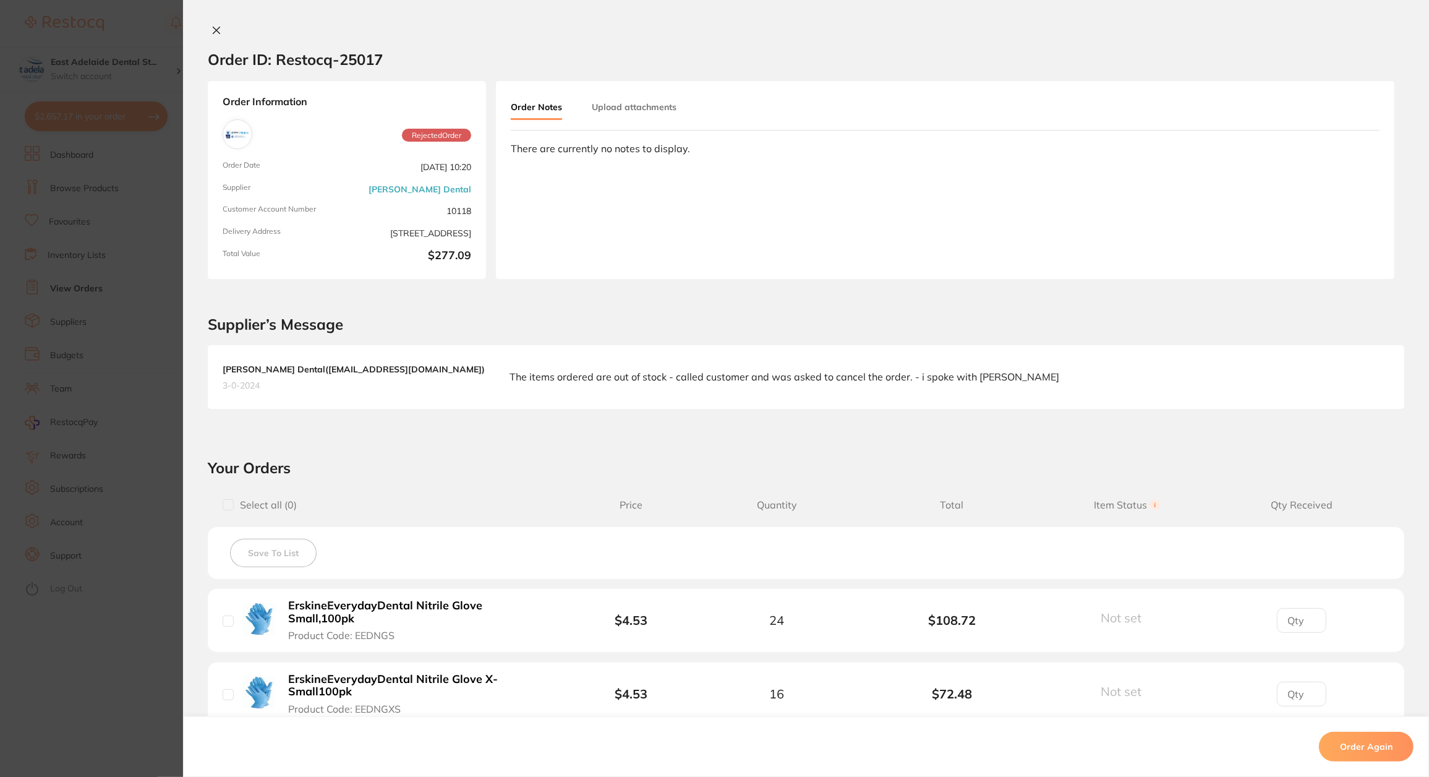
drag, startPoint x: 147, startPoint y: 303, endPoint x: 851, endPoint y: 265, distance: 704.9
click at [147, 304] on section "Order ID: Restocq- 25017 Order Information Rejected Order Order Date [DATE] 10:…" at bounding box center [714, 388] width 1429 height 777
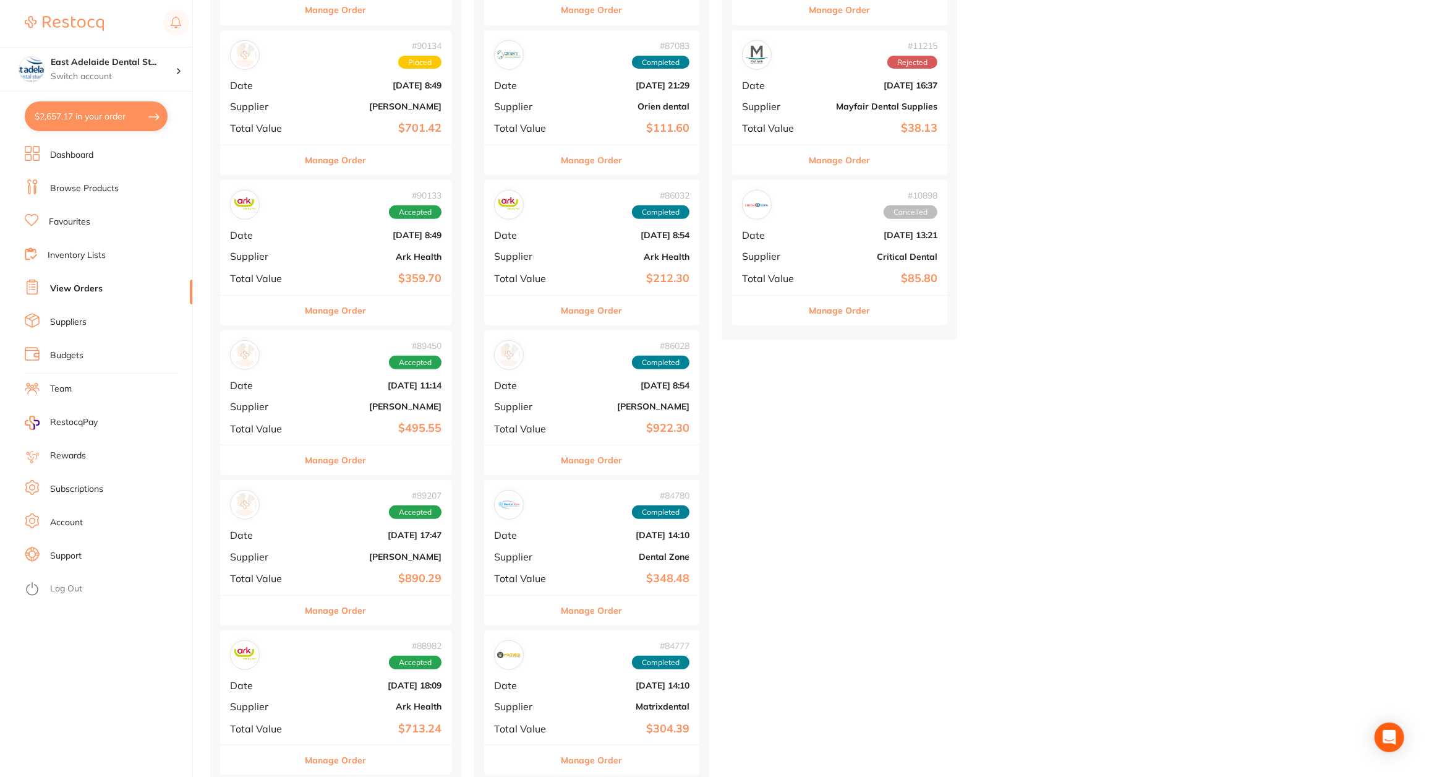
scroll to position [557, 0]
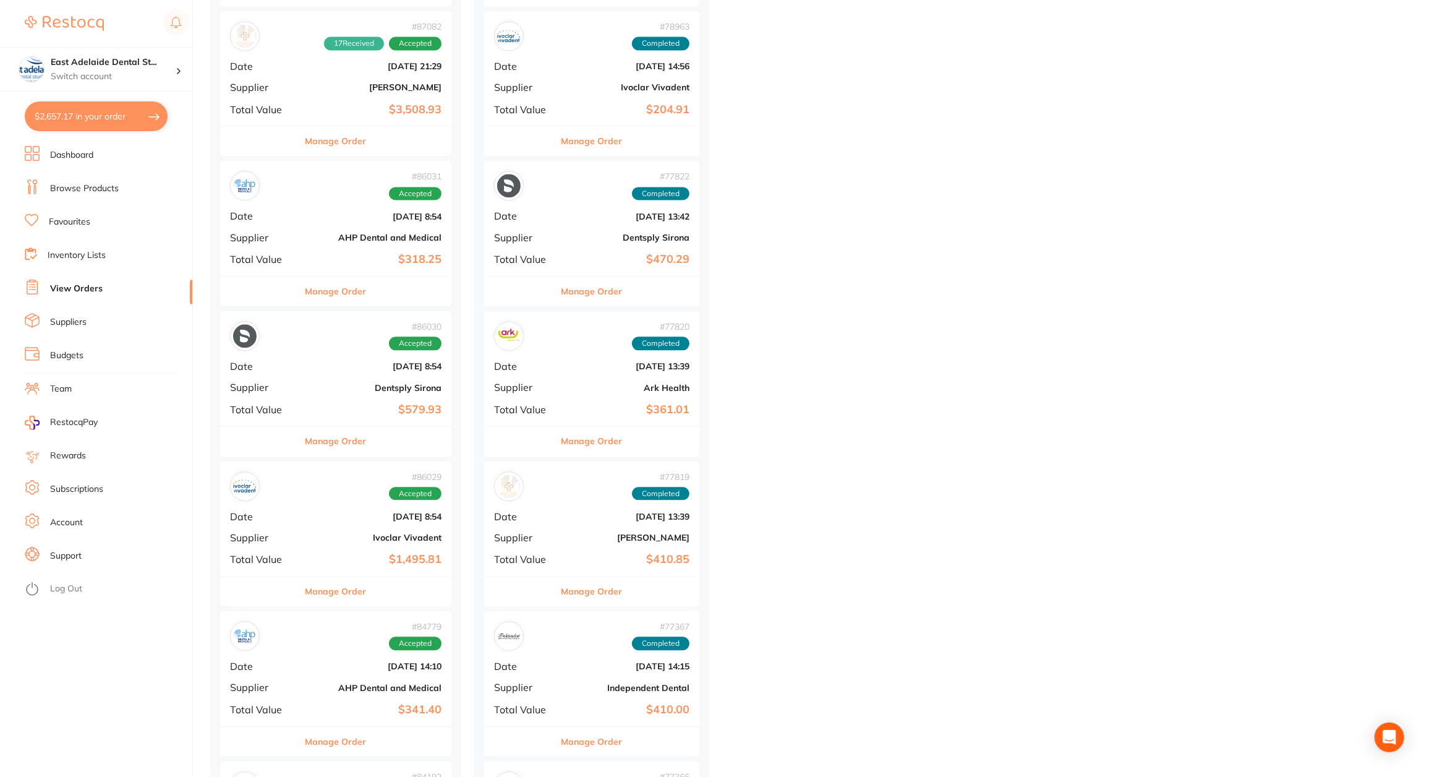
scroll to position [2784, 0]
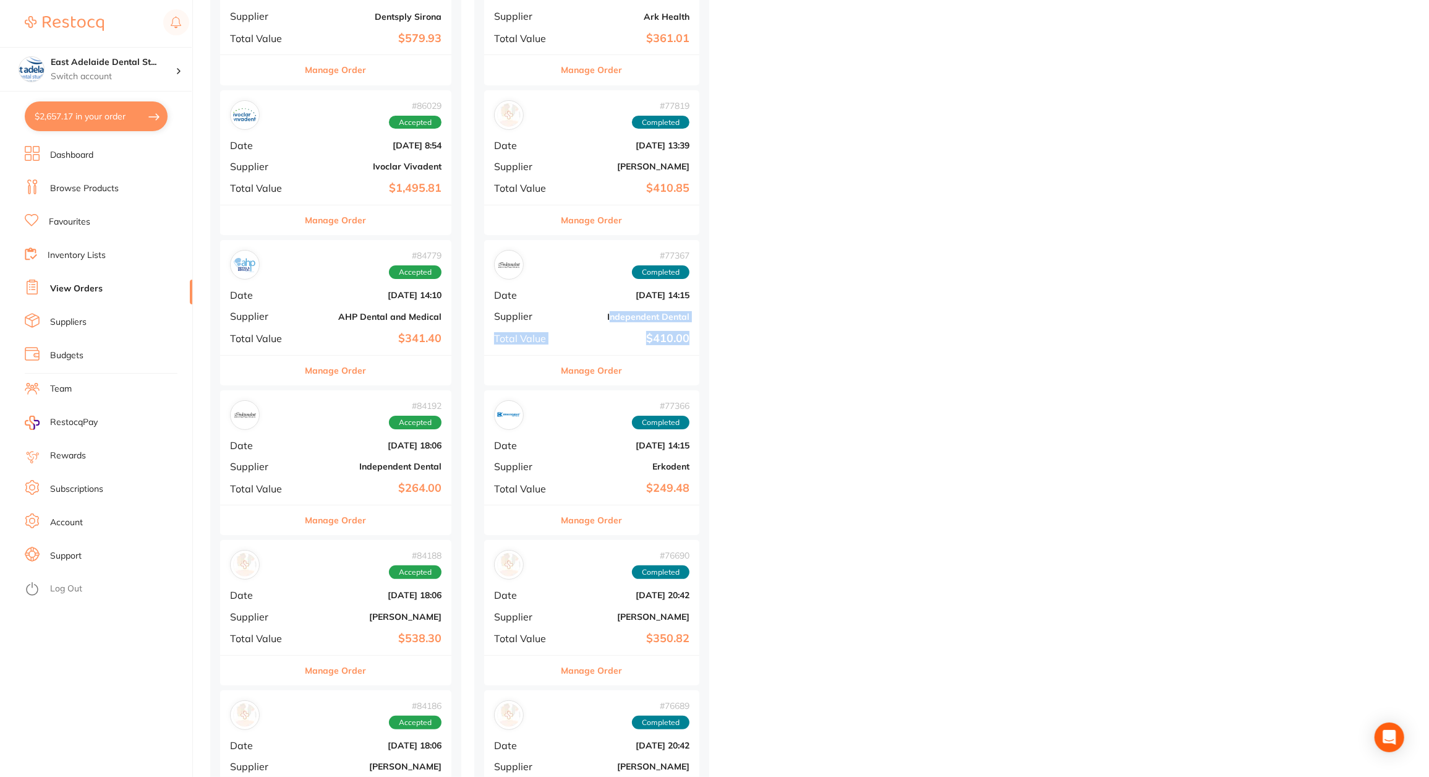
drag, startPoint x: 615, startPoint y: 315, endPoint x: 740, endPoint y: 319, distance: 124.4
drag, startPoint x: 613, startPoint y: 312, endPoint x: 907, endPoint y: 270, distance: 297.3
click at [693, 305] on div "# 77367 Completed Date Apr 24 2025, 14:15 Supplier Independent Dental Total Val…" at bounding box center [591, 297] width 215 height 114
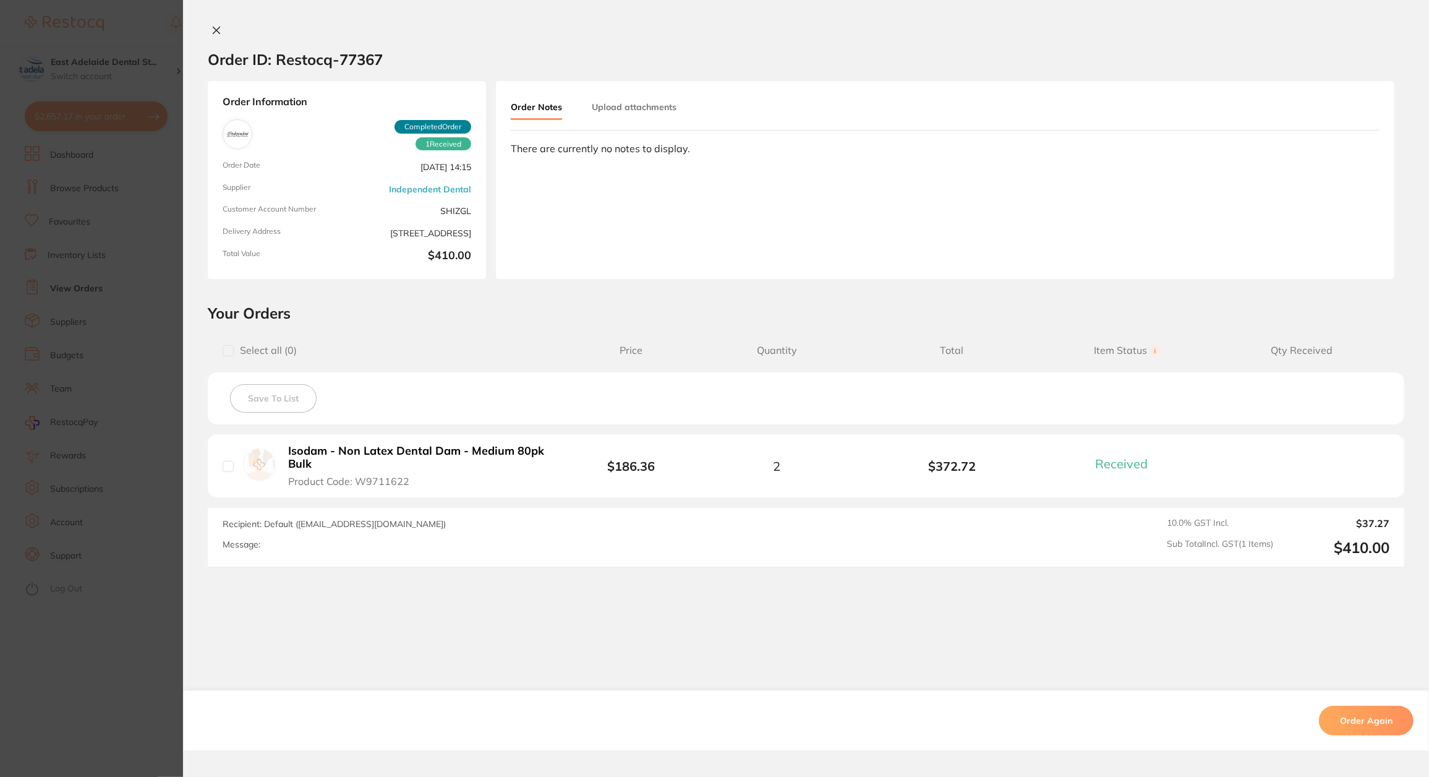
click at [88, 313] on section "Order ID: Restocq- 77367 Order Information 1 Received Completed Order Order Dat…" at bounding box center [714, 388] width 1429 height 777
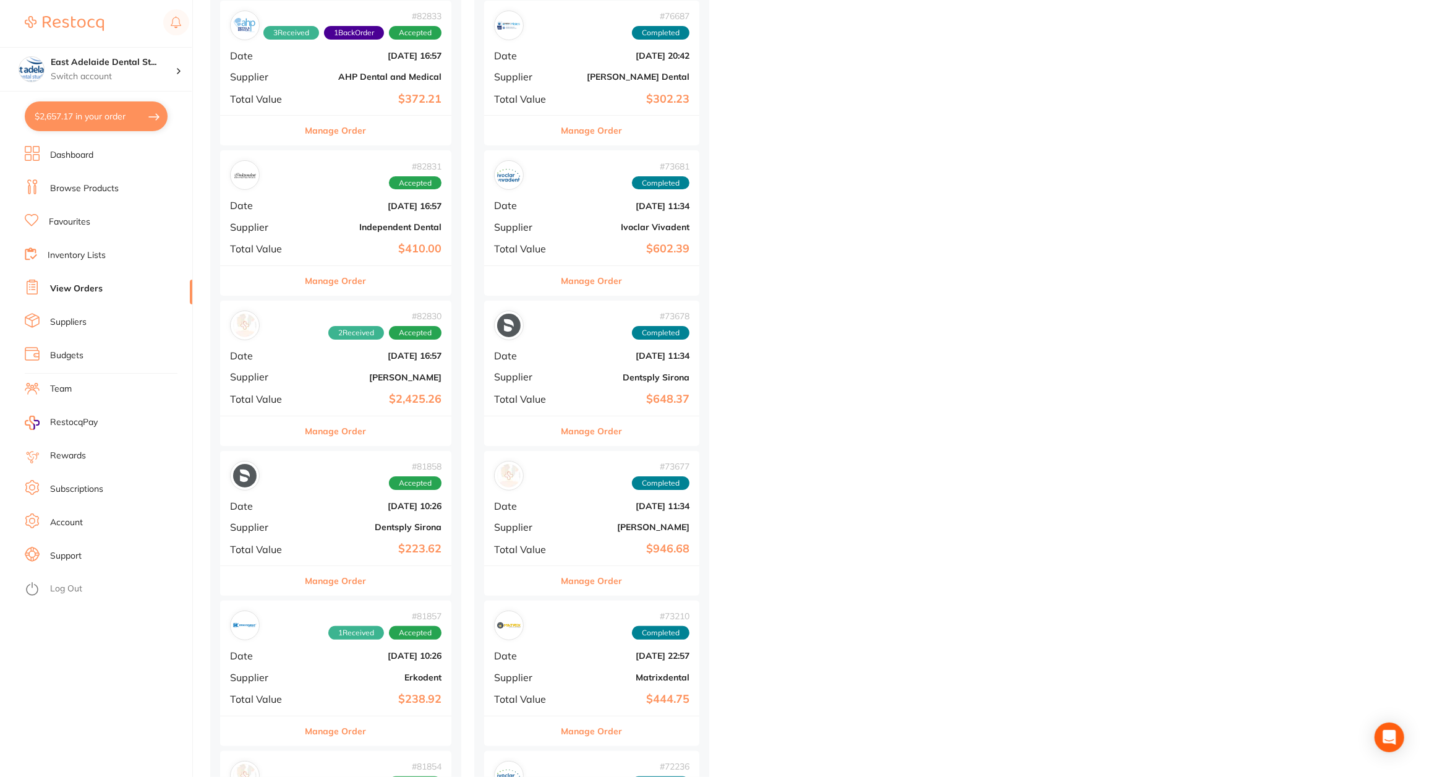
scroll to position [4082, 0]
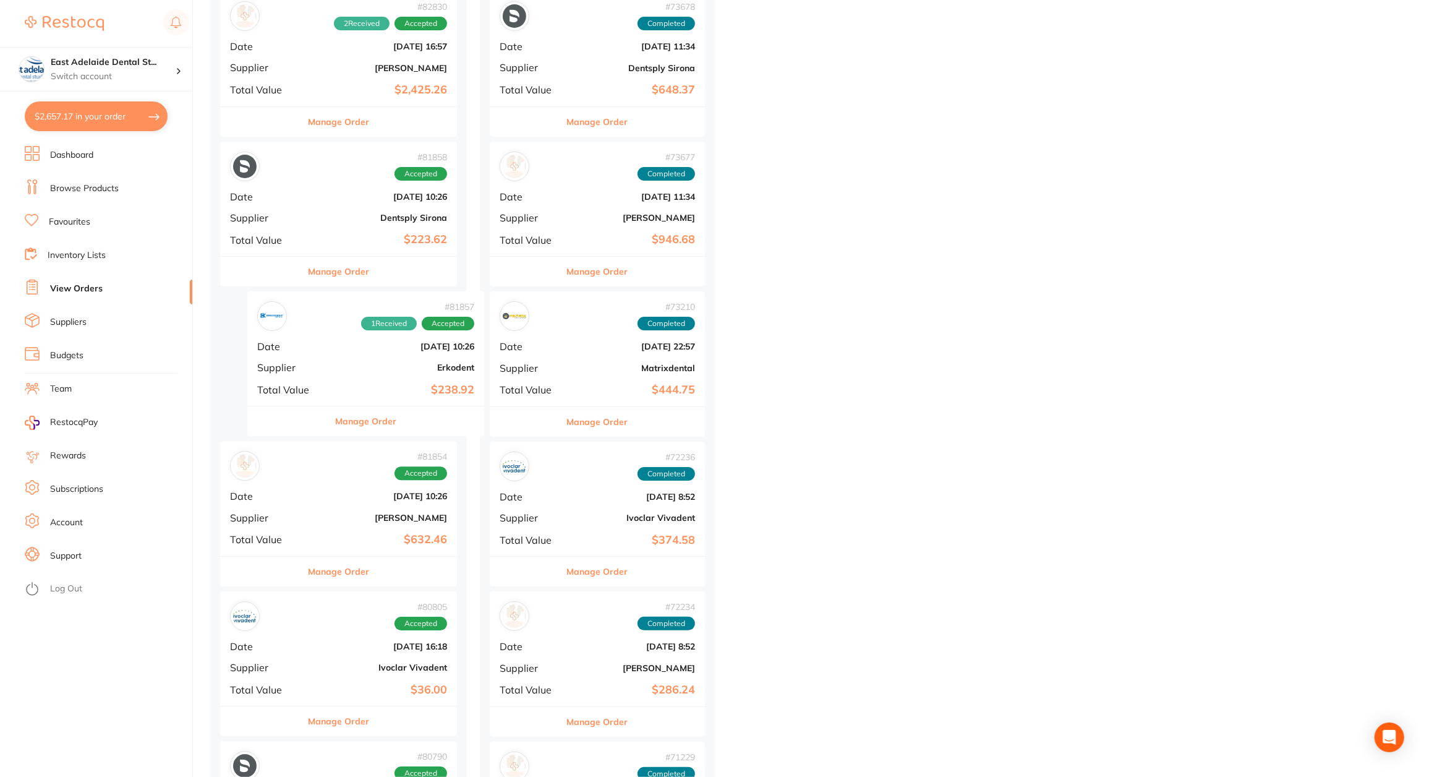
drag, startPoint x: 411, startPoint y: 369, endPoint x: 458, endPoint y: 374, distance: 47.2
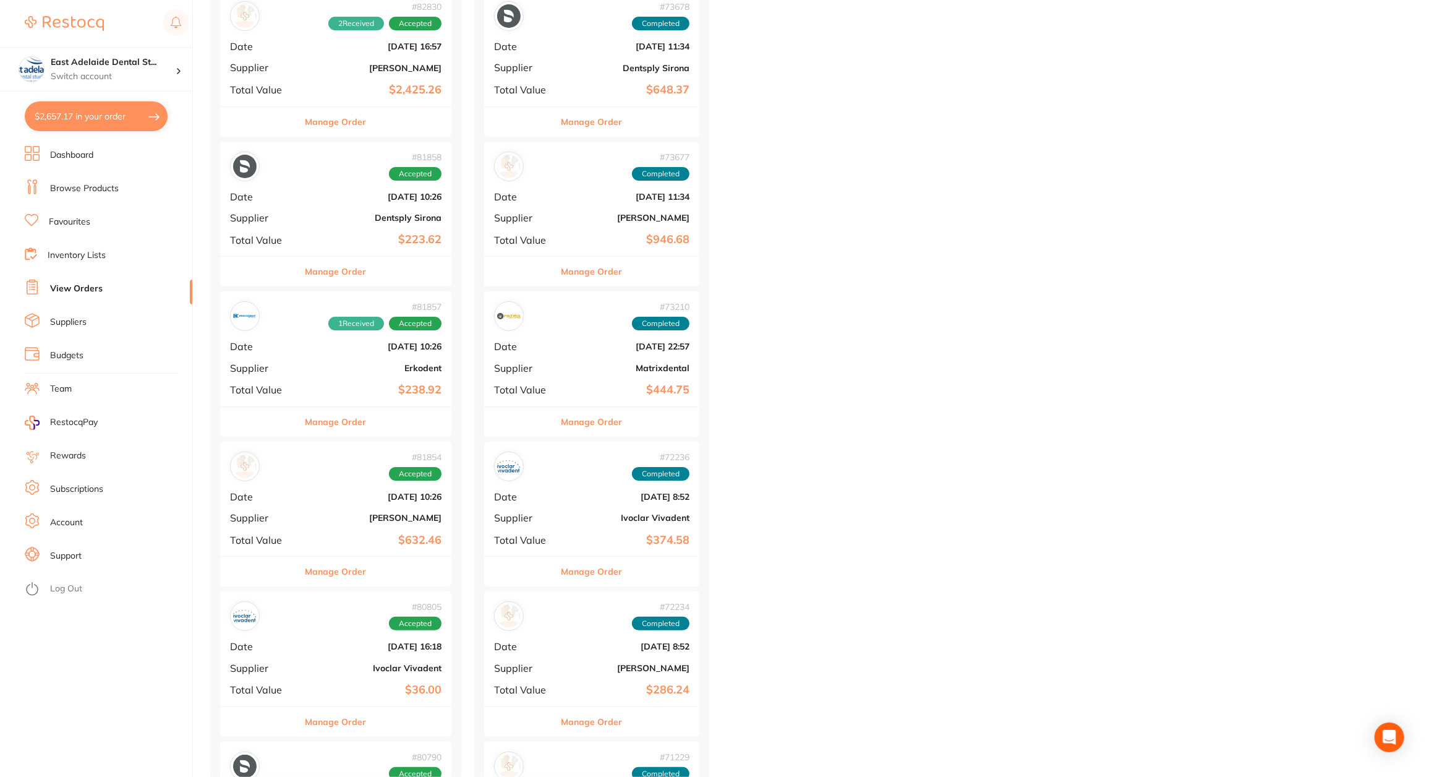
click at [431, 363] on b "Erkodent" at bounding box center [374, 368] width 134 height 10
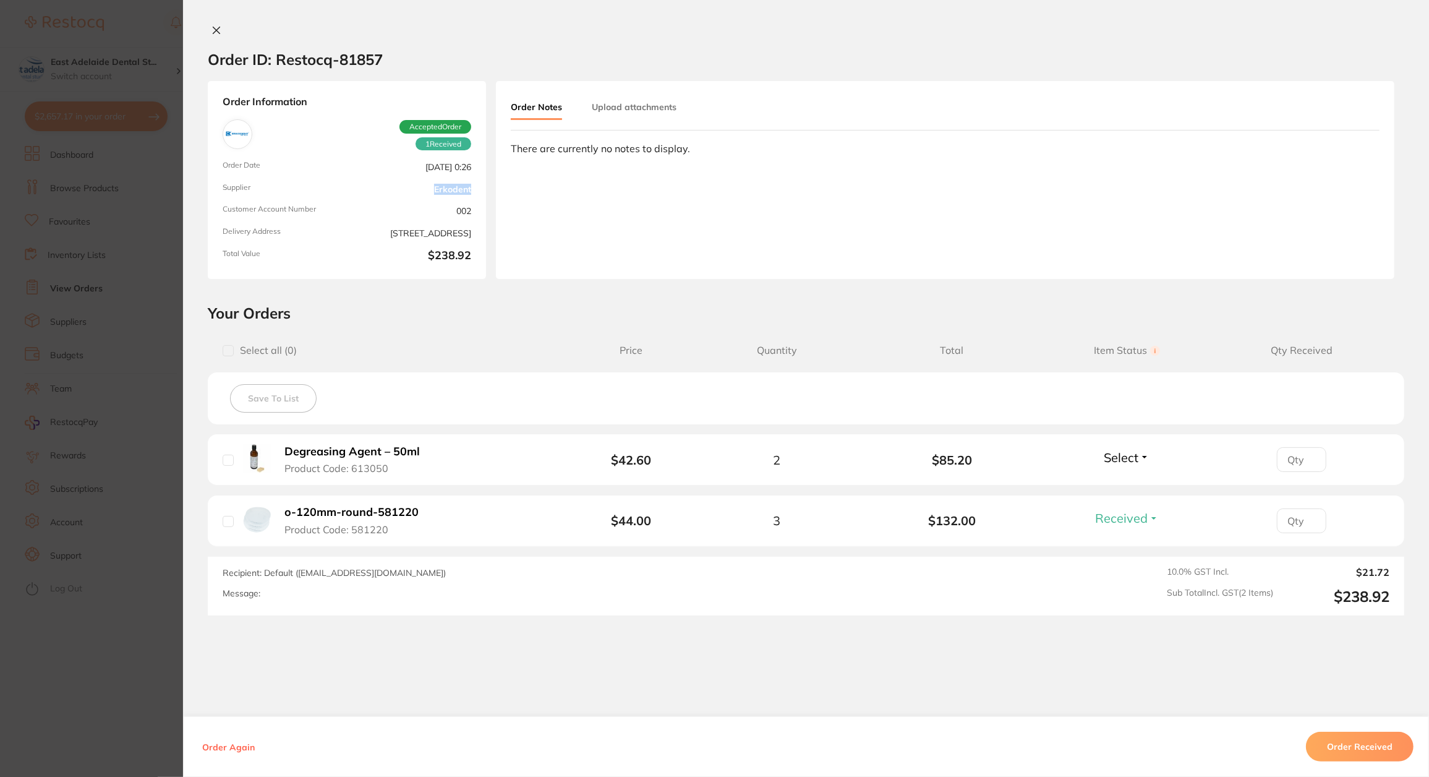
drag, startPoint x: 482, startPoint y: 191, endPoint x: 424, endPoint y: 182, distance: 58.8
click at [424, 182] on div "Order Information 1 Received Accepted Order Order Date Jun 3 2025, 0:26 Supplie…" at bounding box center [347, 180] width 278 height 198
copy link "Erkodent"
click at [177, 170] on section "Order ID: Restocq- 81857 Order Information 1 Received Accepted Order Order Date…" at bounding box center [714, 388] width 1429 height 777
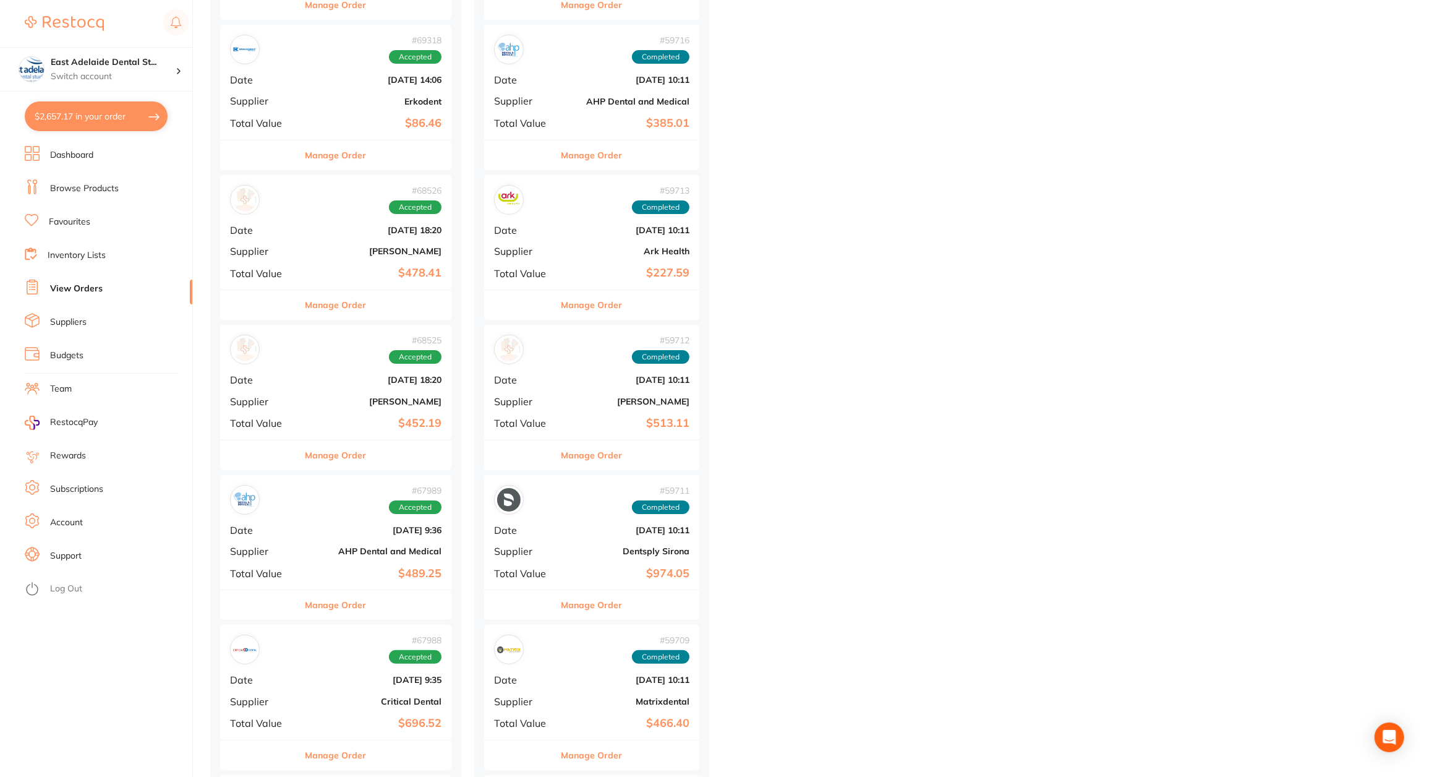
scroll to position [7856, 0]
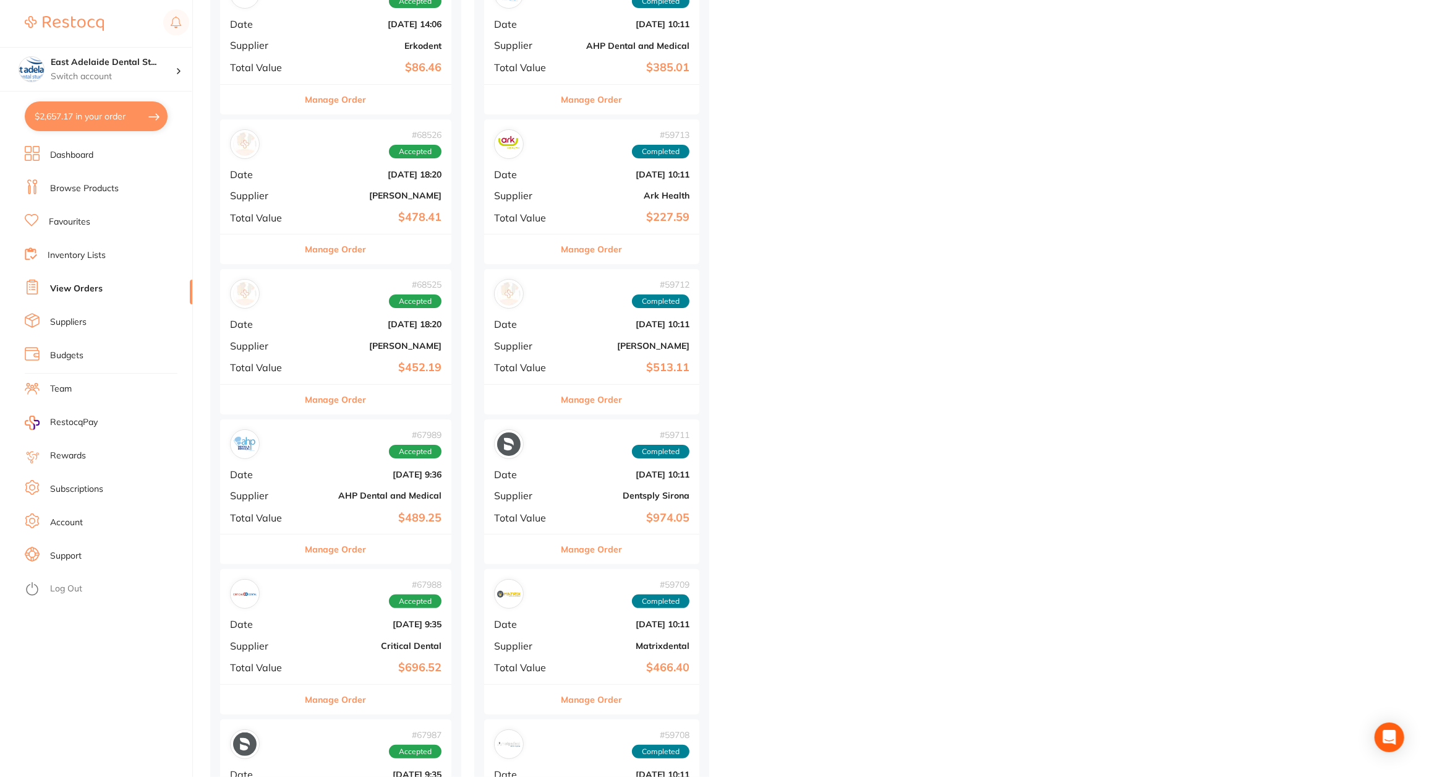
click at [260, 643] on div "# 67988 Accepted Date Jan 28 2025, 9:35 Supplier Critical Dental Total Value $6…" at bounding box center [335, 626] width 231 height 114
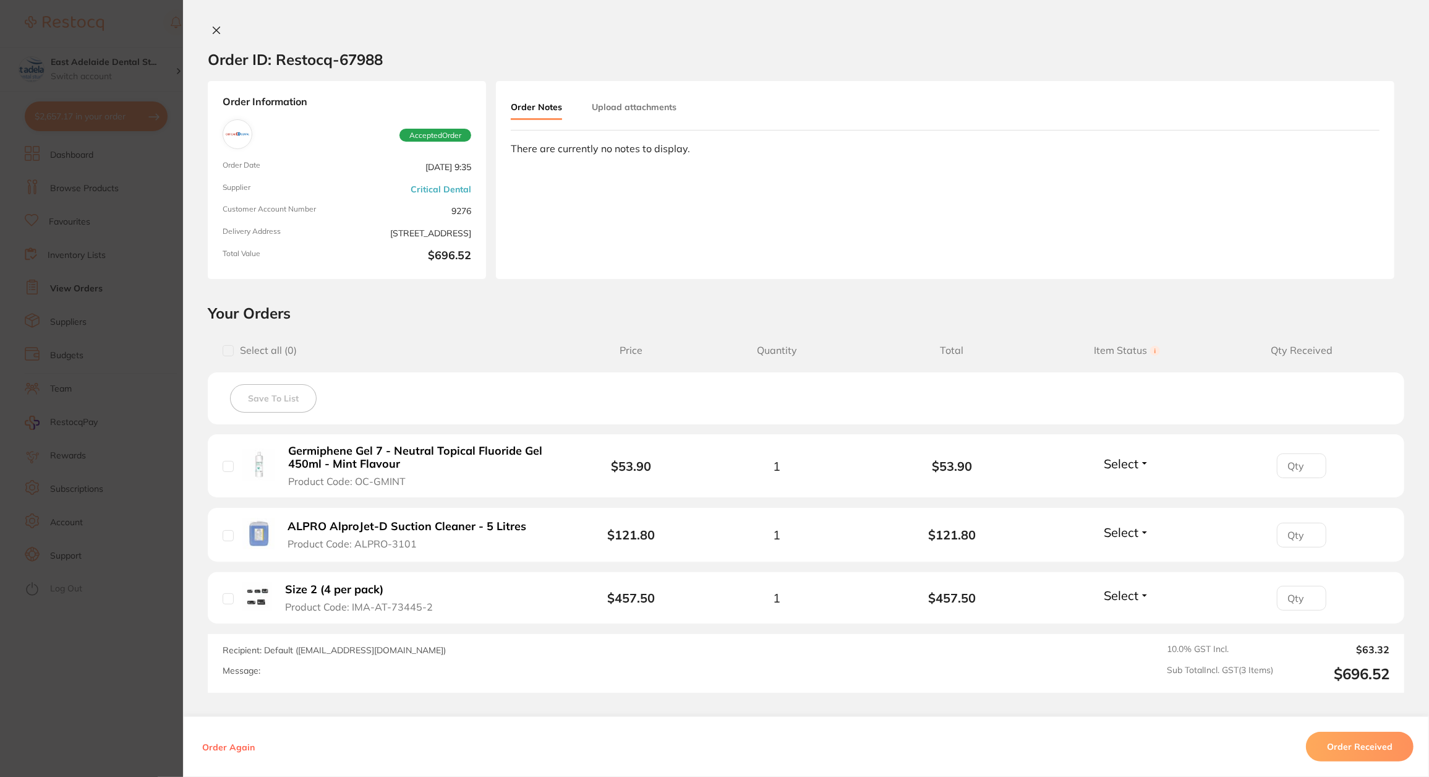
click at [145, 234] on section "Order ID: Restocq- 67988 Order Information Accepted Order Order Date Jan 28 202…" at bounding box center [714, 388] width 1429 height 777
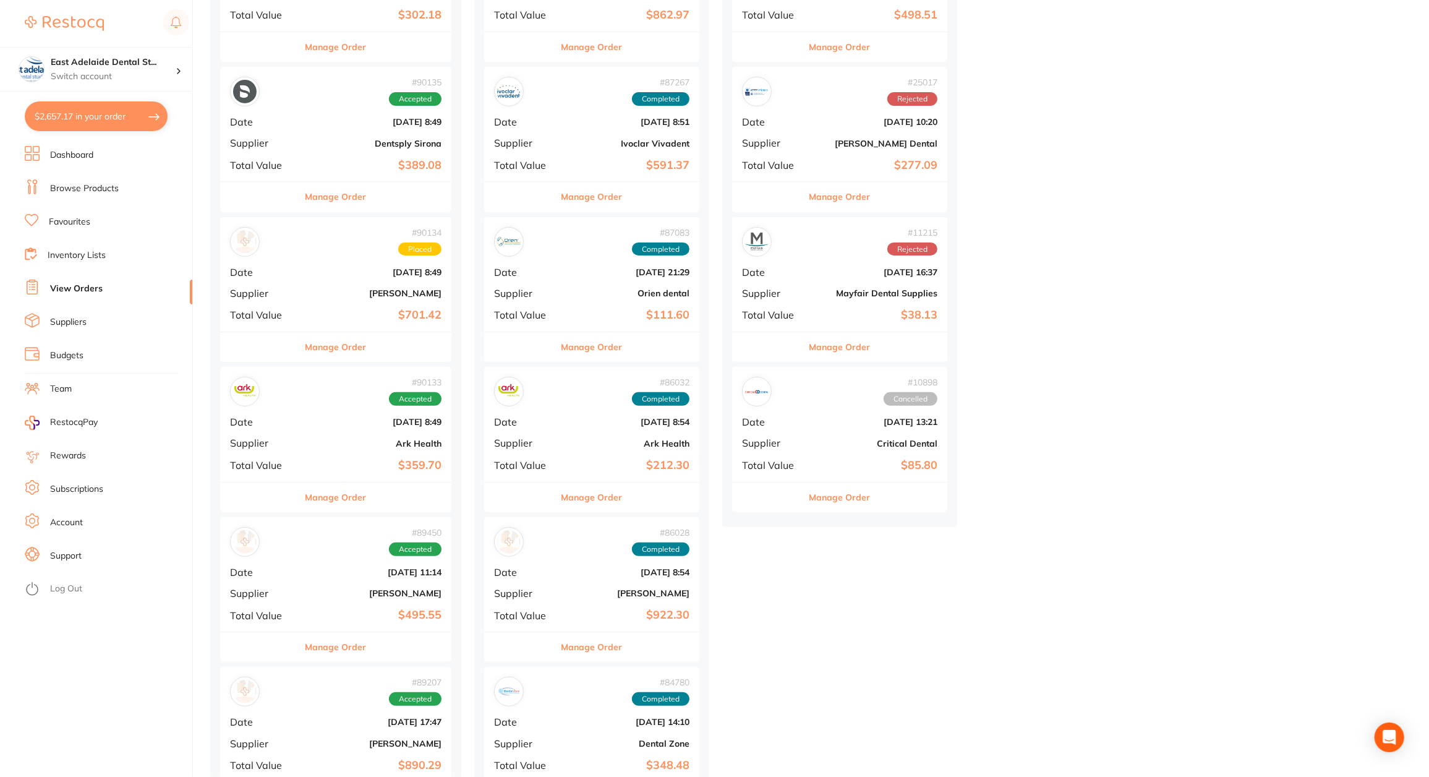
scroll to position [309, 0]
